Goal: Task Accomplishment & Management: Use online tool/utility

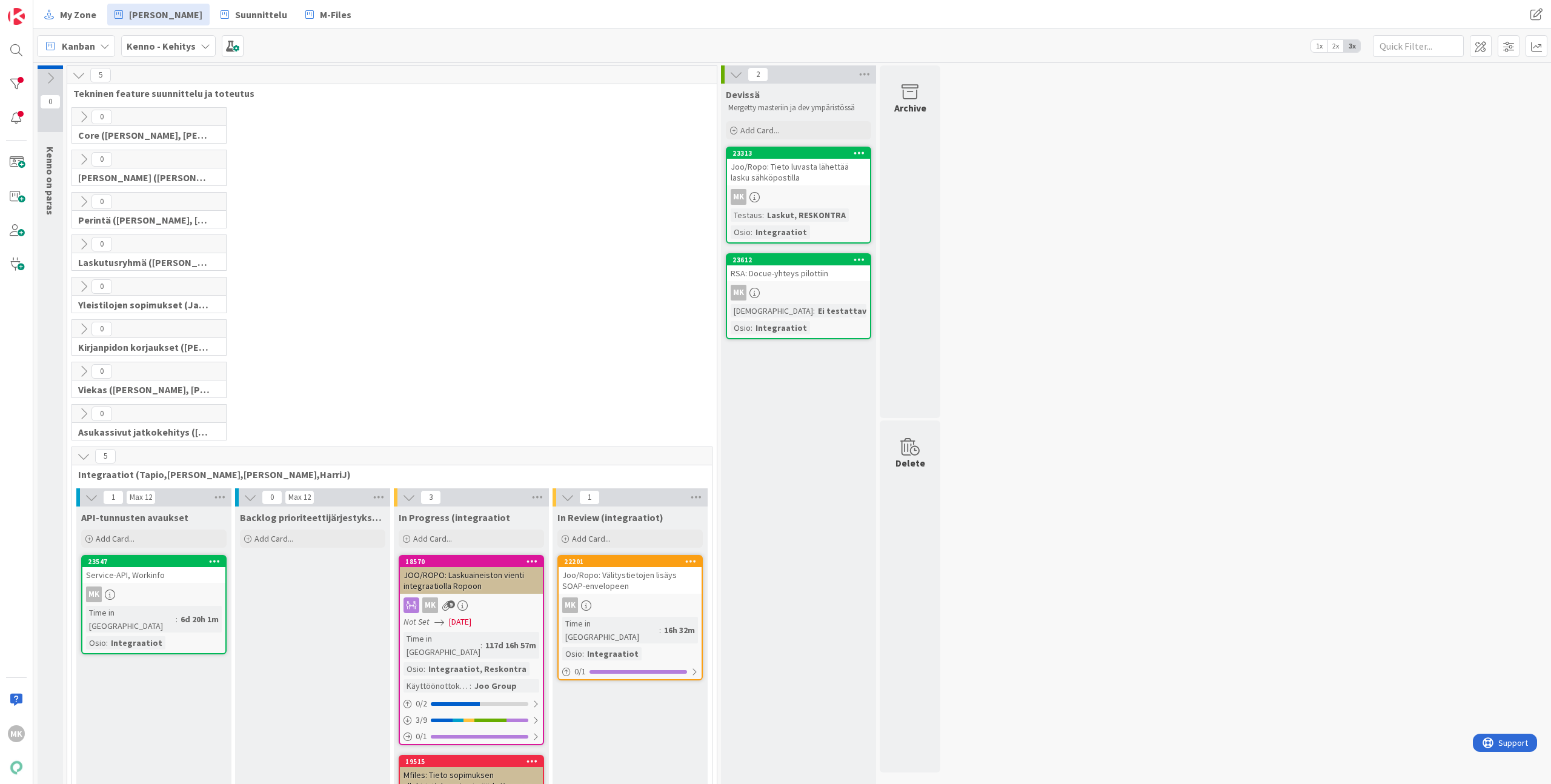
scroll to position [250, 0]
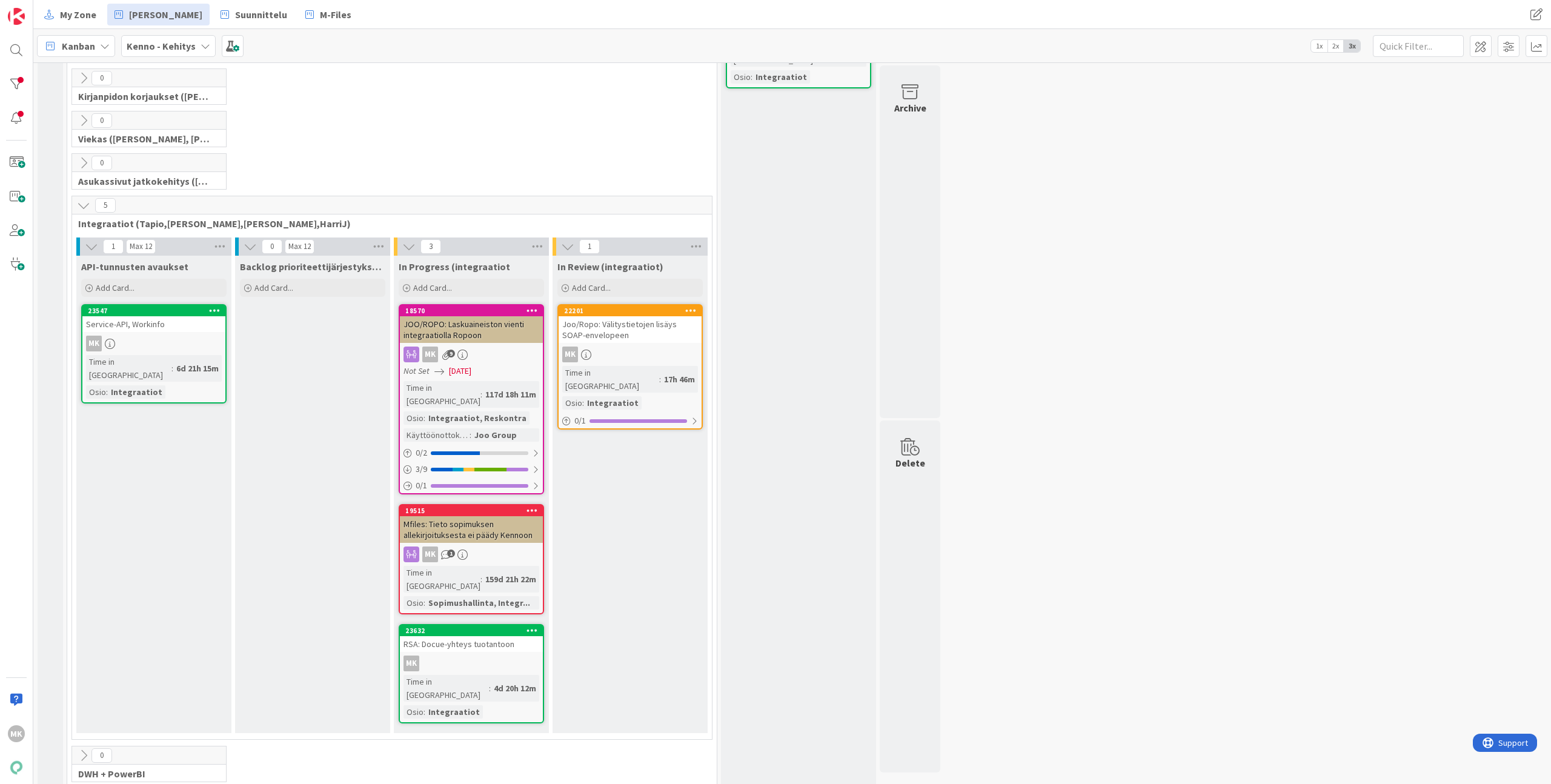
click at [639, 325] on div "Joo/Ropo: Välitystietojen lisäys SOAP-envelopeen" at bounding box center [630, 330] width 143 height 27
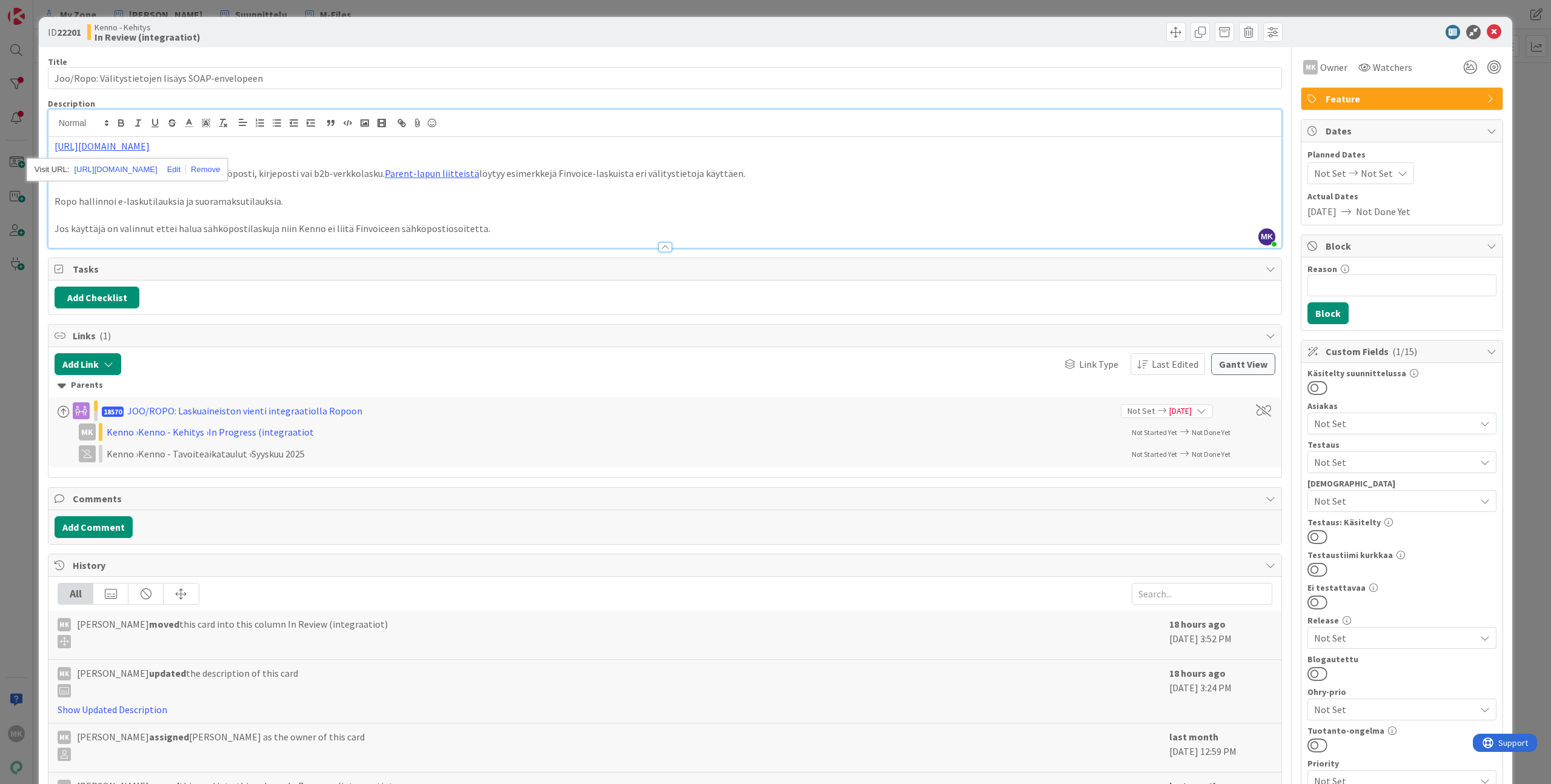
click at [279, 11] on div "ID 22201 Kenno - Kehitys In Review (integraatiot) Title 48 / 128 Joo/Ropo: Väli…" at bounding box center [775, 392] width 1551 height 784
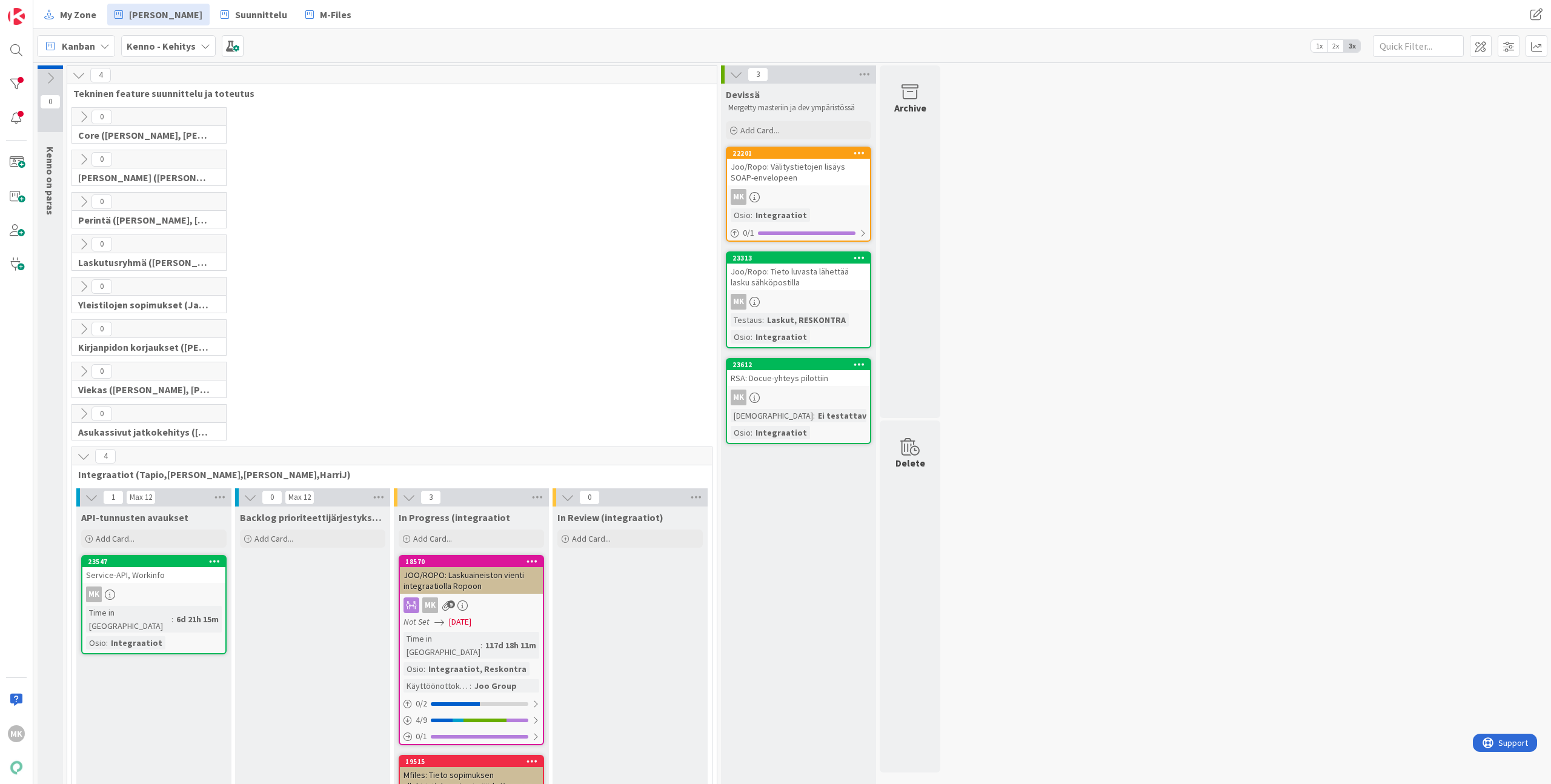
drag, startPoint x: 650, startPoint y: 338, endPoint x: 756, endPoint y: 465, distance: 165.4
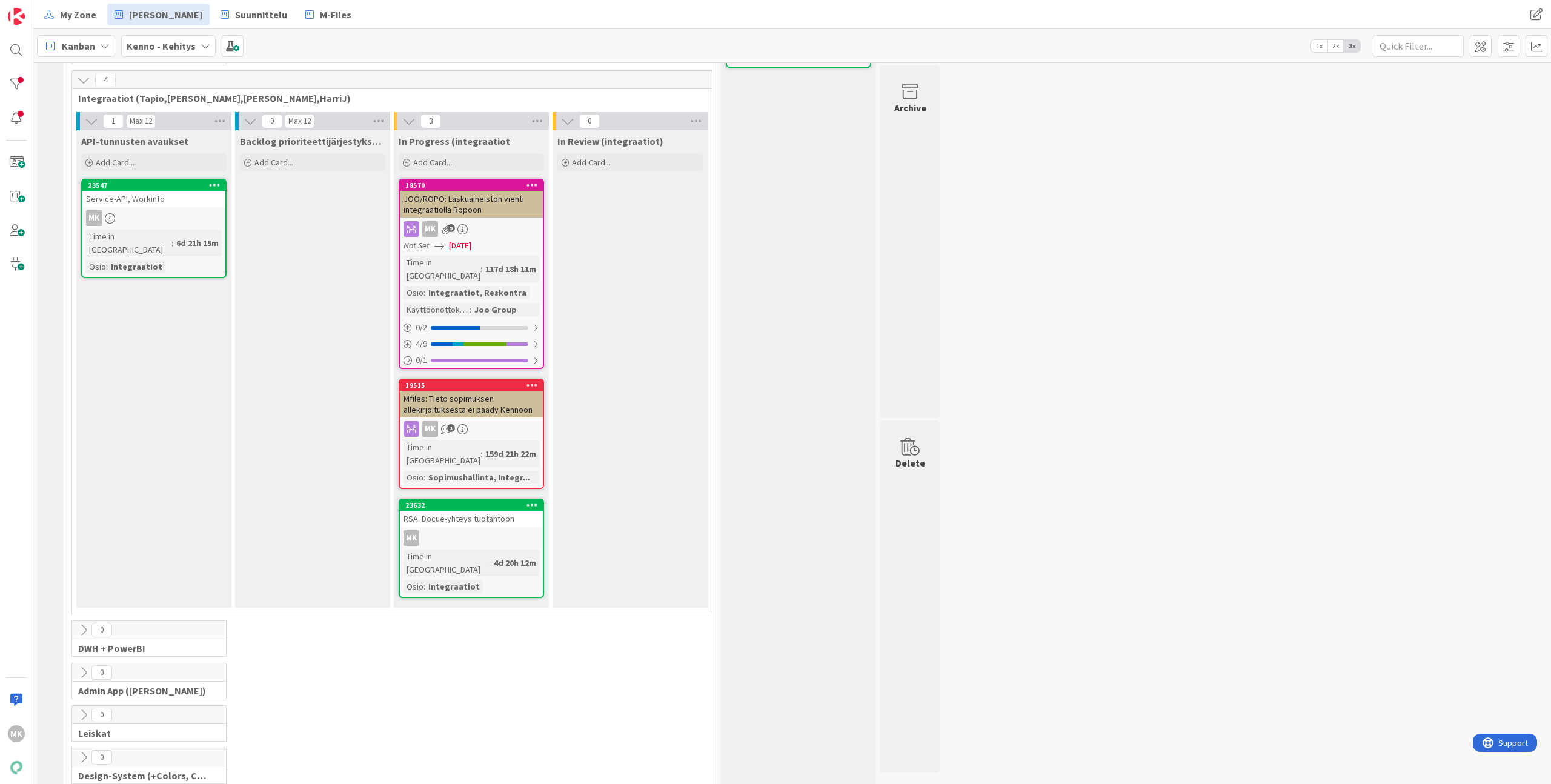
scroll to position [368, 0]
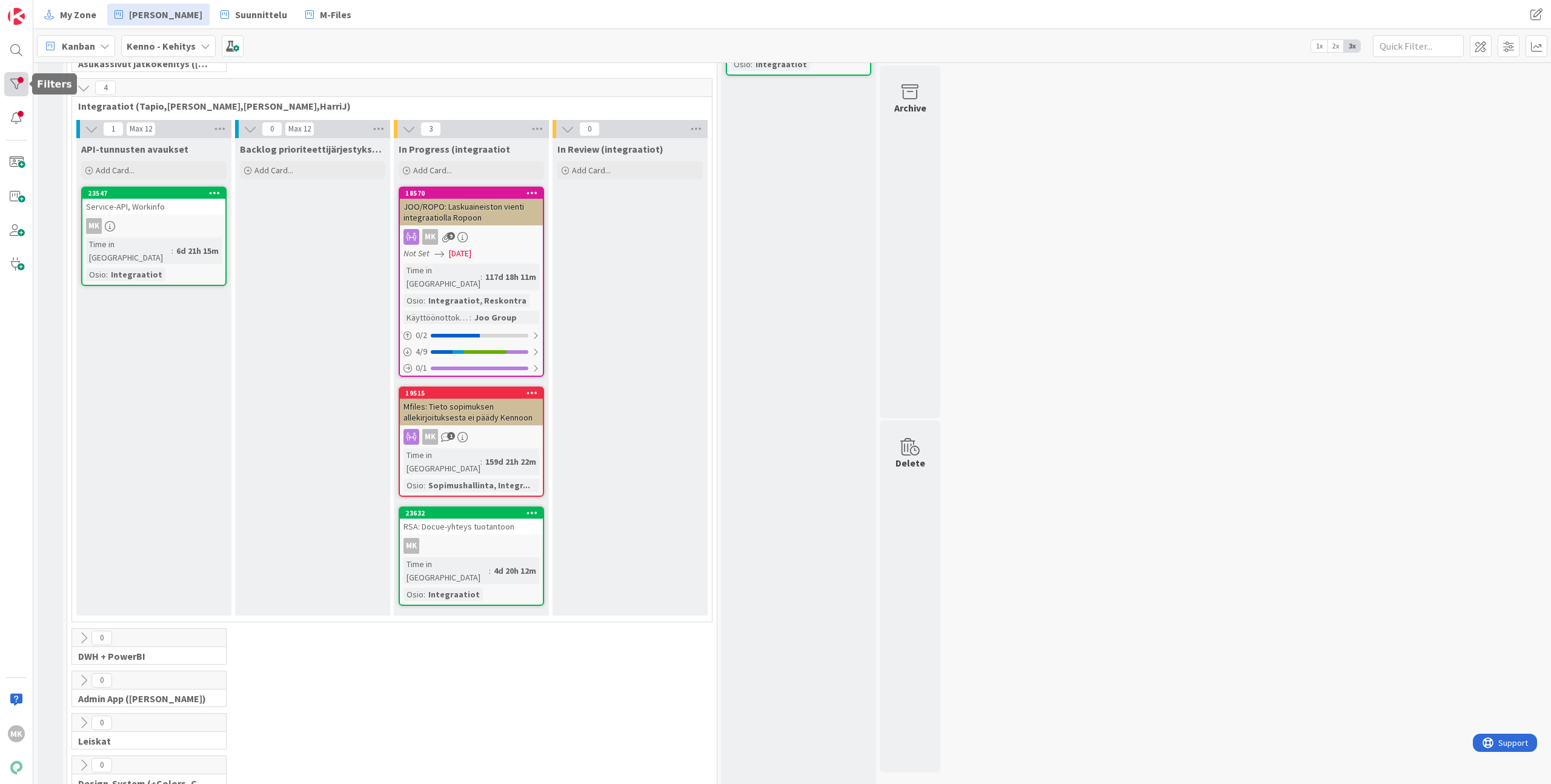
click at [19, 87] on div at bounding box center [16, 84] width 24 height 24
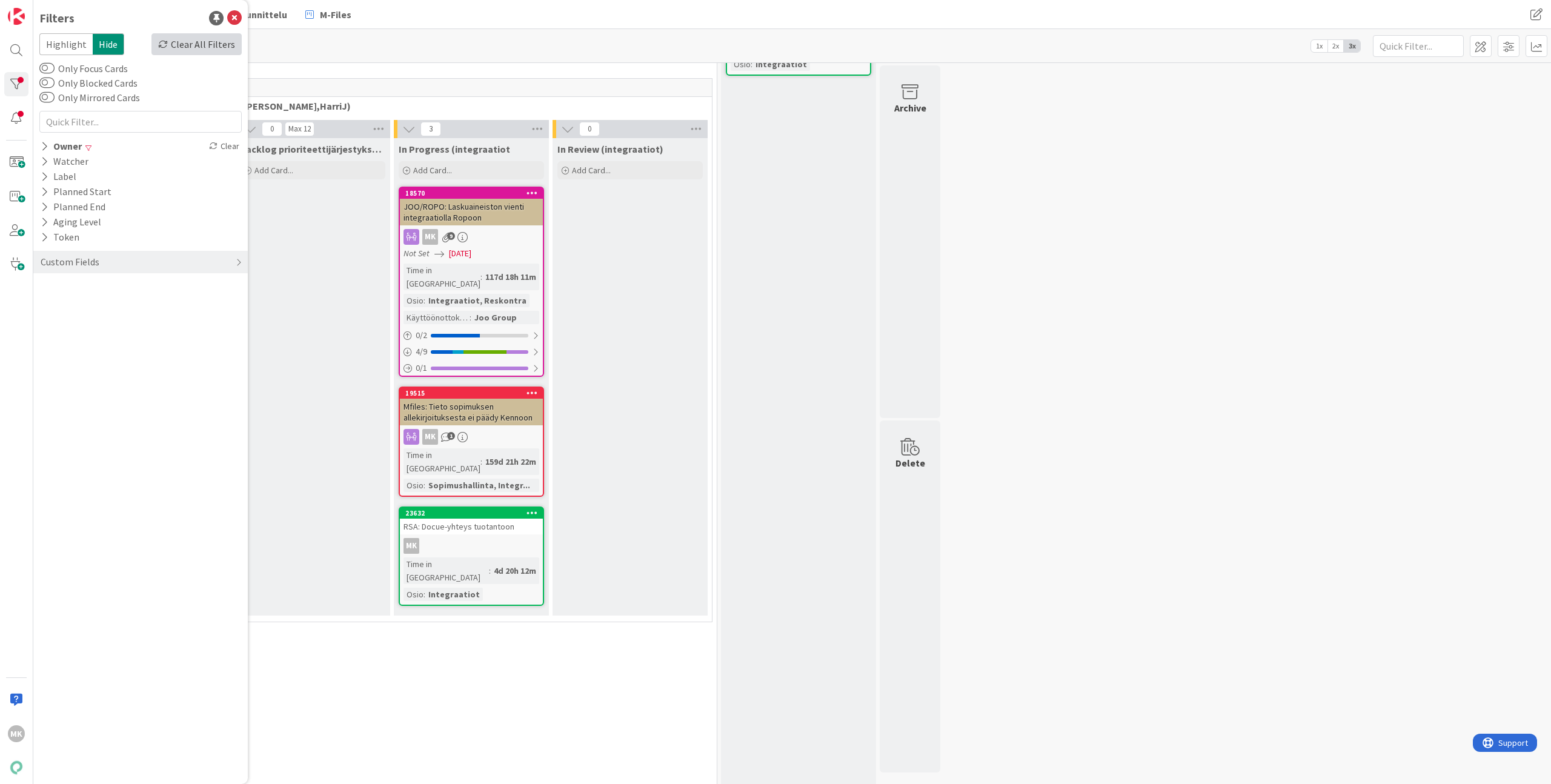
click at [187, 45] on div "Clear All Filters" at bounding box center [197, 44] width 91 height 22
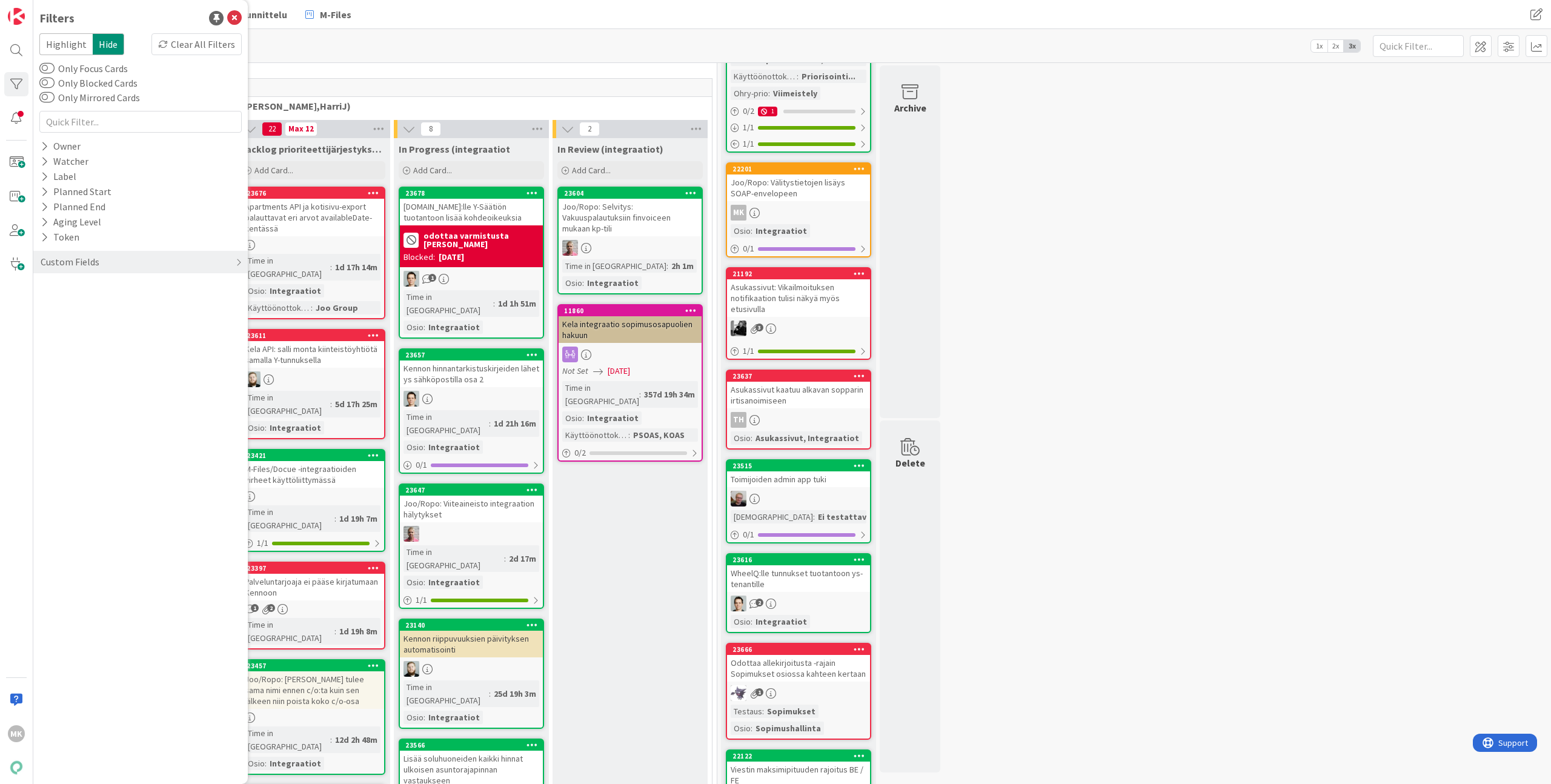
click at [351, 56] on div "Kanban Kenno - Kehitys 1x 2x 3x" at bounding box center [792, 45] width 1518 height 33
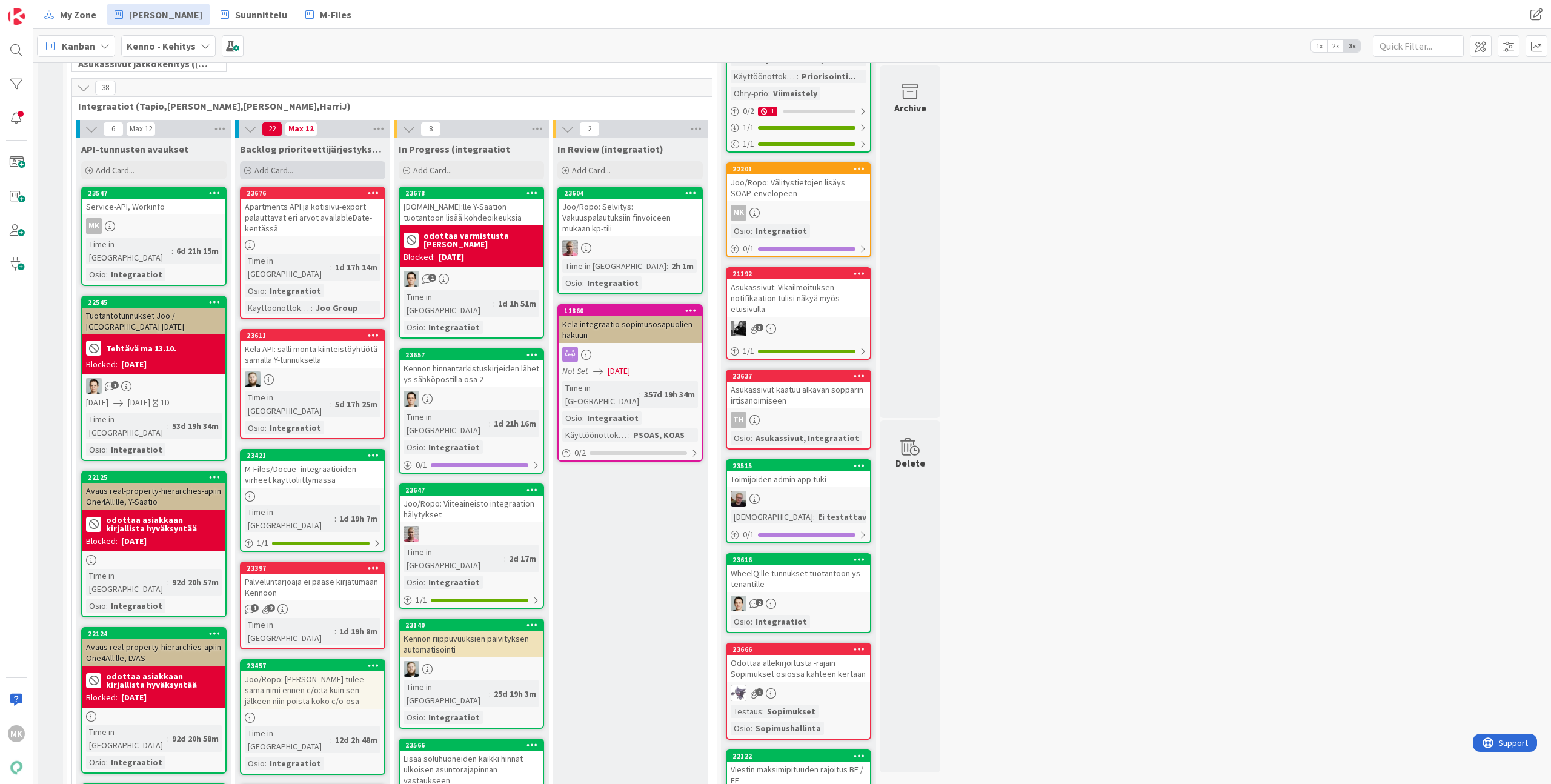
click at [314, 171] on div "Add Card..." at bounding box center [312, 171] width 145 height 18
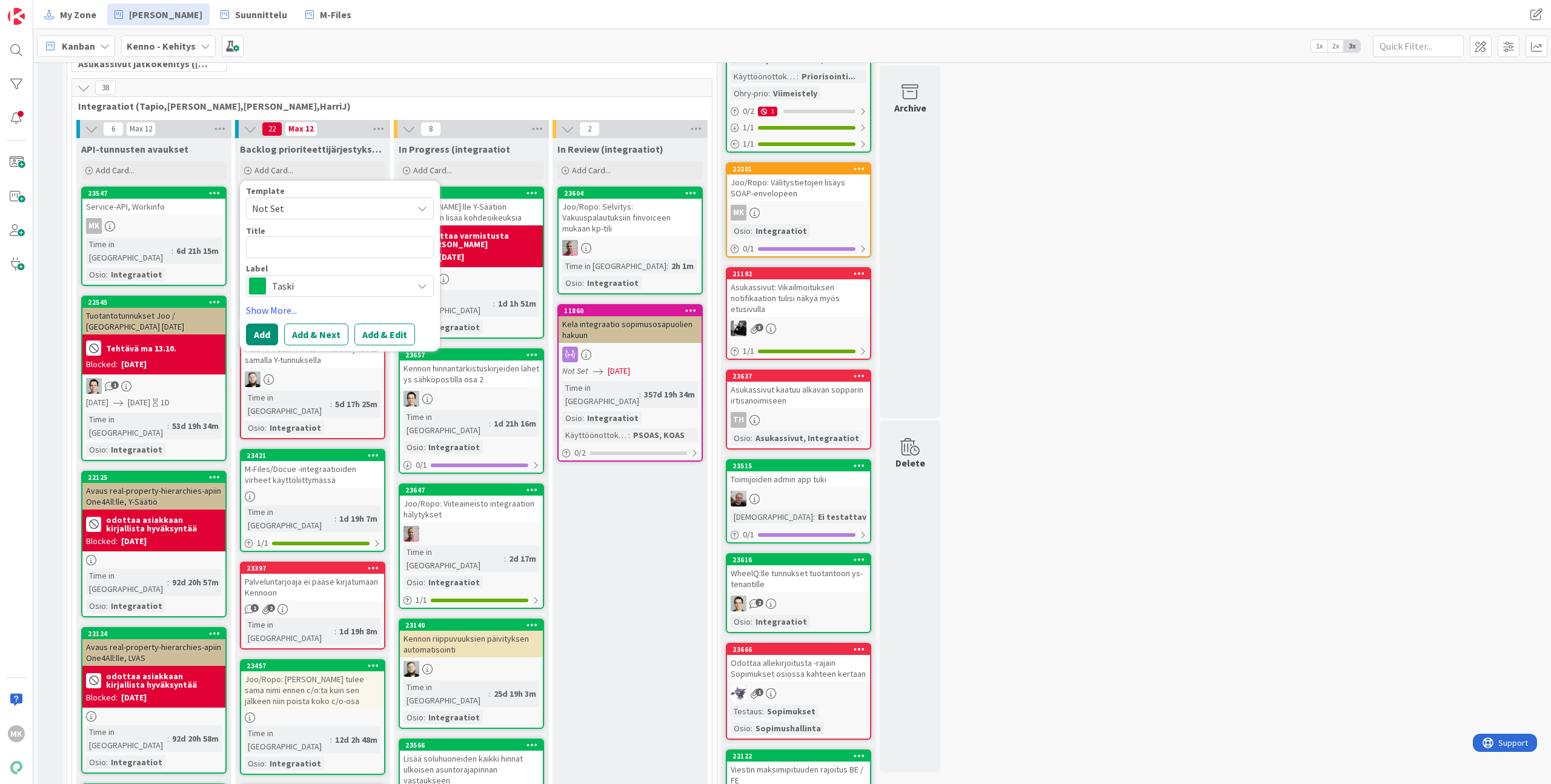
type textarea "x"
type textarea "F"
type textarea "x"
type textarea "R"
type textarea "x"
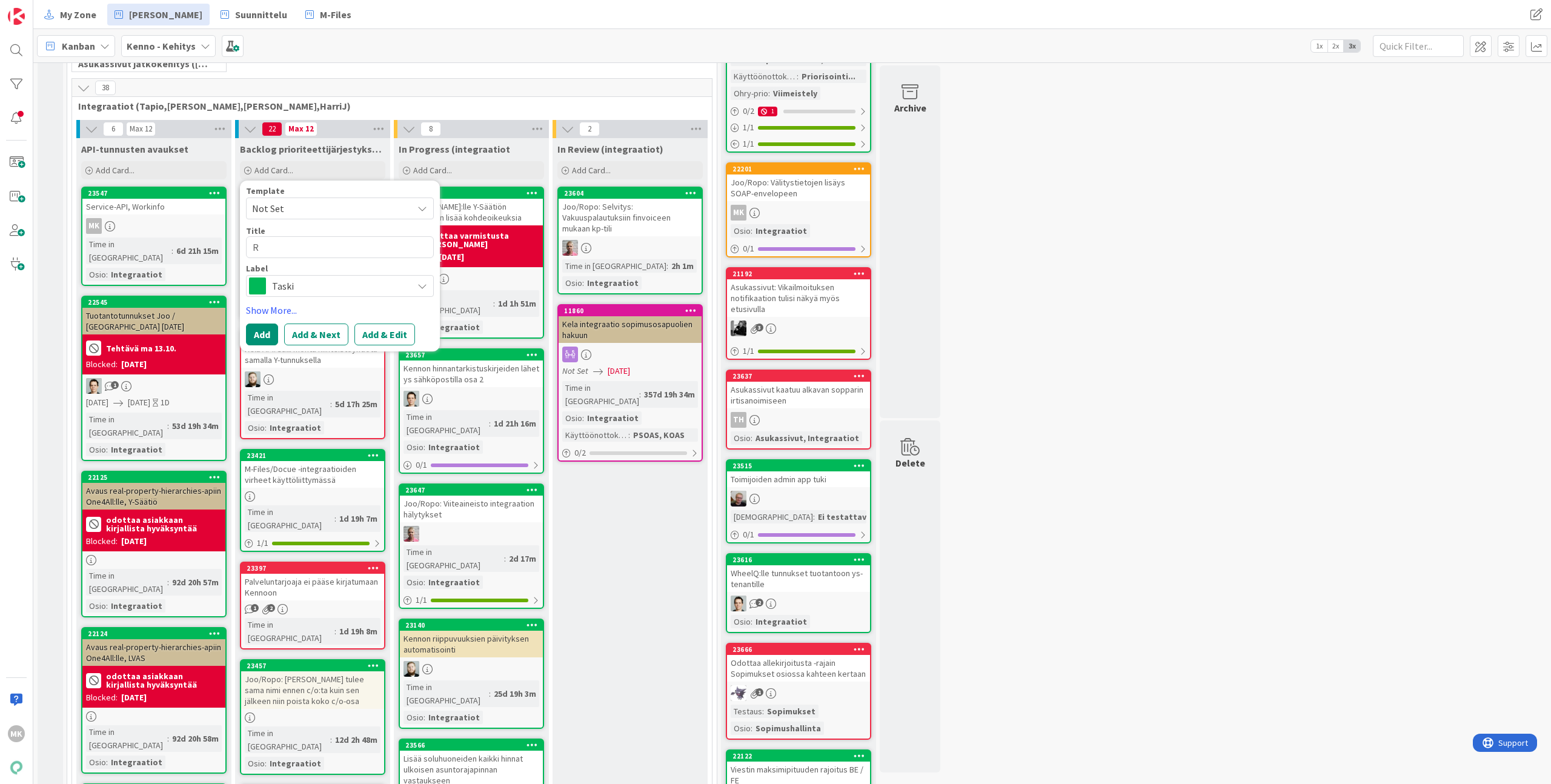
type textarea "Ro"
type textarea "x"
type textarea "Rop"
type textarea "x"
type textarea "Ropo"
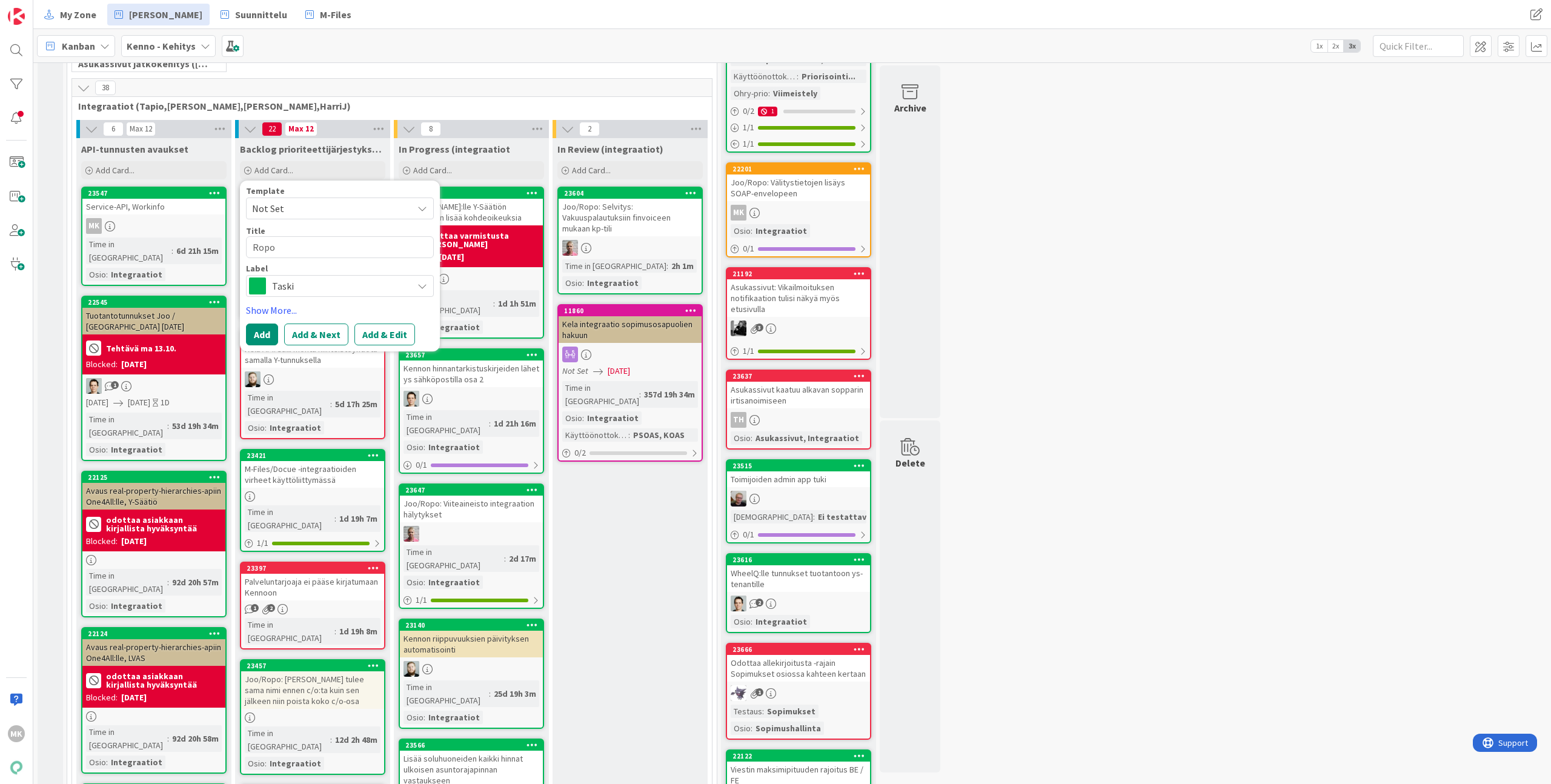
type textarea "x"
type textarea "J"
type textarea "x"
type textarea "Jo"
type textarea "x"
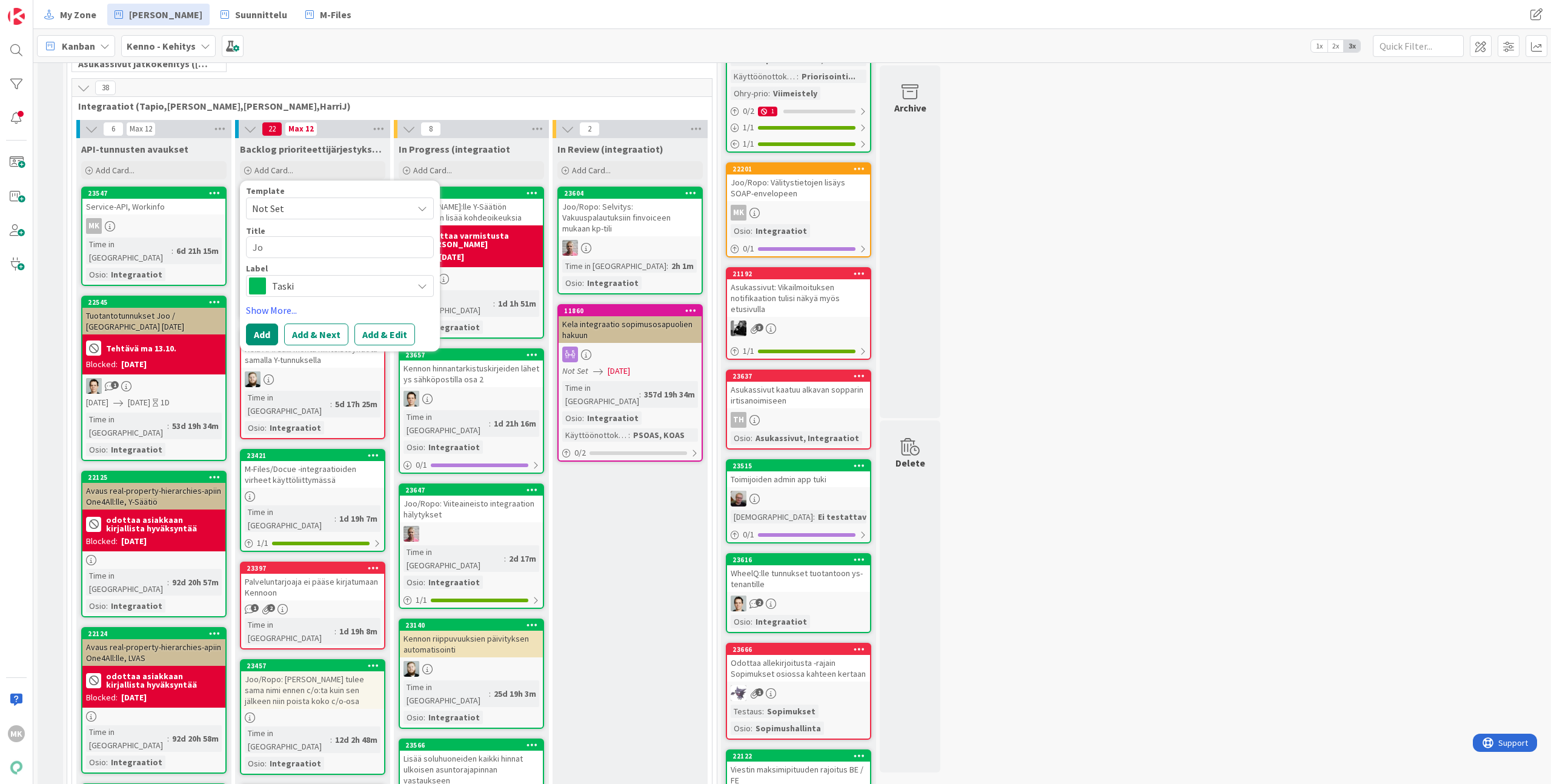
type textarea "Joo"
type textarea "x"
type textarea "Joo/"
type textarea "x"
type textarea "Joo/R"
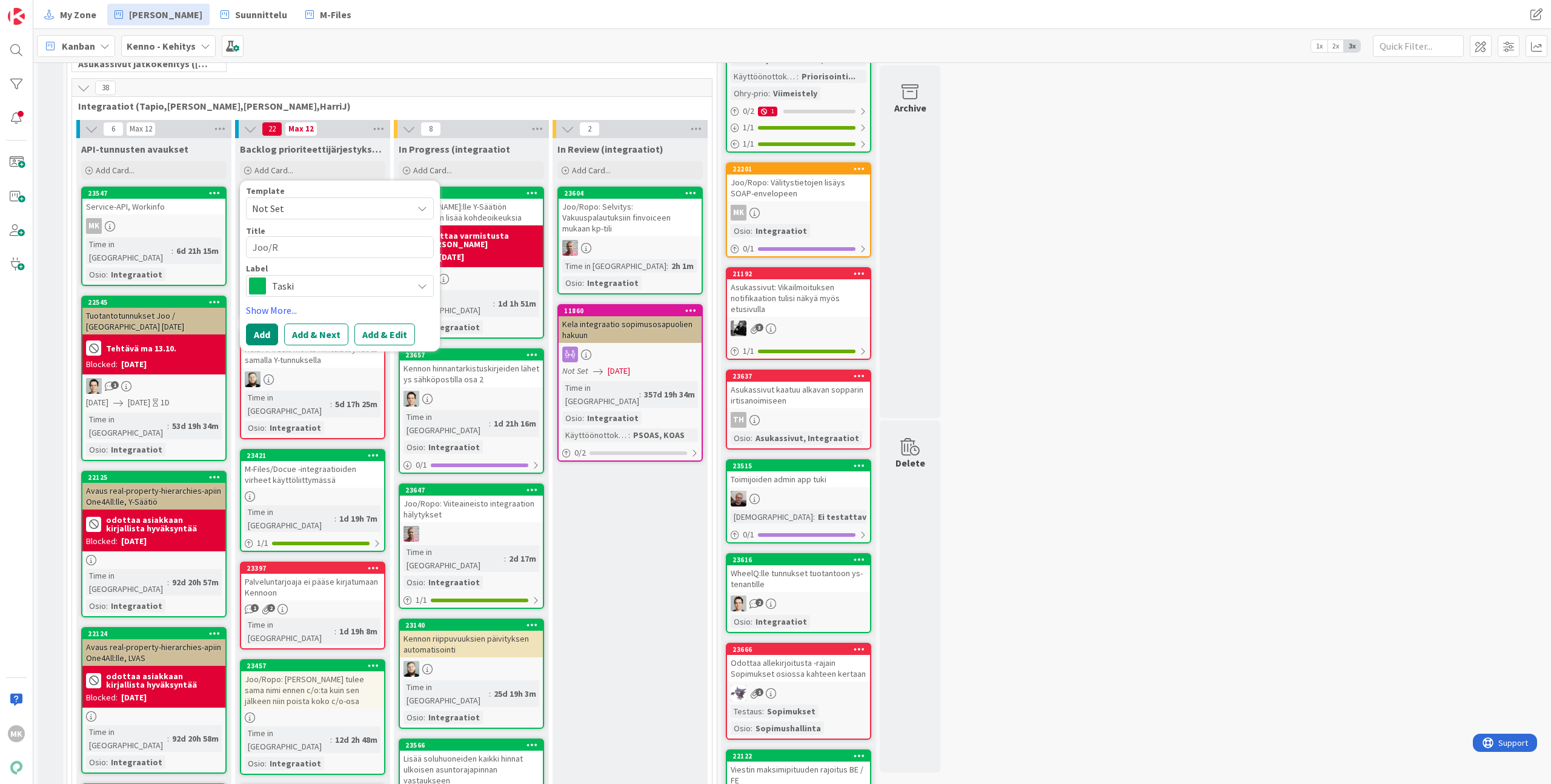
type textarea "x"
type textarea "Joo/Ro"
type textarea "x"
type textarea "Joo/Rop"
type textarea "x"
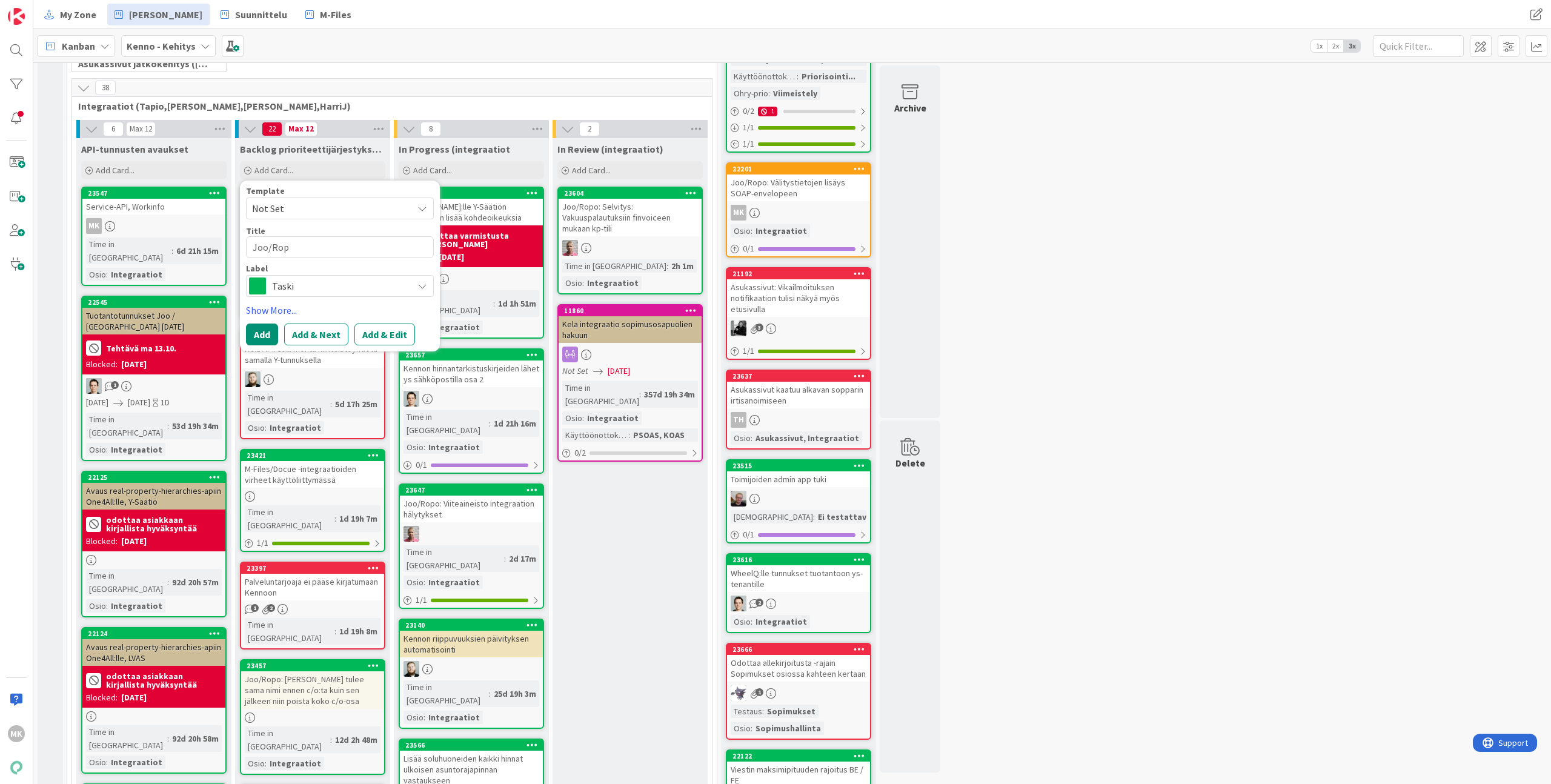
type textarea "Joo/Ropo"
type textarea "x"
type textarea "Joo/Ropo:"
type textarea "x"
type textarea "Joo/Ropo:"
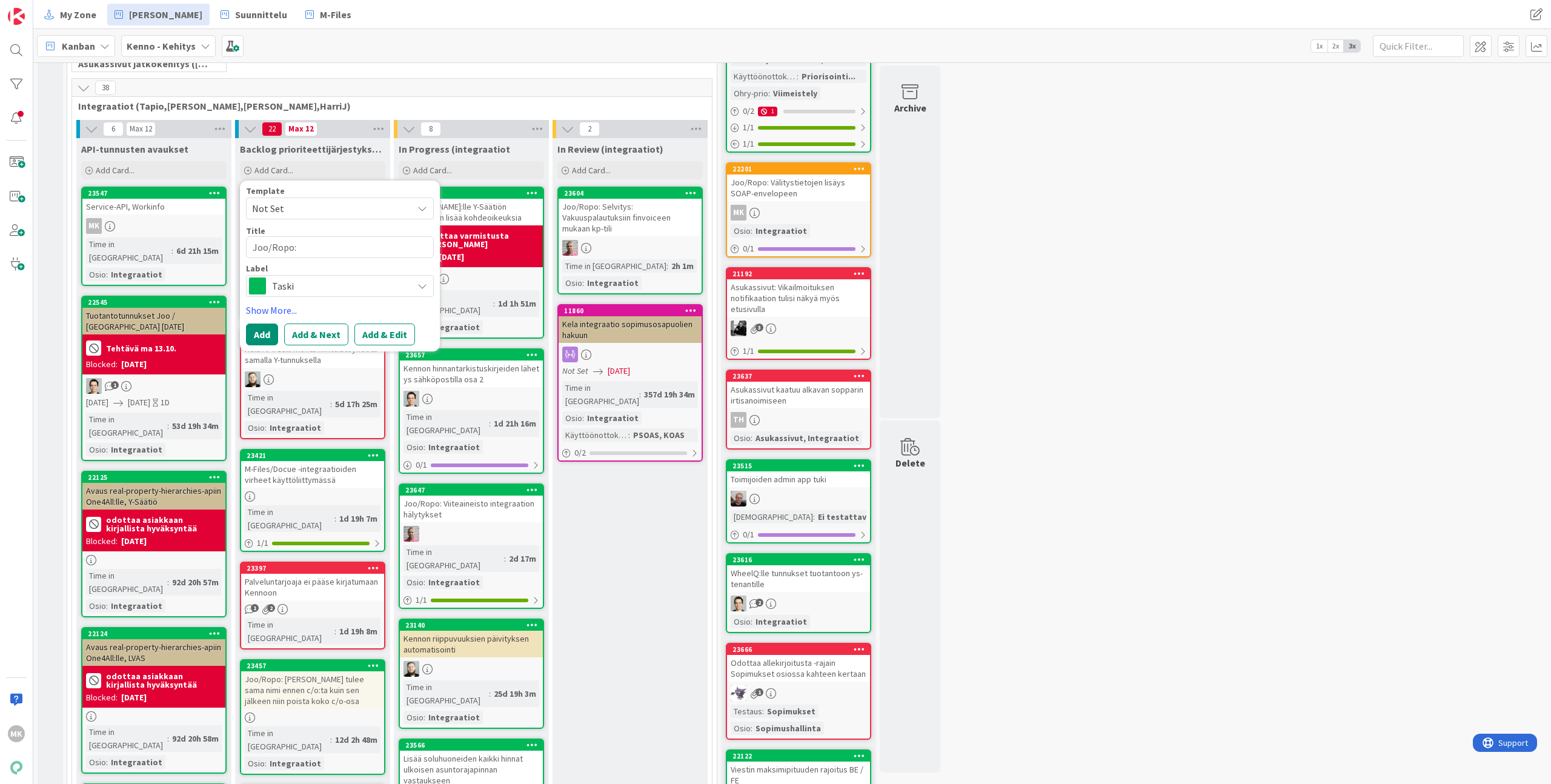
type textarea "x"
type textarea "Joo/Ropo: E"
type textarea "x"
type textarea "Joo/Ropo: Ed"
type textarea "x"
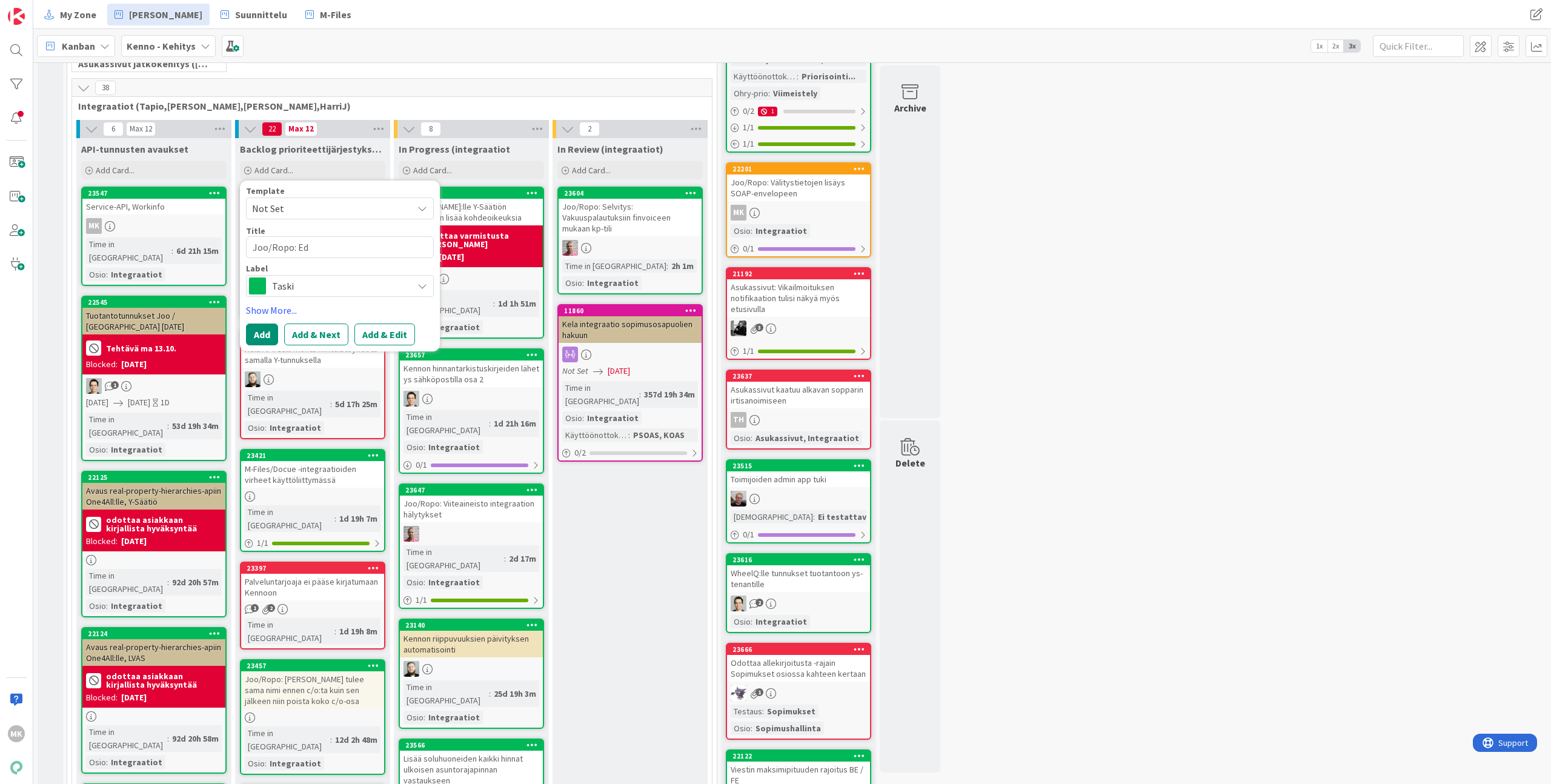
type textarea "Joo/Ropo: Edu"
type textarea "x"
type textarea "Joo/Ropo: Edun"
type textarea "x"
type textarea "Joo/Ropo: Edunv"
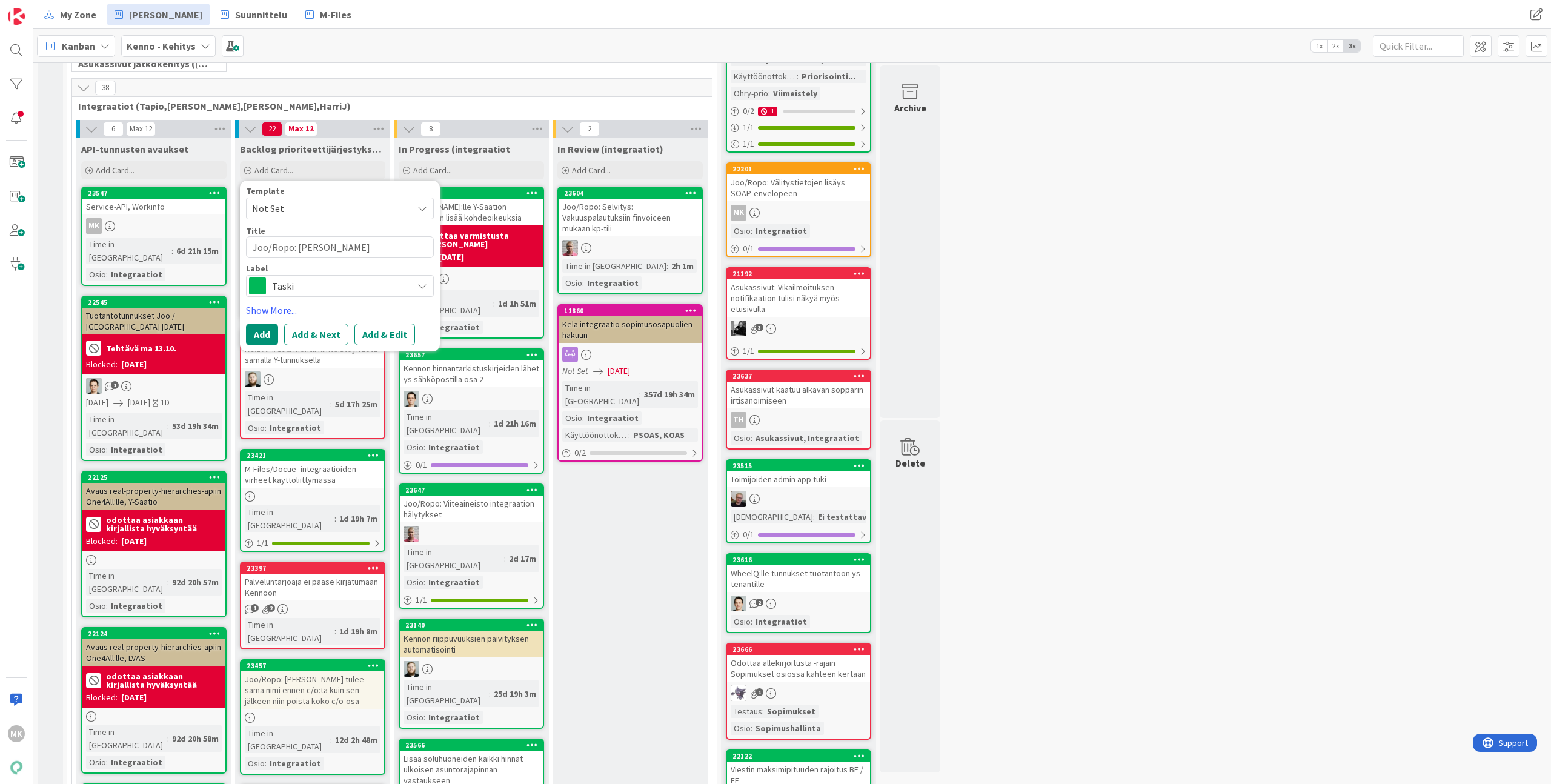
type textarea "x"
type textarea "Joo/Ropo: Edunval"
type textarea "x"
type textarea "Joo/Ropo: Edunvalv"
type textarea "x"
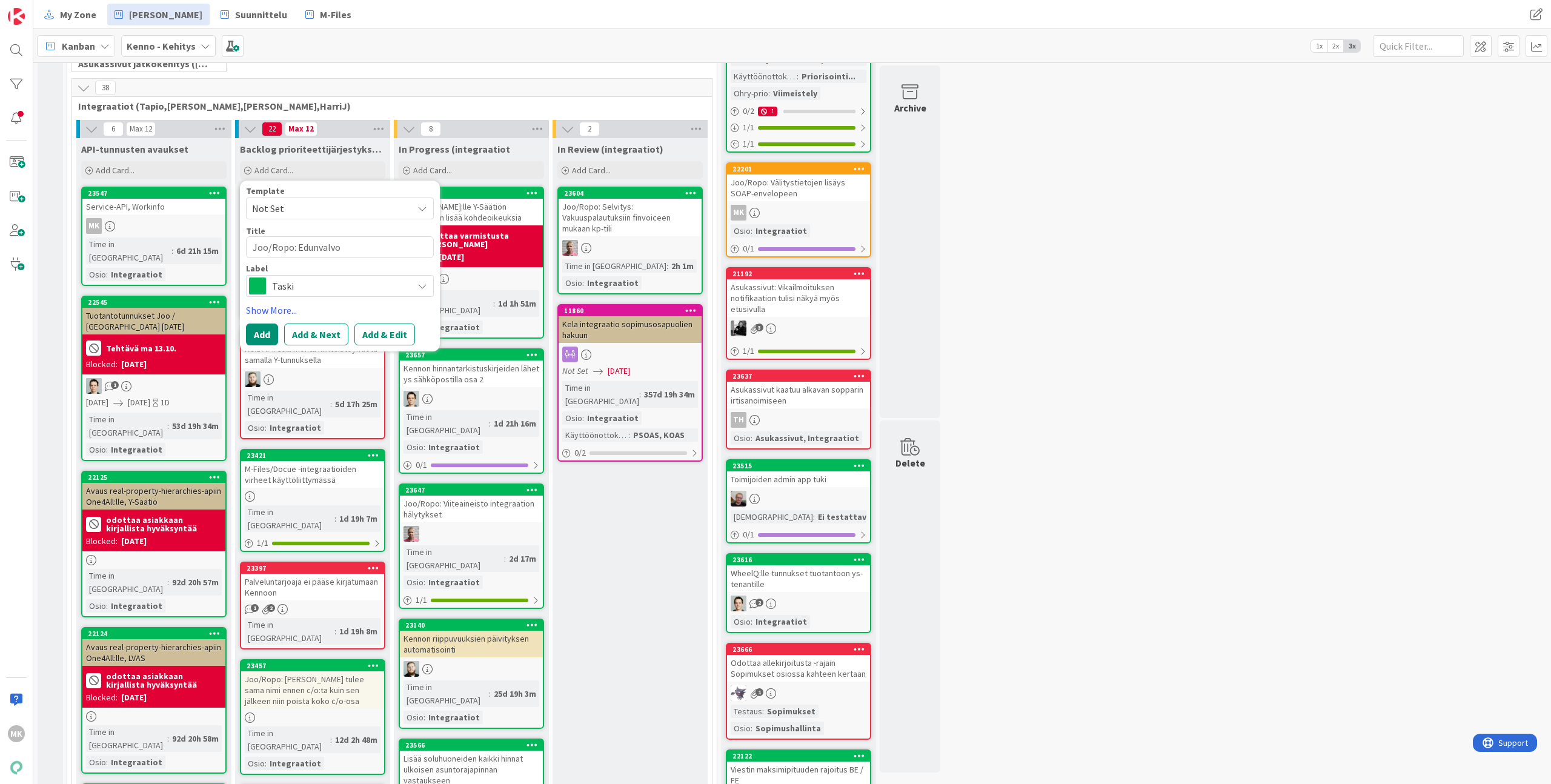
type textarea "Joo/Ropo: Edunvalvoj"
type textarea "x"
type textarea "Joo/Ropo: Edunvalvoja"
type textarea "x"
type textarea "Joo/Ropo: Edunvalvojat"
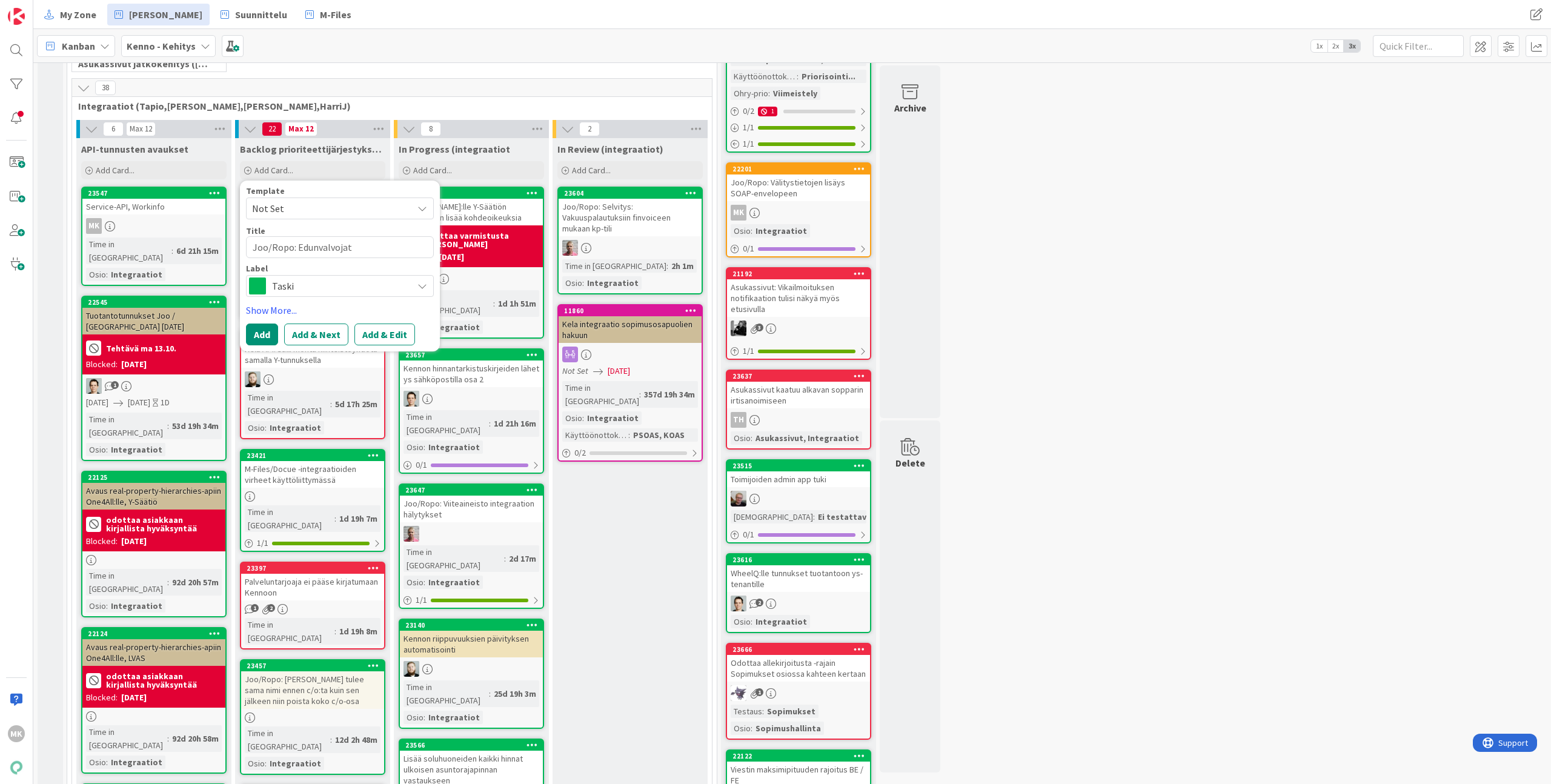
type textarea "x"
type textarea "Joo/Ropo: Edunvalvojati"
type textarea "x"
type textarea "Joo/Ropo: Edunvalvojatieo"
type textarea "x"
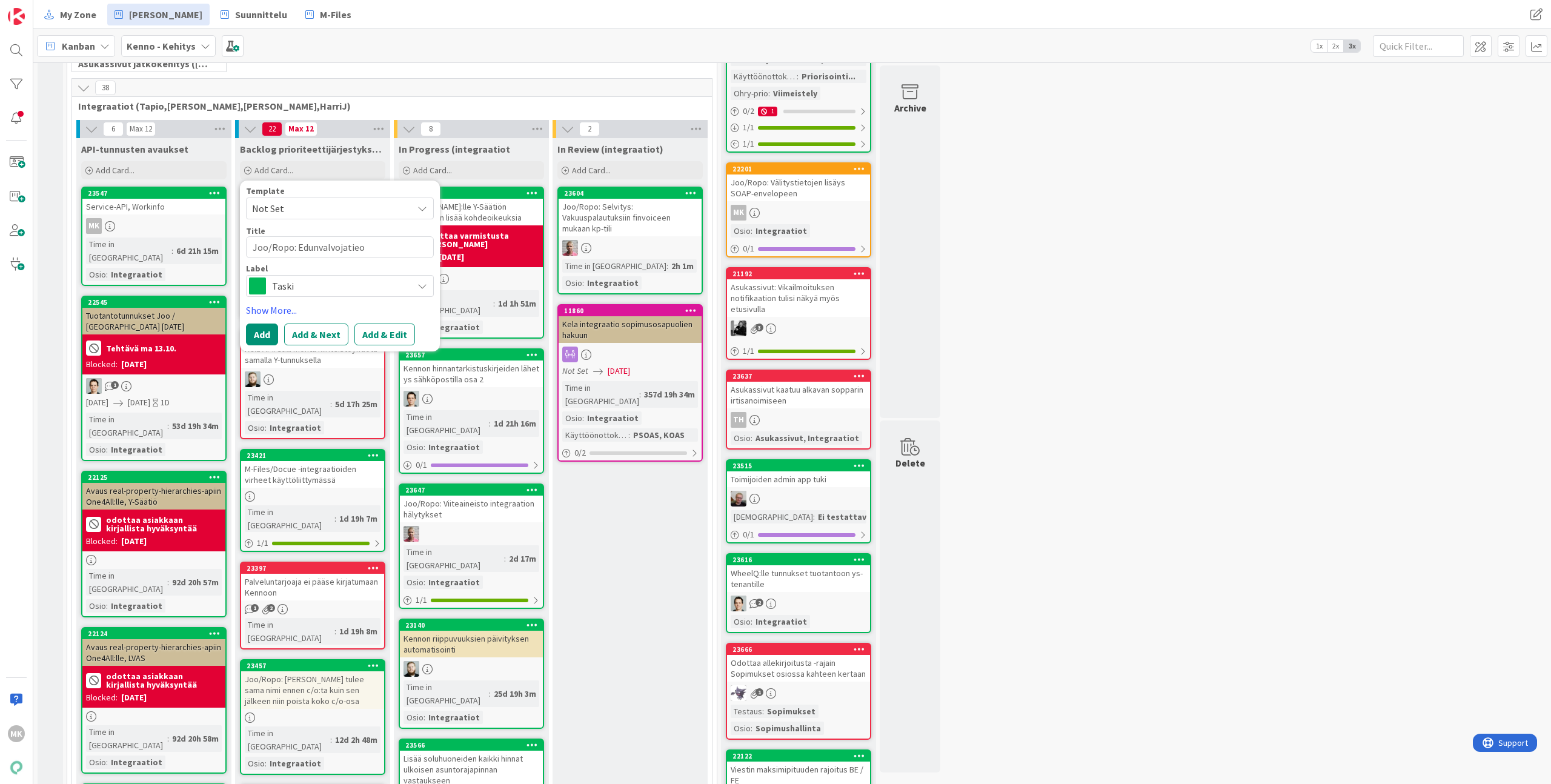
type textarea "Joo/Ropo: Edunvalvojatieod"
type textarea "x"
type textarea "Joo/Ropo: Edunvalvojatieo"
type textarea "x"
type textarea "Joo/Ropo: Edunvalvojatie"
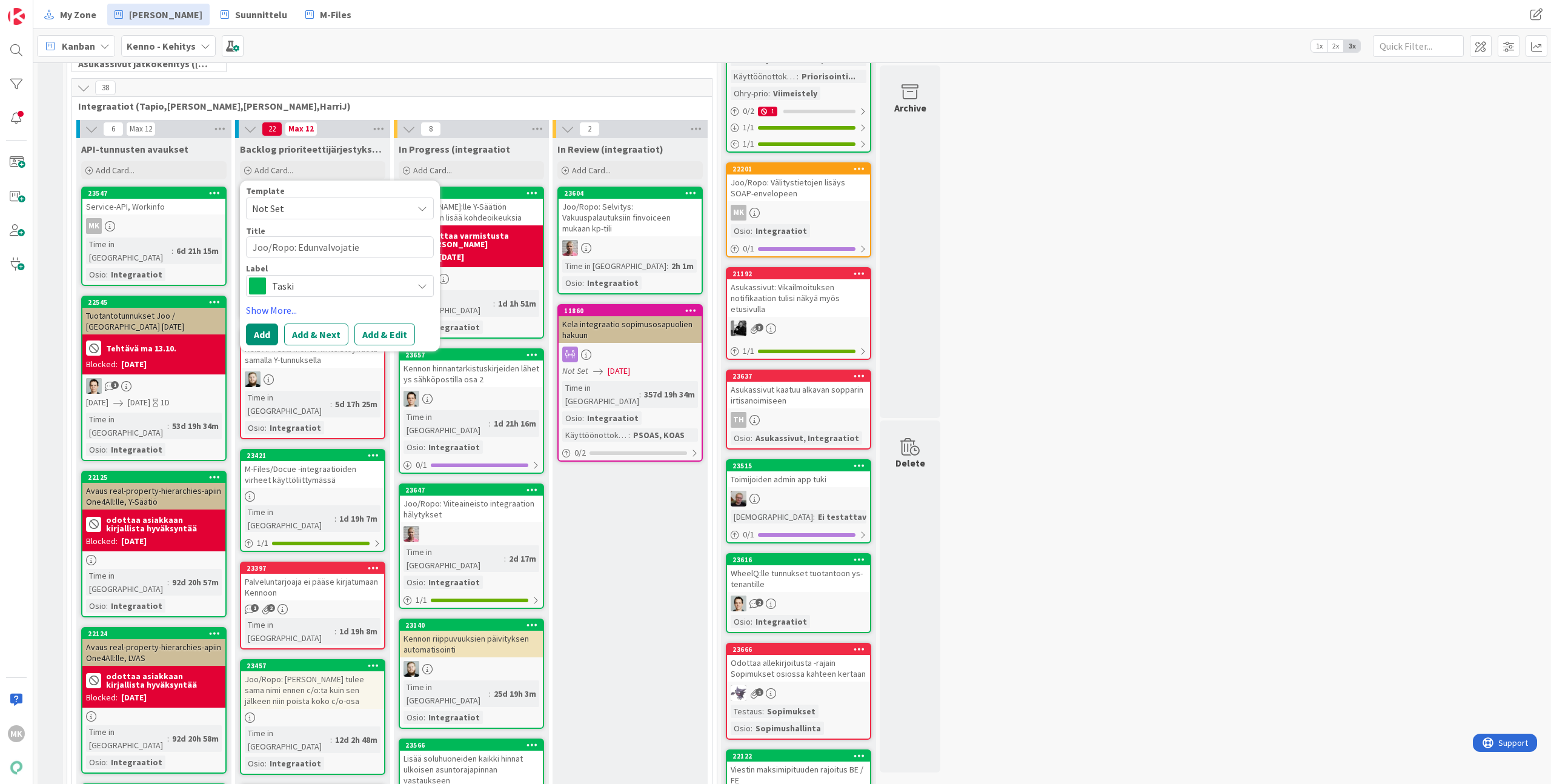
type textarea "x"
type textarea "Joo/Ropo: Edunvalvojatied"
type textarea "x"
type textarea "Joo/Ropo: Edunvalvojatiedo"
type textarea "x"
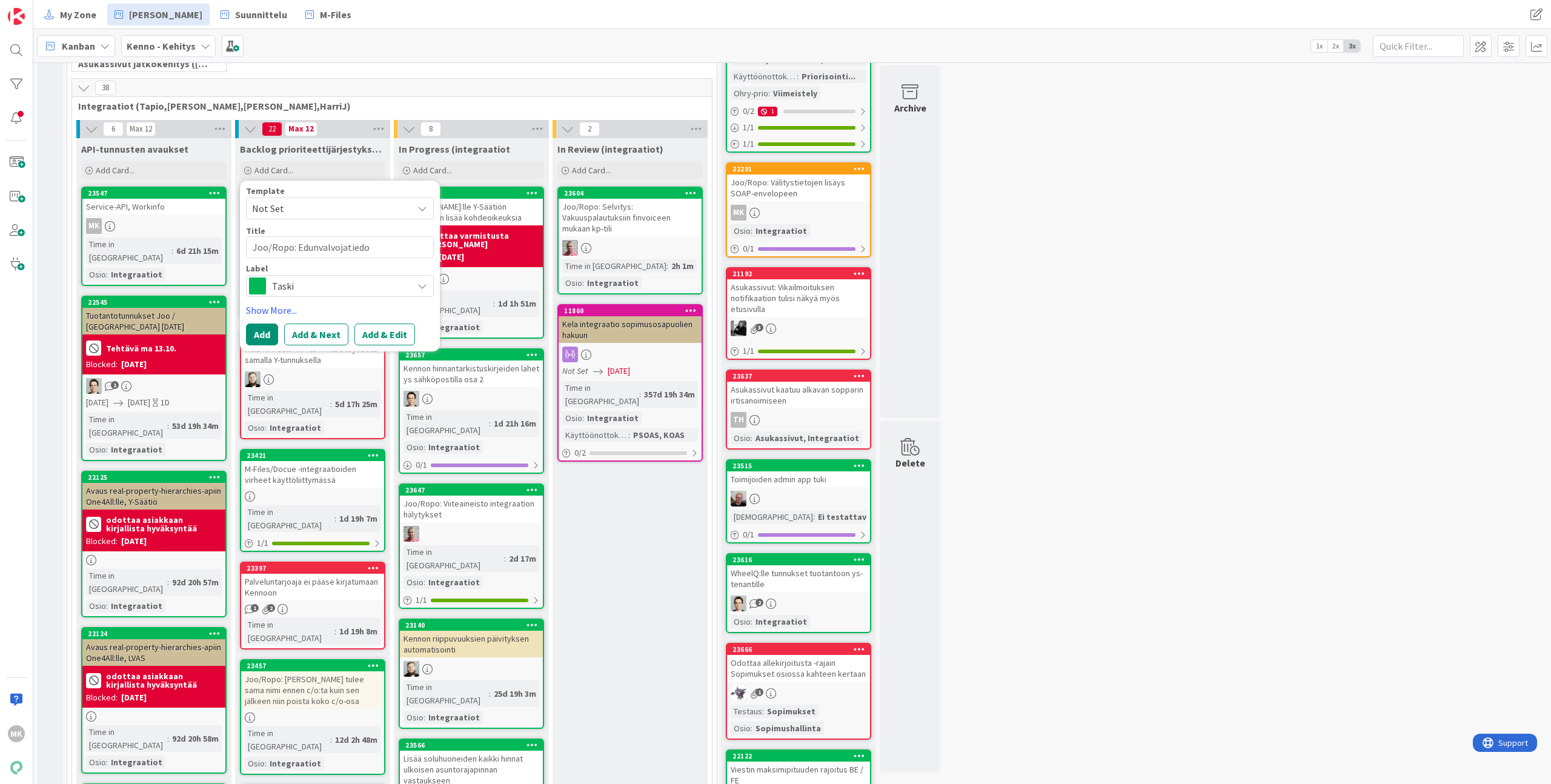
type textarea "Joo/Ropo: Edunvalvojatiedot"
type textarea "x"
type textarea "Joo/Ropo: Edunvalvojatiedot"
type textarea "x"
type textarea "Joo/Ropo: Edunvalvojatiedot F"
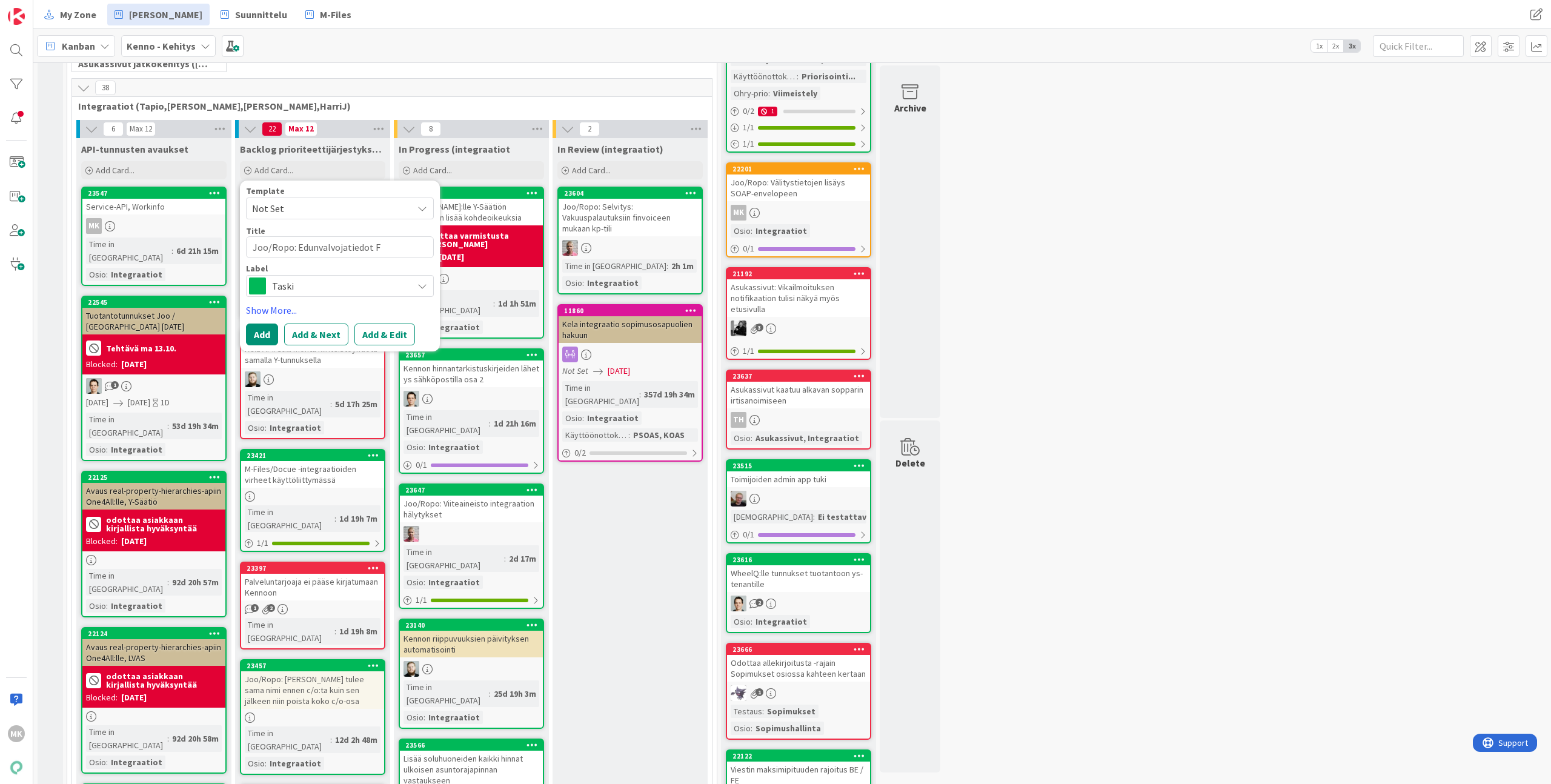
type textarea "x"
type textarea "Joo/Ropo: Edunvalvojatiedot Fi"
type textarea "x"
type textarea "Joo/Ropo: Edunvalvojatiedot Fin"
type textarea "x"
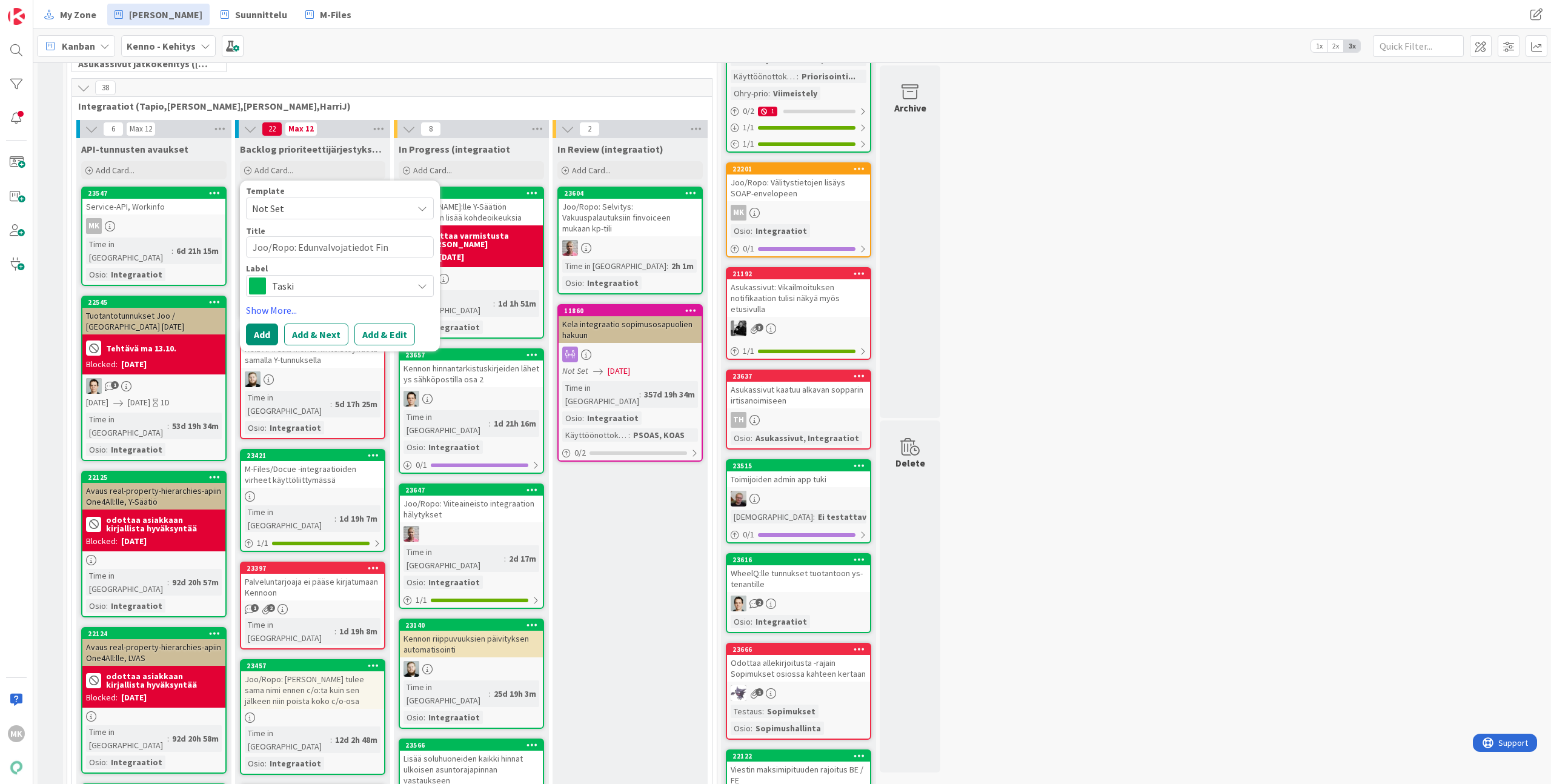
type textarea "Joo/Ropo: Edunvalvojatiedot Finv"
type textarea "x"
type textarea "Joo/Ropo: Edunvalvojatiedot Finvo"
type textarea "x"
type textarea "Joo/Ropo: Edunvalvojatiedot Finvoi"
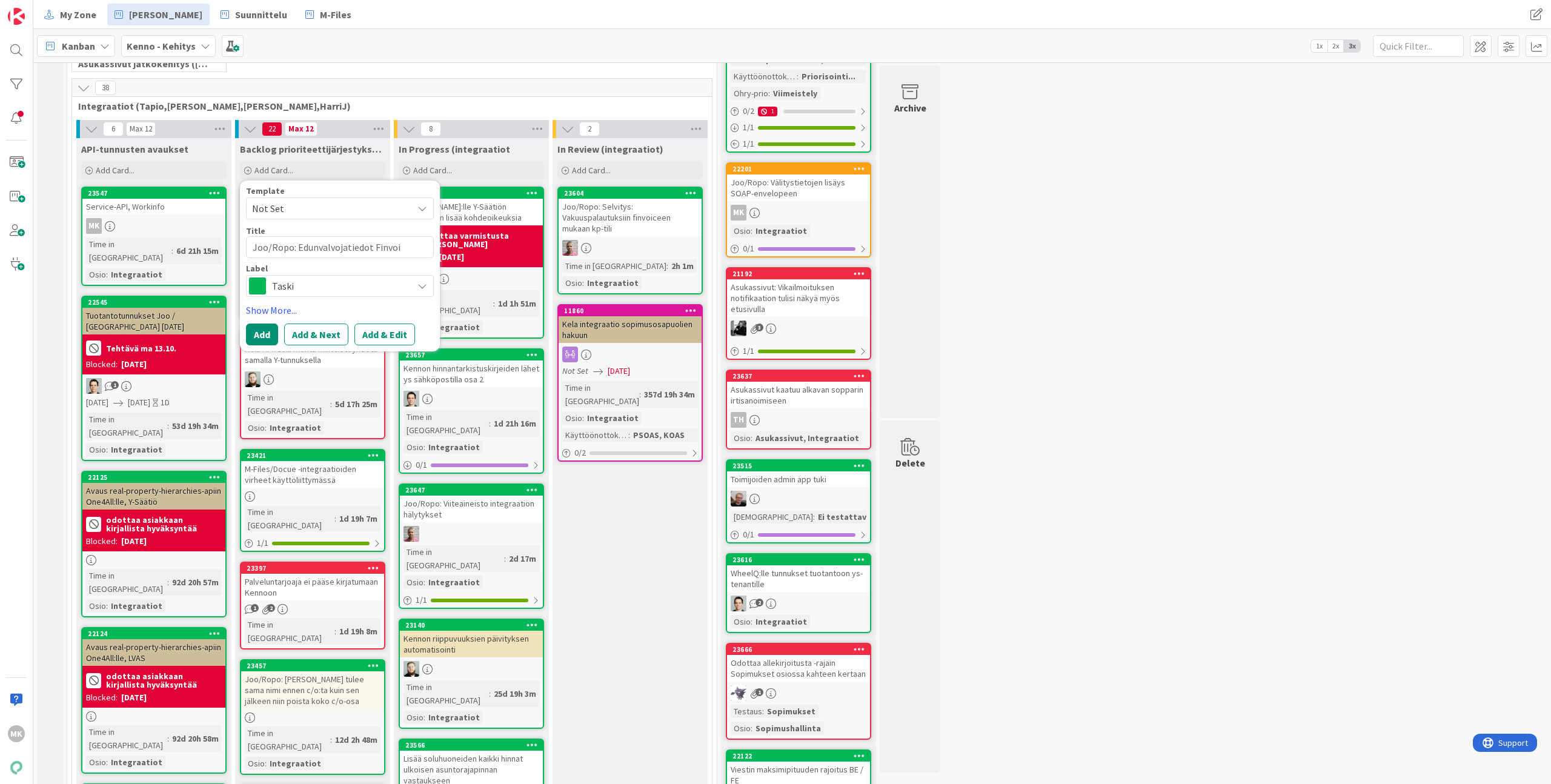
type textarea "x"
type textarea "Joo/Ropo: Edunvalvojatiedot Finvoic"
type textarea "x"
type textarea "Joo/Ropo: Edunvalvojatiedot Finvoice"
type textarea "x"
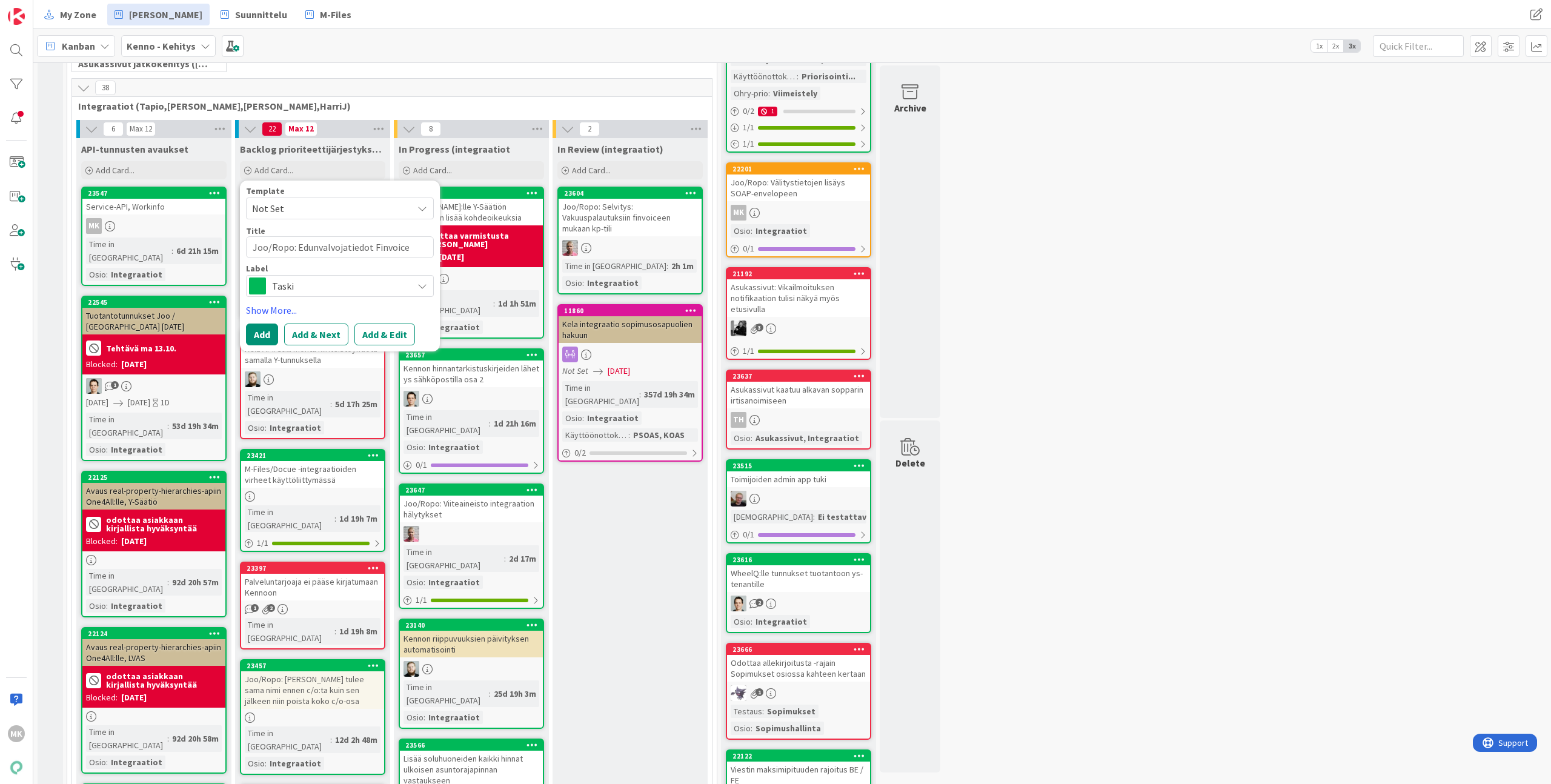
type textarea "Joo/Ropo: Edunvalvojatiedot Finvoicee"
type textarea "x"
type textarea "Joo/Ropo: Edunvalvojatiedot Finvoiceen"
click at [267, 340] on button "Add" at bounding box center [262, 334] width 32 height 22
type textarea "x"
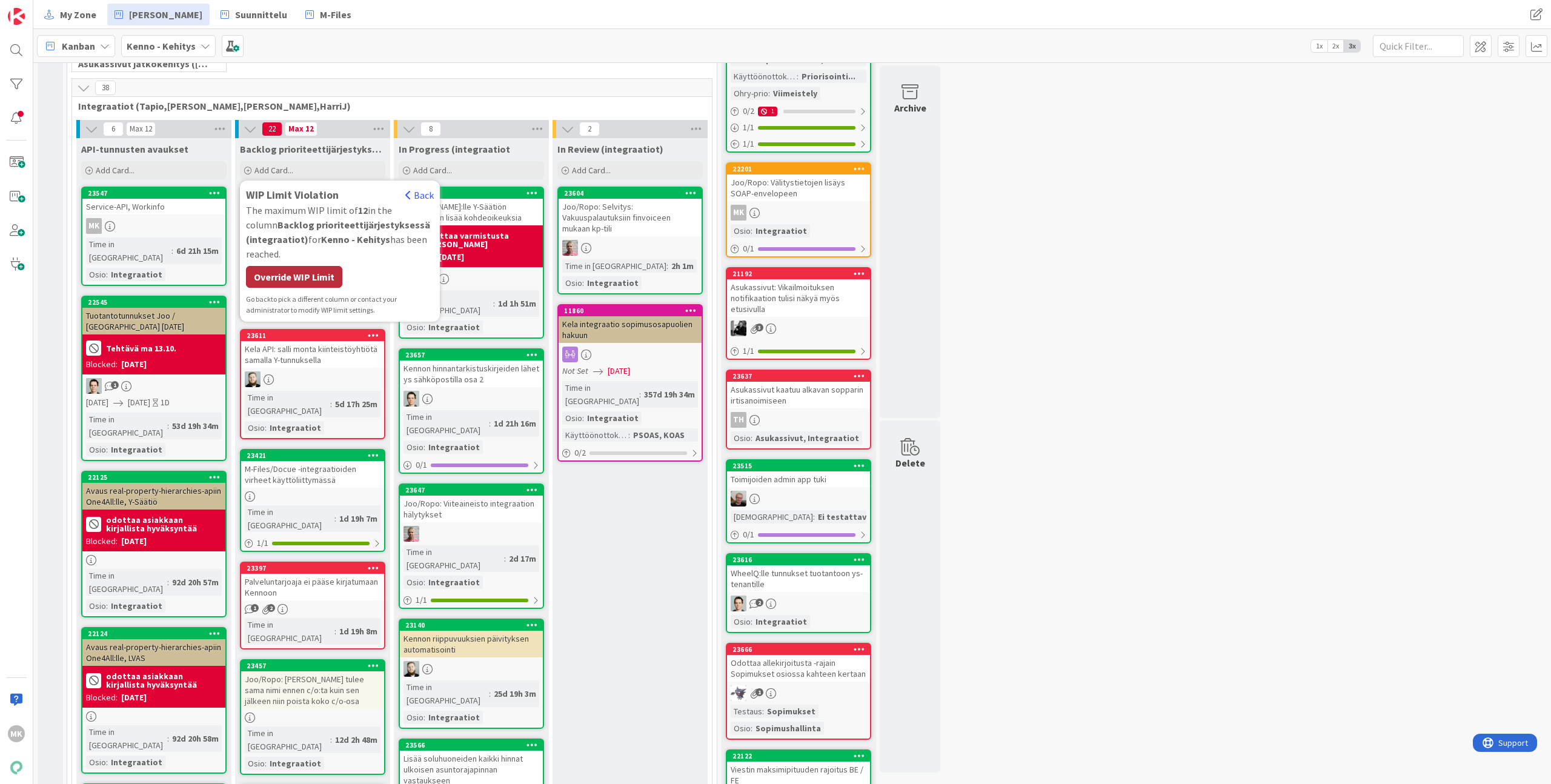
click at [323, 282] on div "Override WIP Limit" at bounding box center [294, 277] width 96 height 22
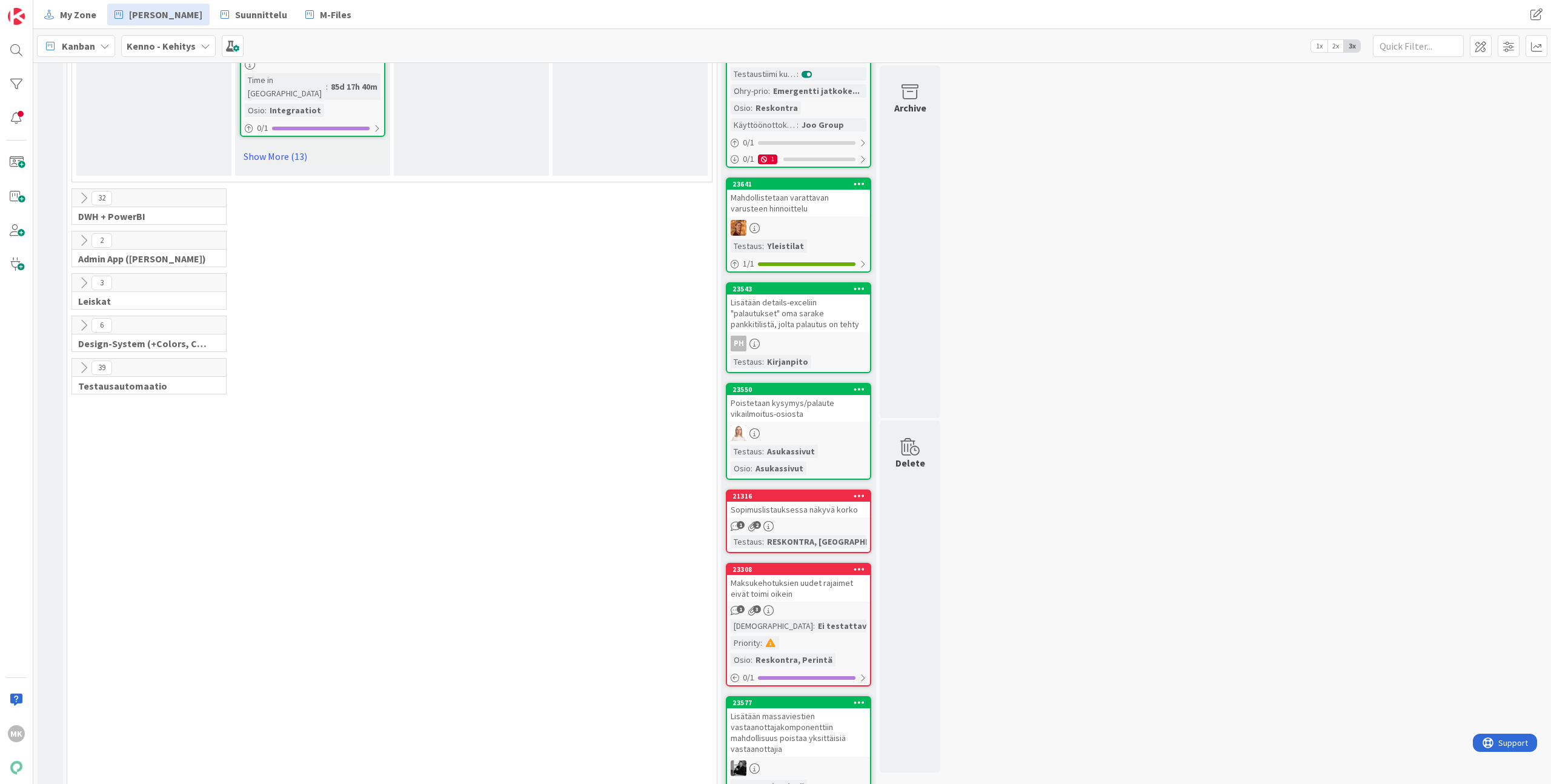
scroll to position [1196, 0]
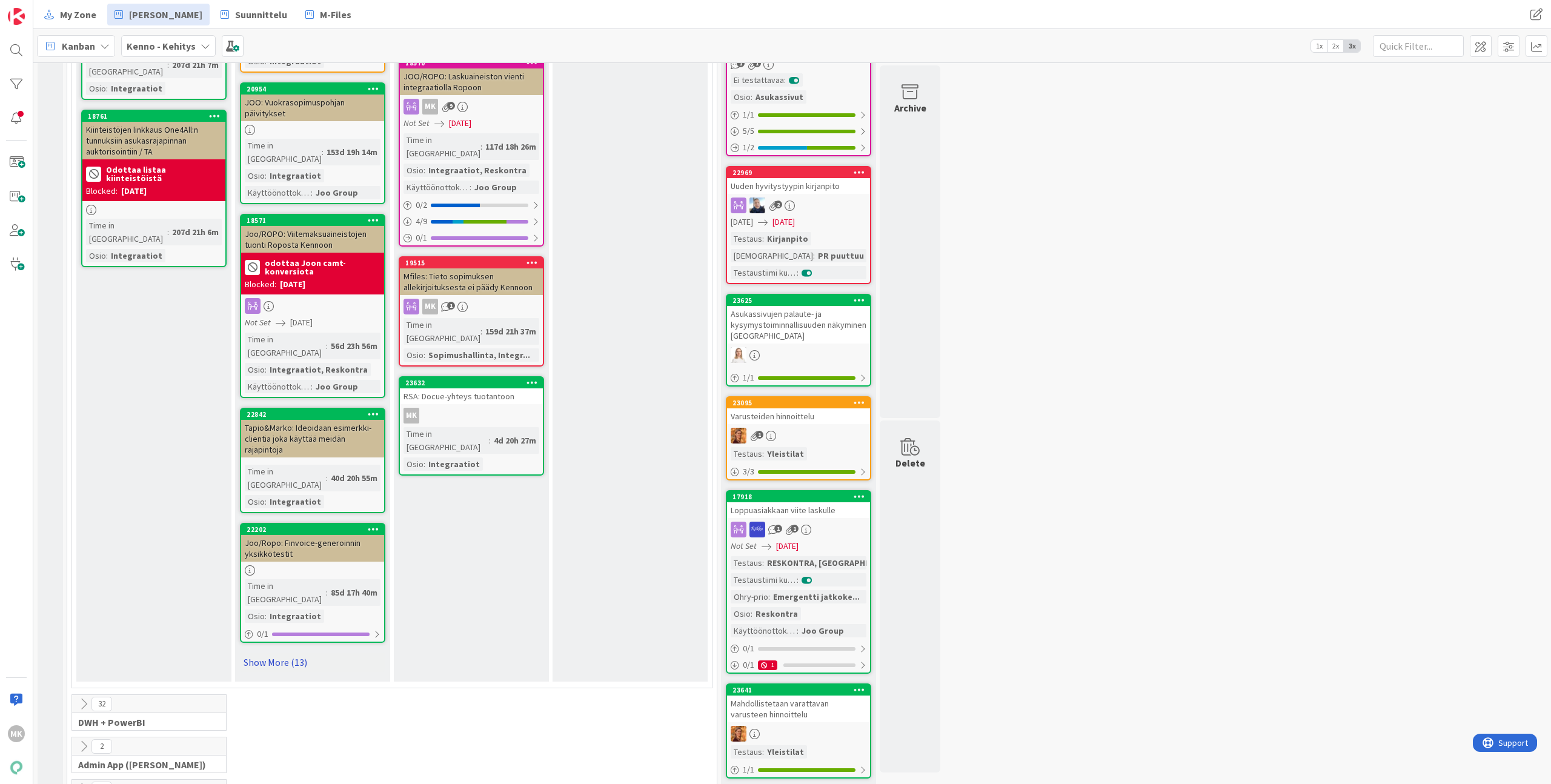
click at [294, 652] on link "Show More (13)" at bounding box center [312, 662] width 145 height 19
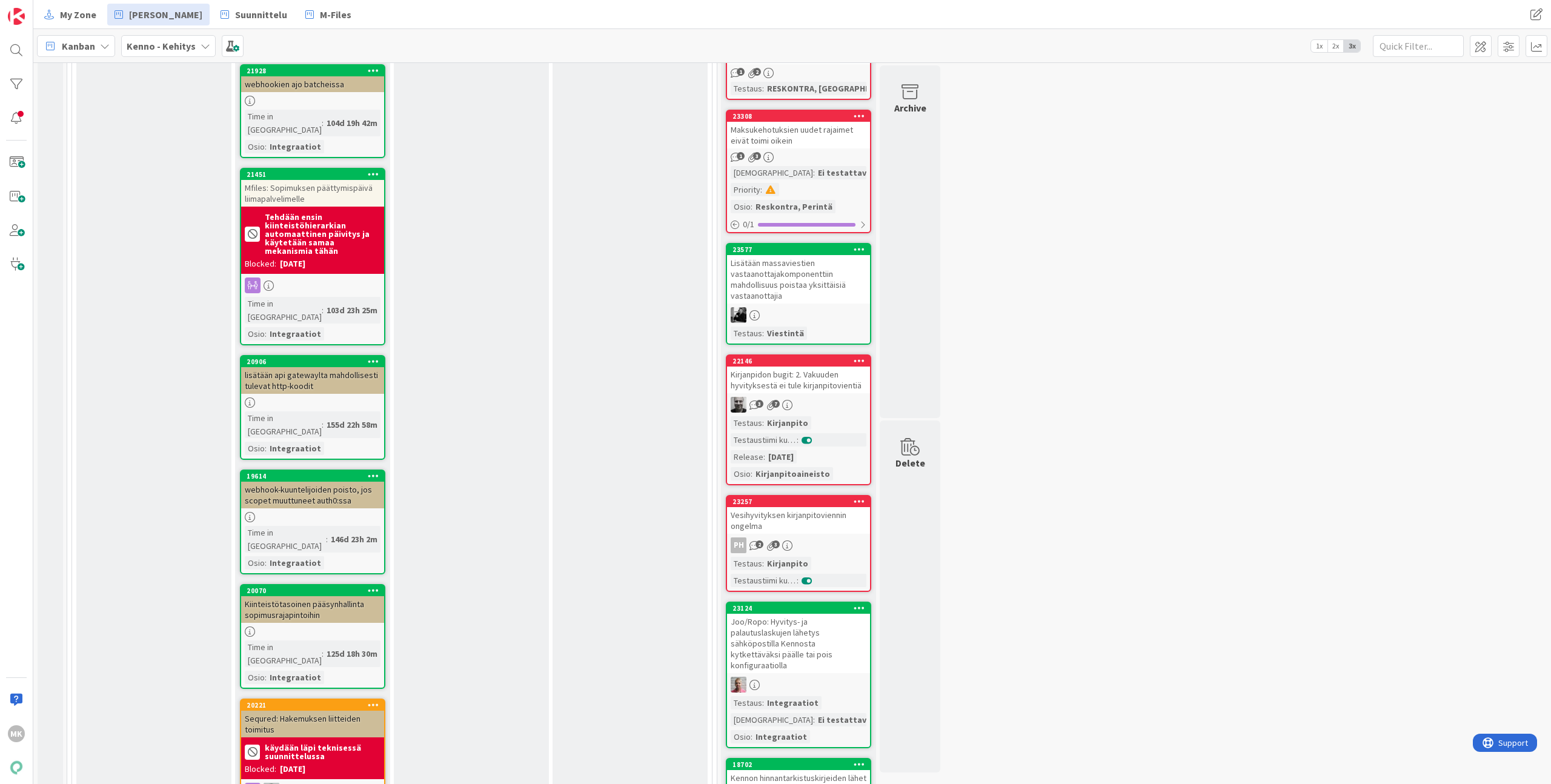
scroll to position [2634, 0]
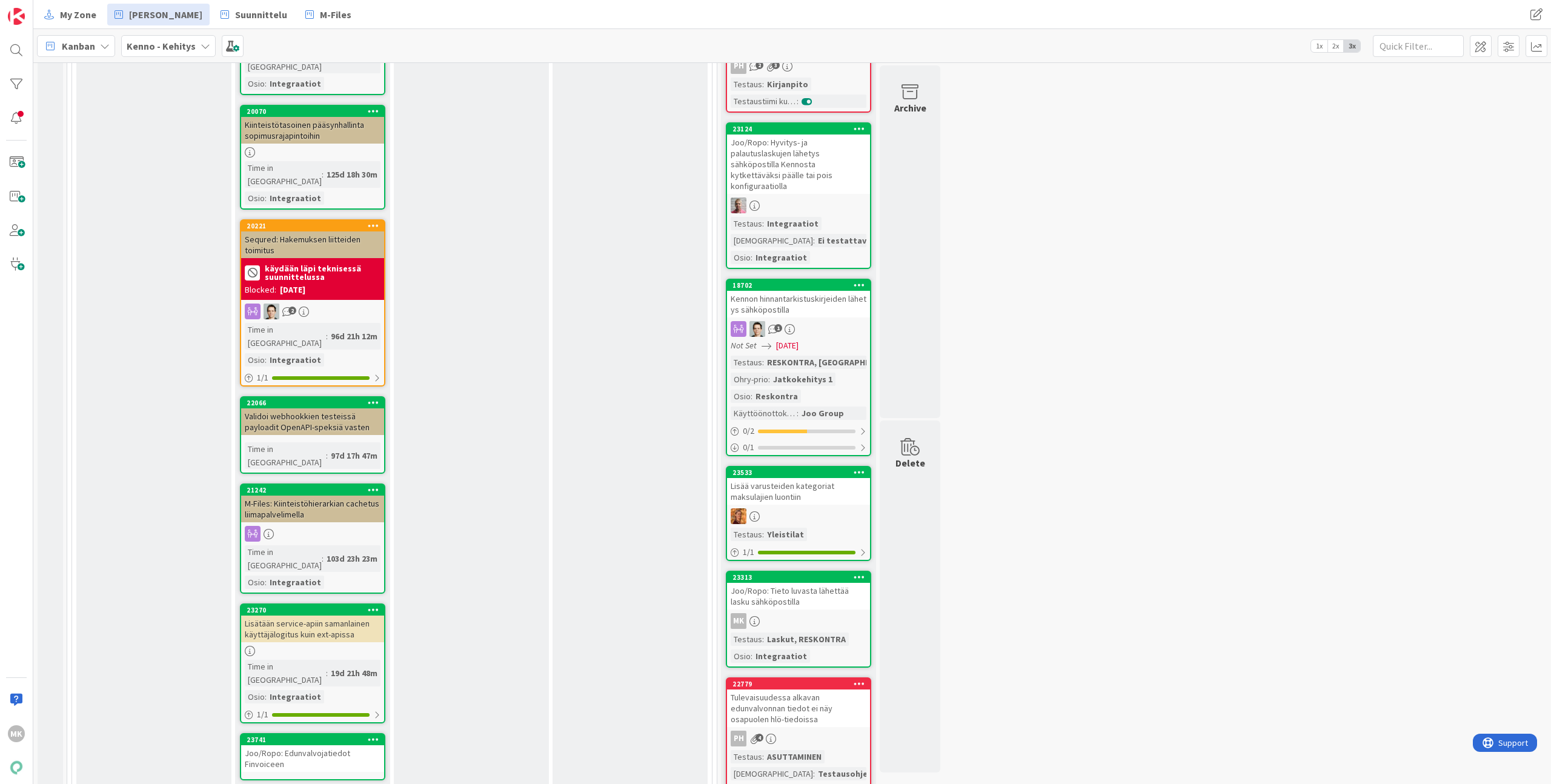
click at [312, 745] on div "Joo/Ropo: Edunvalvojatiedot Finvoiceen" at bounding box center [313, 759] width 143 height 27
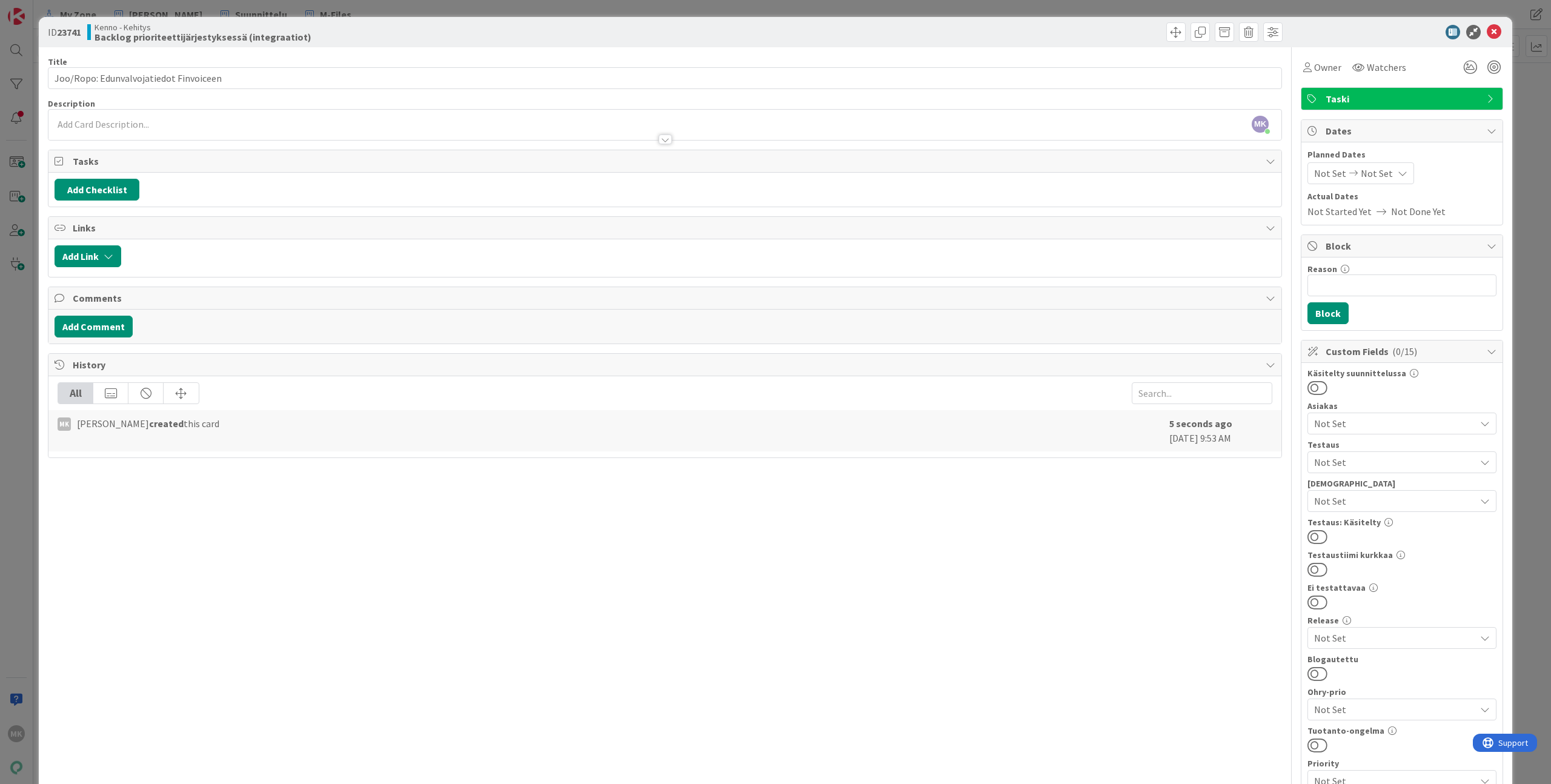
scroll to position [171, 0]
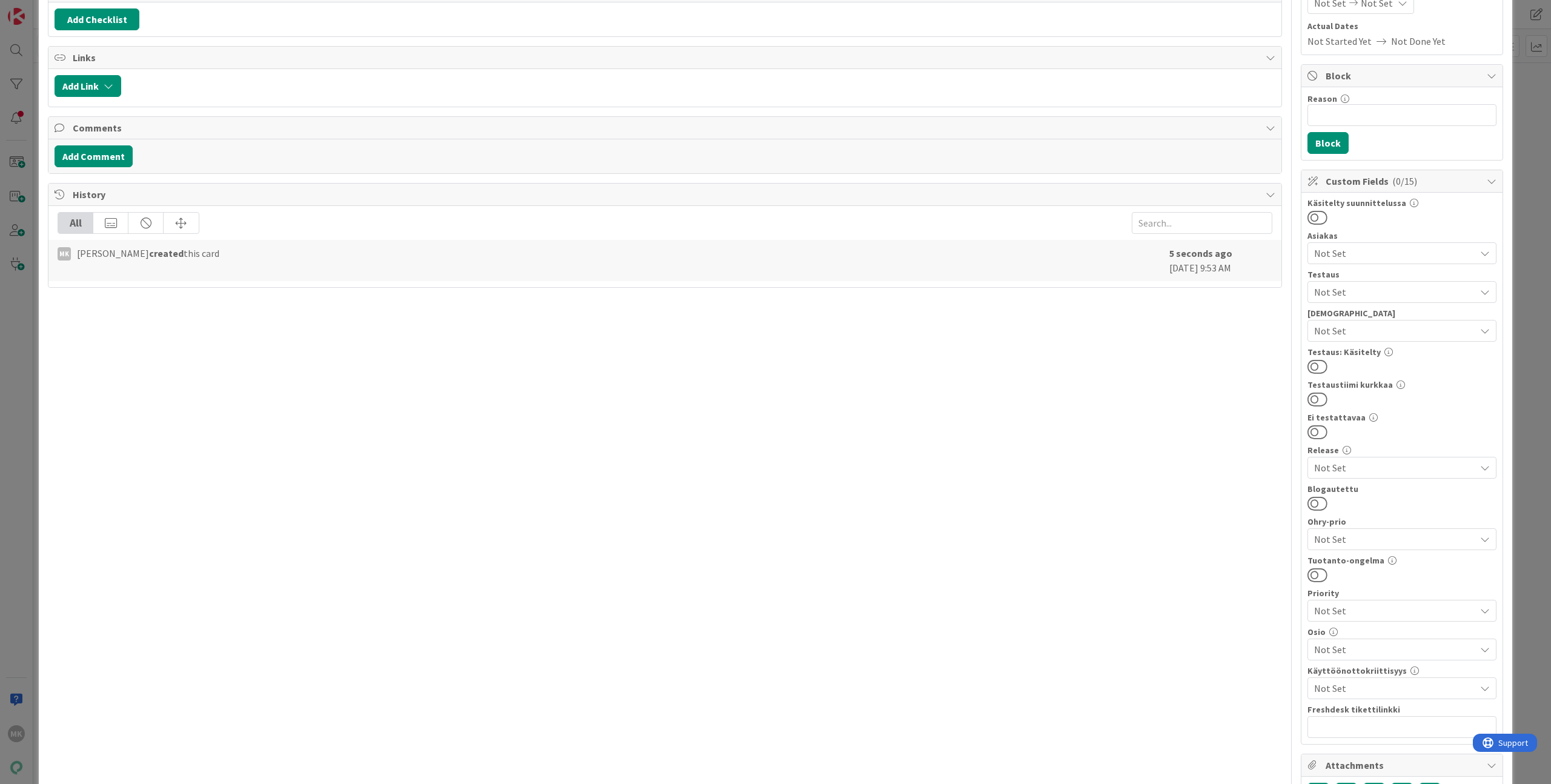
click at [1348, 642] on span "Not Set" at bounding box center [1395, 649] width 161 height 15
click at [1349, 378] on span "Integraatiot" at bounding box center [1351, 373] width 52 height 18
click at [1219, 441] on div "Title 38 / 128 Joo/Ropo: Edunvalvojatiedot Finvoiceen Description MK Marko Kank…" at bounding box center [665, 426] width 1235 height 1099
click at [1523, 485] on div "ID 23741 Kenno - Kehitys Backlog prioriteettijärjestyksessä (integraatiot) Titl…" at bounding box center [775, 392] width 1551 height 784
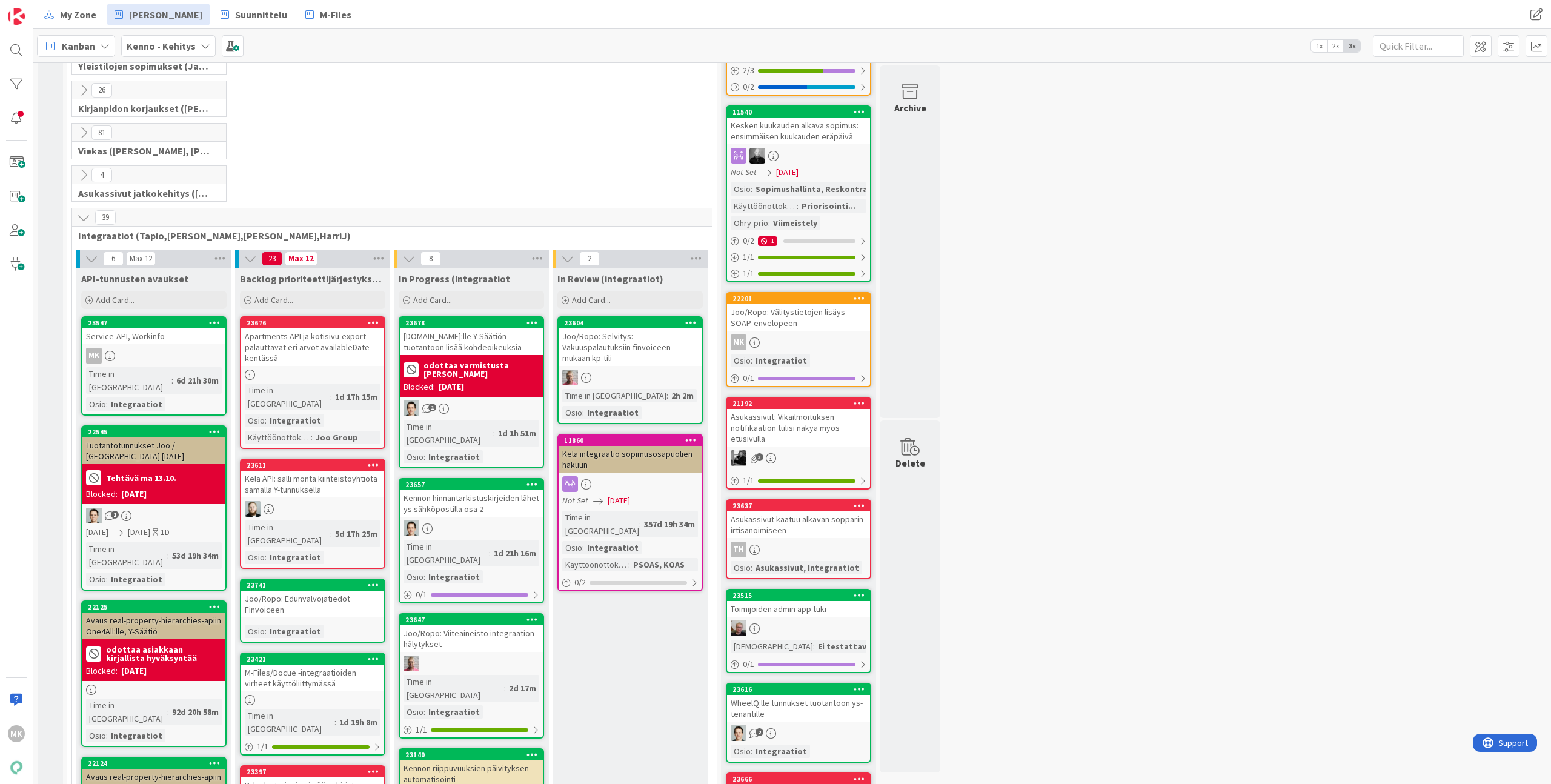
scroll to position [246, 0]
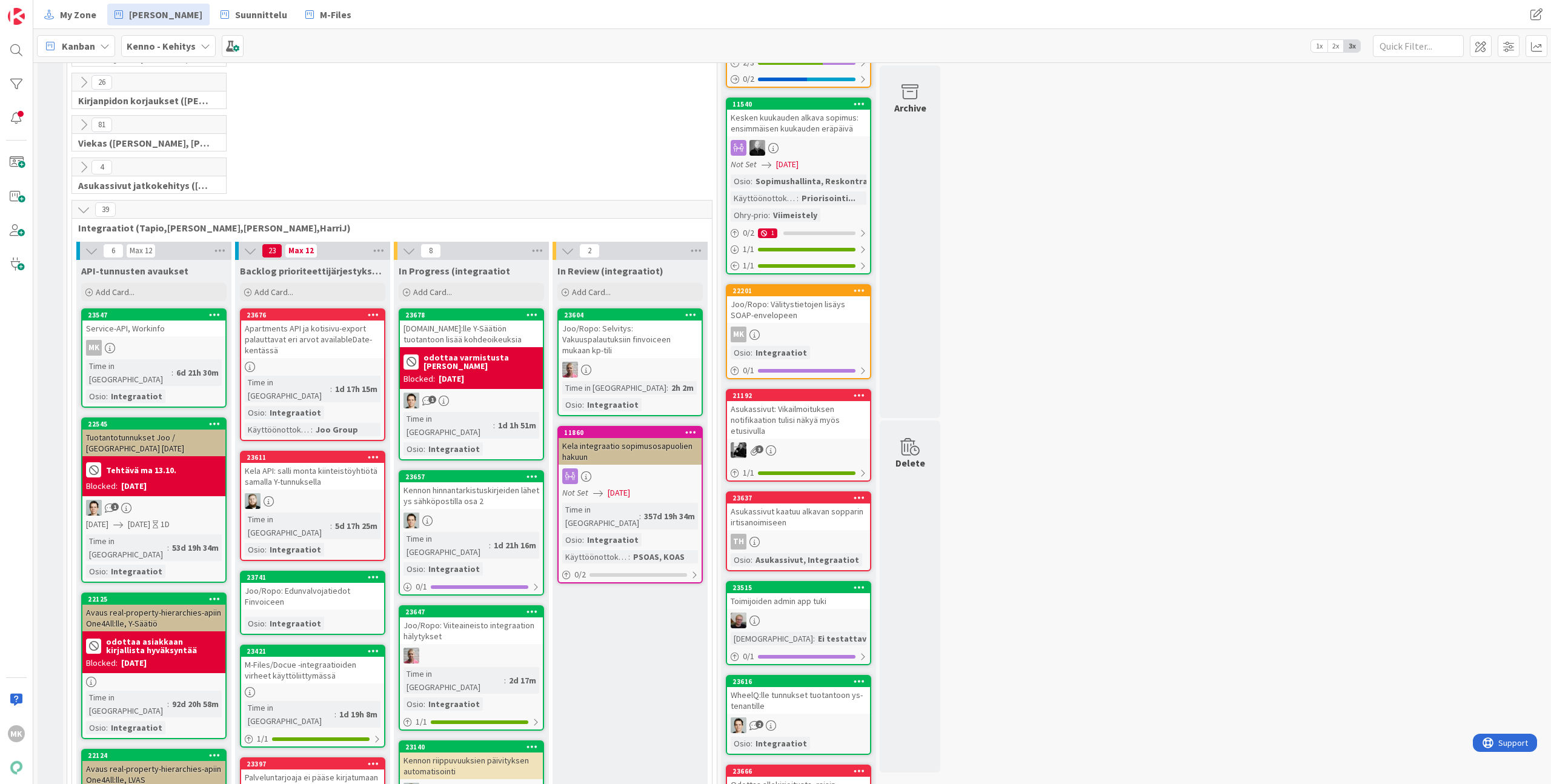
click at [288, 582] on div "Joo/Ropo: Edunvalvojatiedot Finvoiceen" at bounding box center [313, 596] width 143 height 27
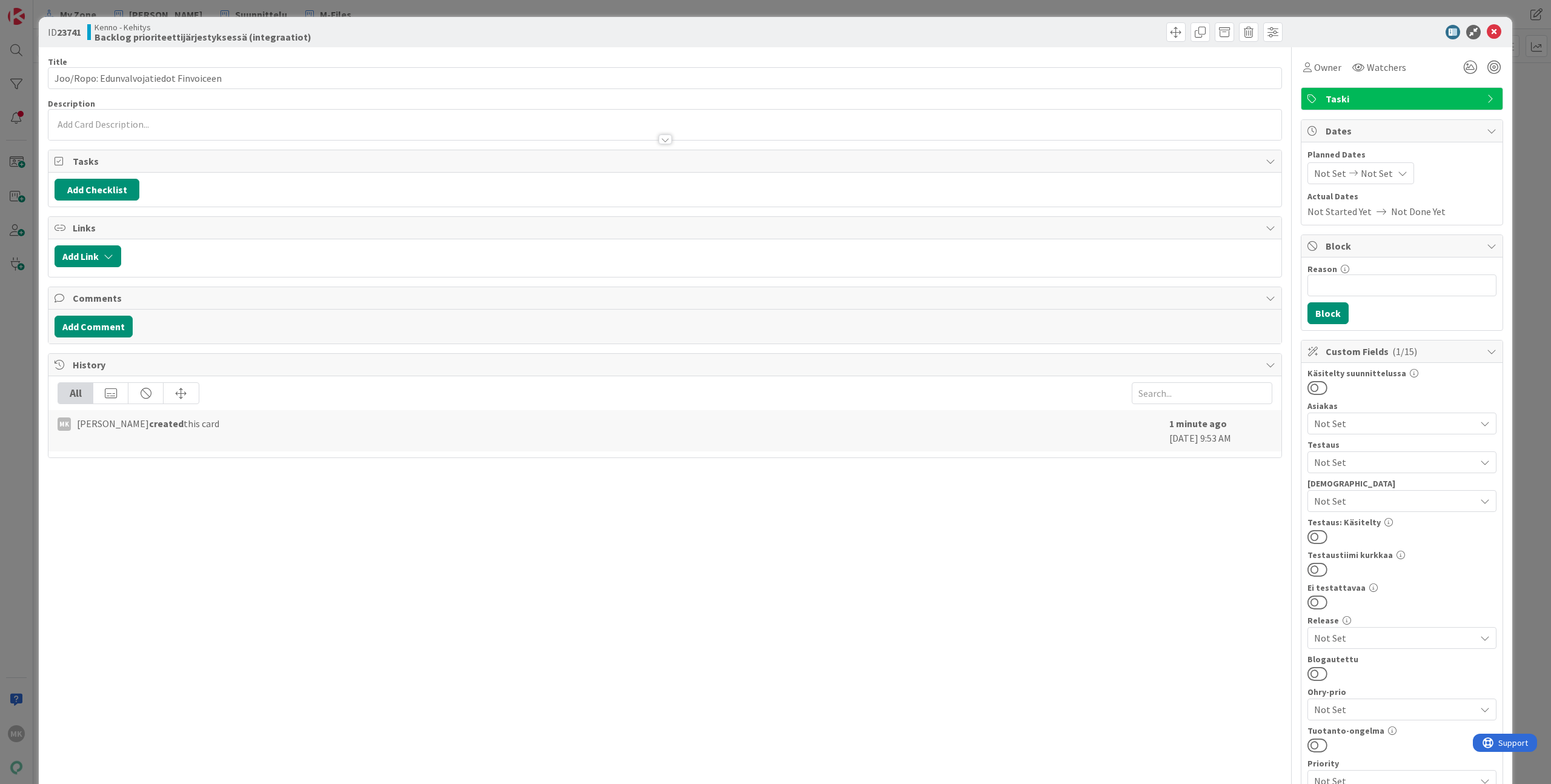
click at [338, 136] on div at bounding box center [665, 134] width 1233 height 13
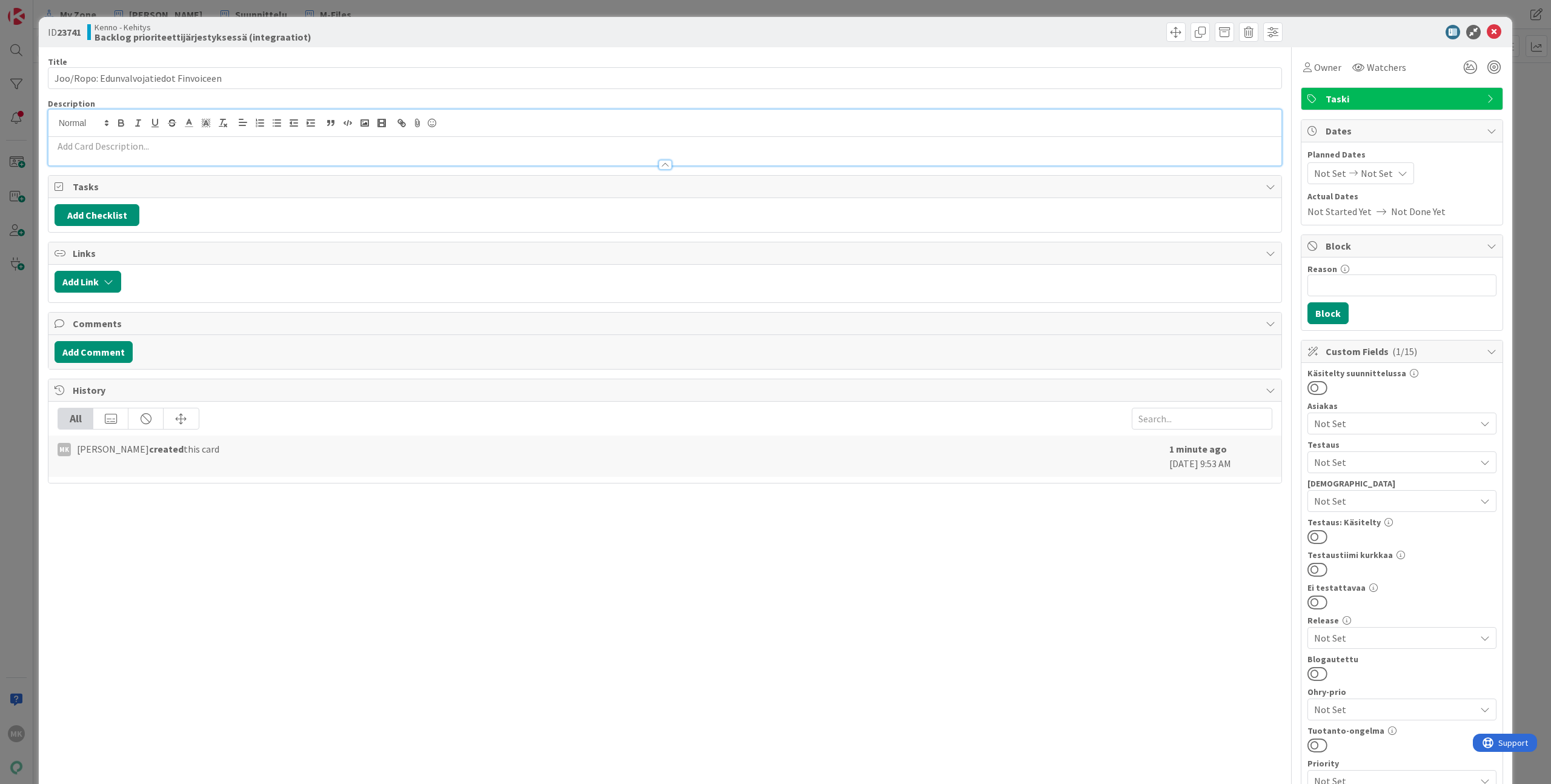
click at [336, 143] on p at bounding box center [665, 146] width 1221 height 14
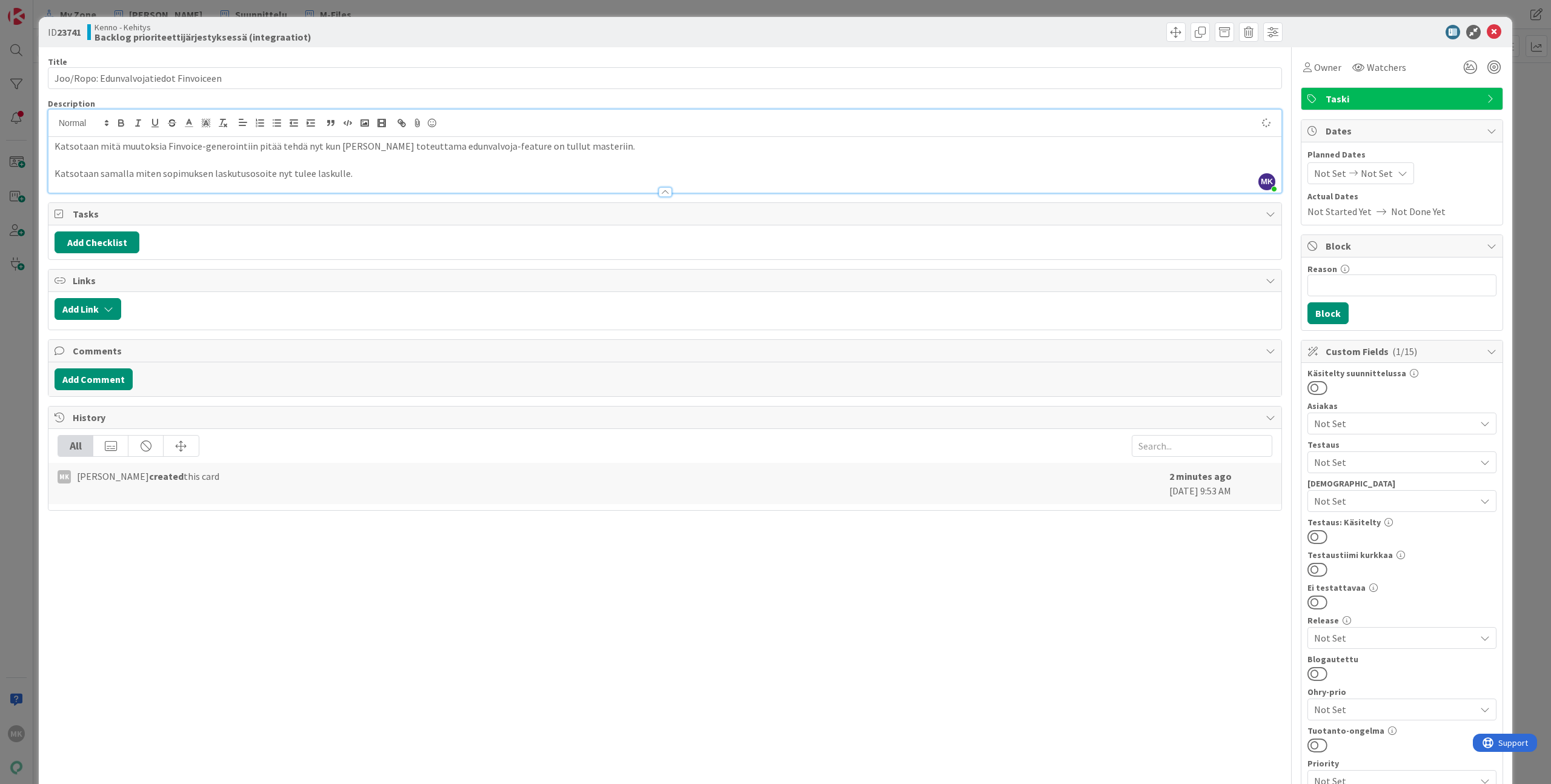
click at [364, 28] on div "Kenno - Kehitys Backlog prioriteettijärjestyksessä (integraatiot)" at bounding box center [374, 32] width 575 height 19
click at [370, 11] on div "ID 23741 Kenno - Kehitys Backlog prioriteettijärjestyksessä (integraatiot) Titl…" at bounding box center [775, 392] width 1551 height 784
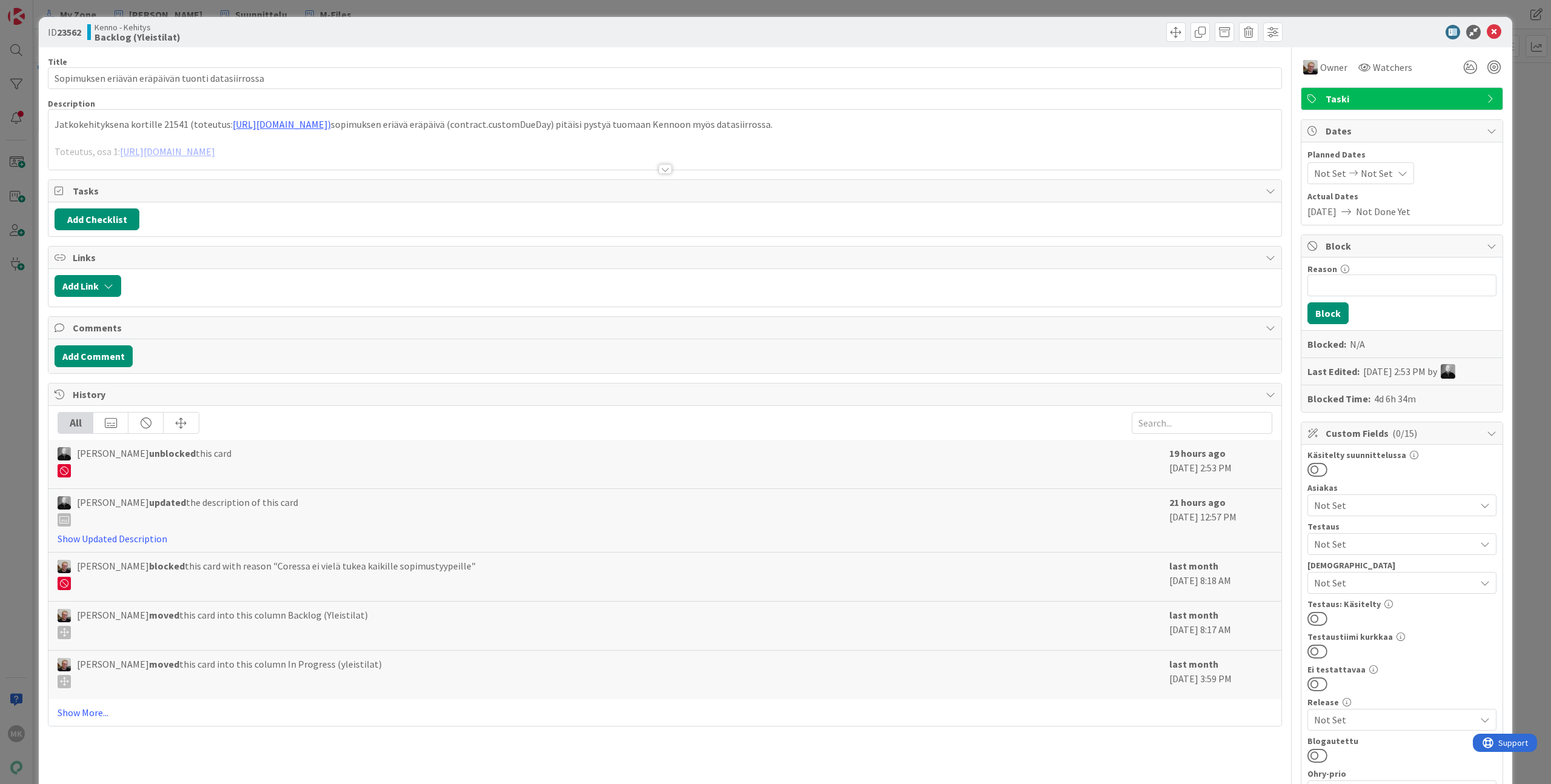
click at [422, 154] on div at bounding box center [665, 154] width 1233 height 31
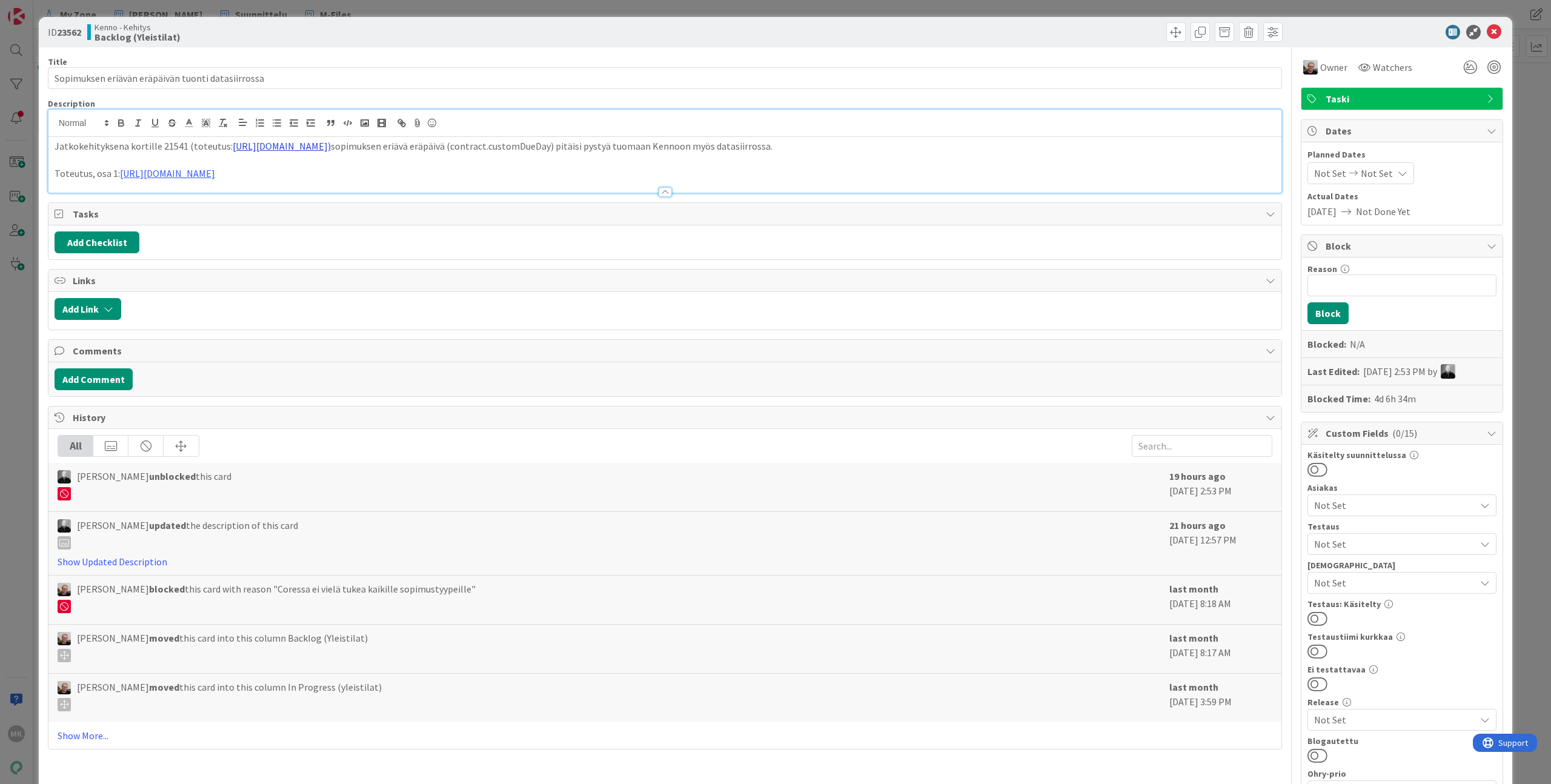
click at [286, 149] on link "https://github.com/pandiafi/kenno/pull/8408)" at bounding box center [282, 146] width 98 height 12
click at [288, 166] on link "https://github.com/pandiafi/kenno/pull/8408)" at bounding box center [290, 170] width 86 height 16
click at [374, 40] on div "Kenno - Kehitys Backlog (Yleistilat)" at bounding box center [374, 32] width 575 height 19
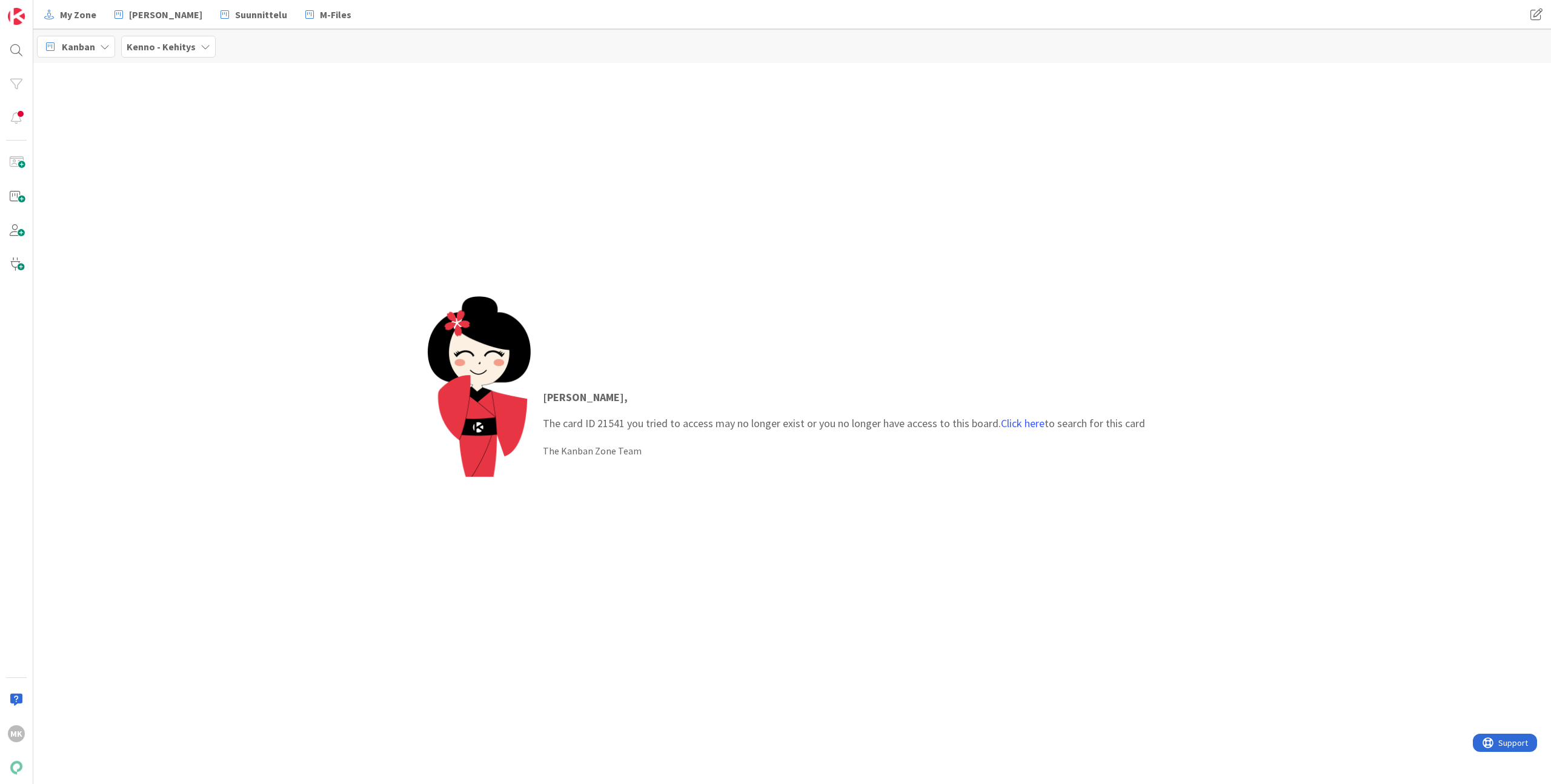
click at [612, 418] on p "[PERSON_NAME] , The card ID 21541 you tried to access may no longer exist or yo…" at bounding box center [844, 410] width 602 height 42
copy p "21541"
click at [12, 48] on div at bounding box center [16, 50] width 24 height 24
type input "21541"
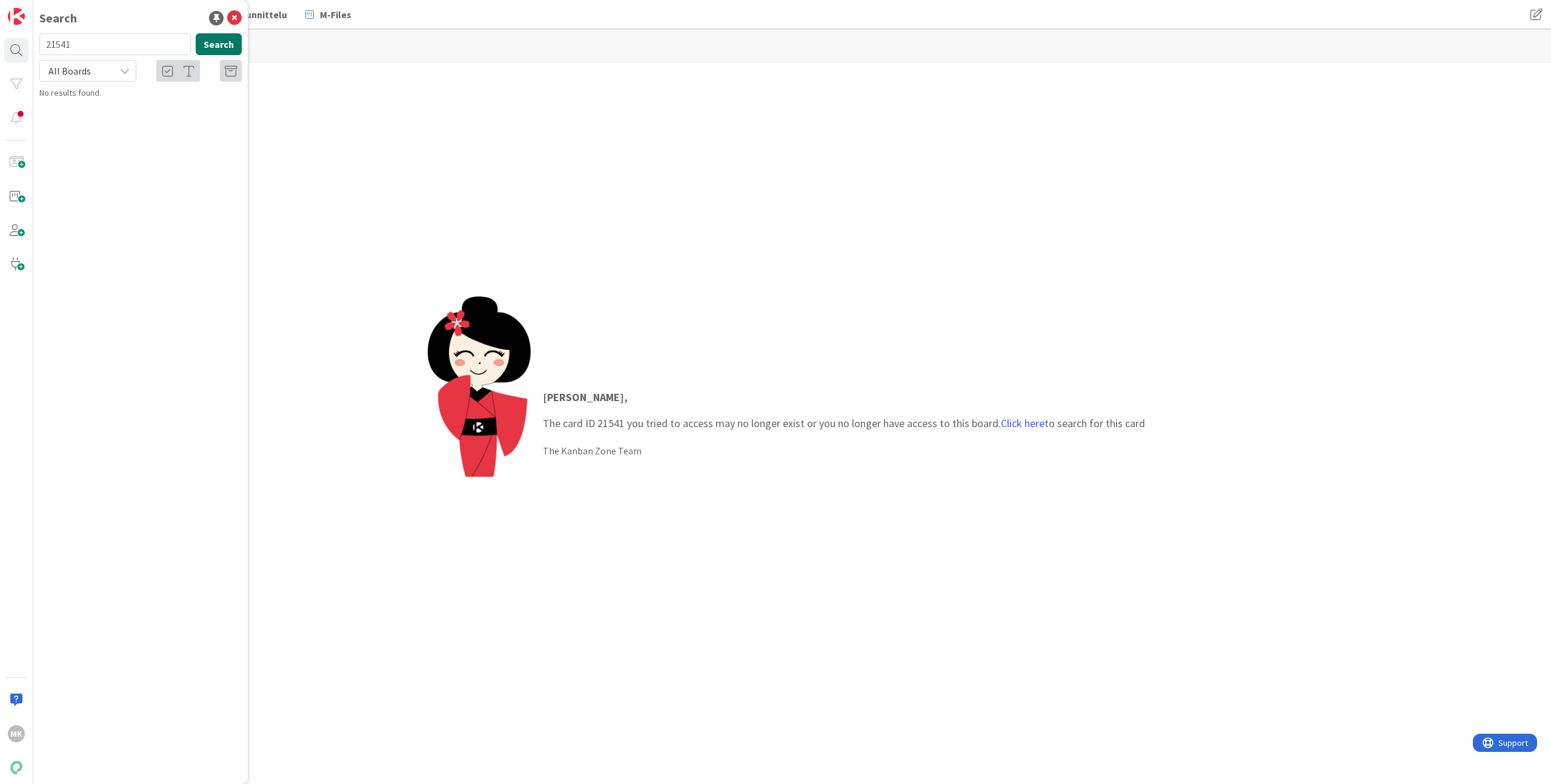
click at [225, 45] on button "Search" at bounding box center [218, 44] width 46 height 22
click at [183, 97] on div "Kenno - Testaus › Testattu" at bounding box center [149, 95] width 185 height 11
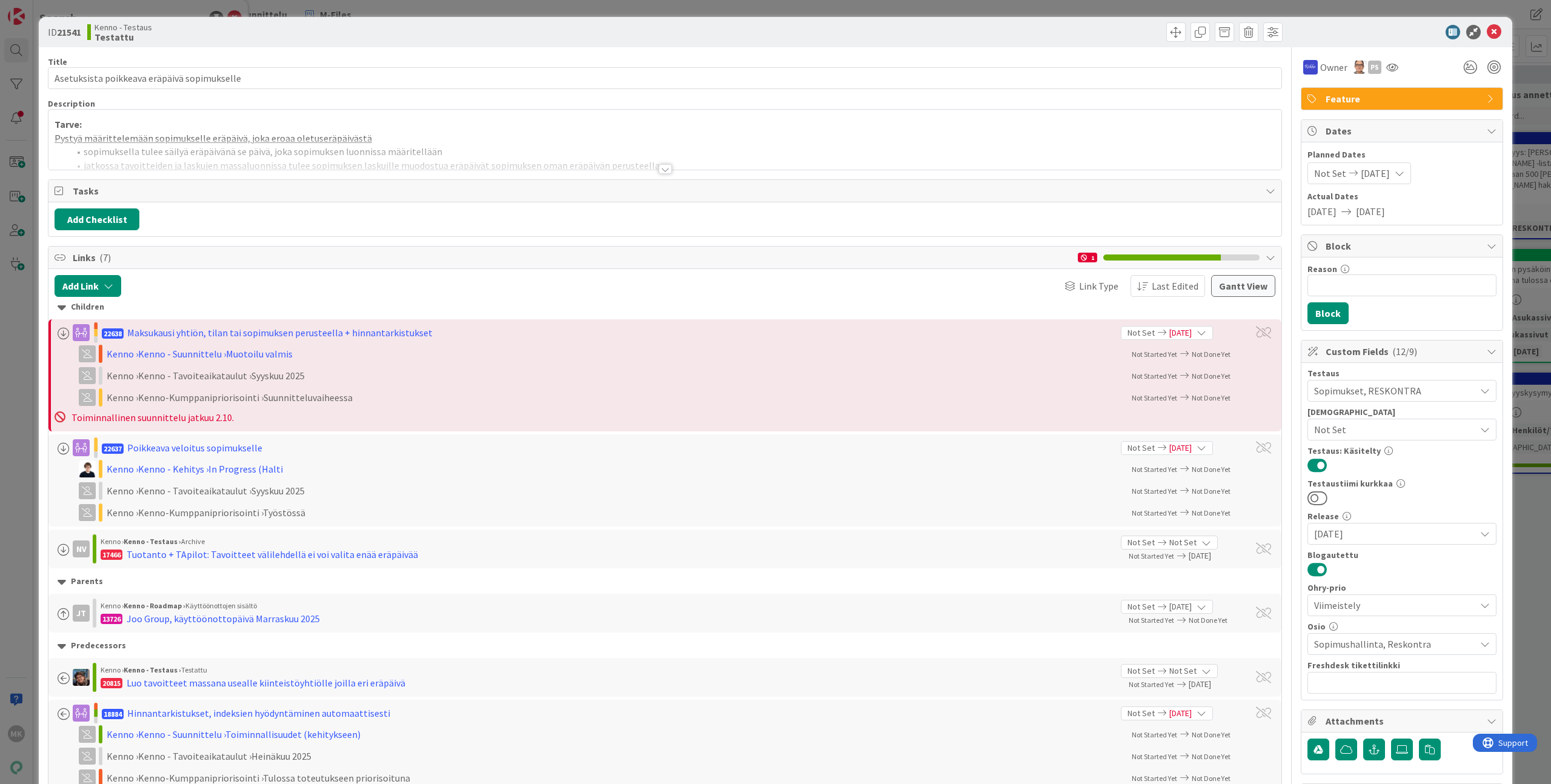
click at [336, 166] on div at bounding box center [665, 154] width 1233 height 31
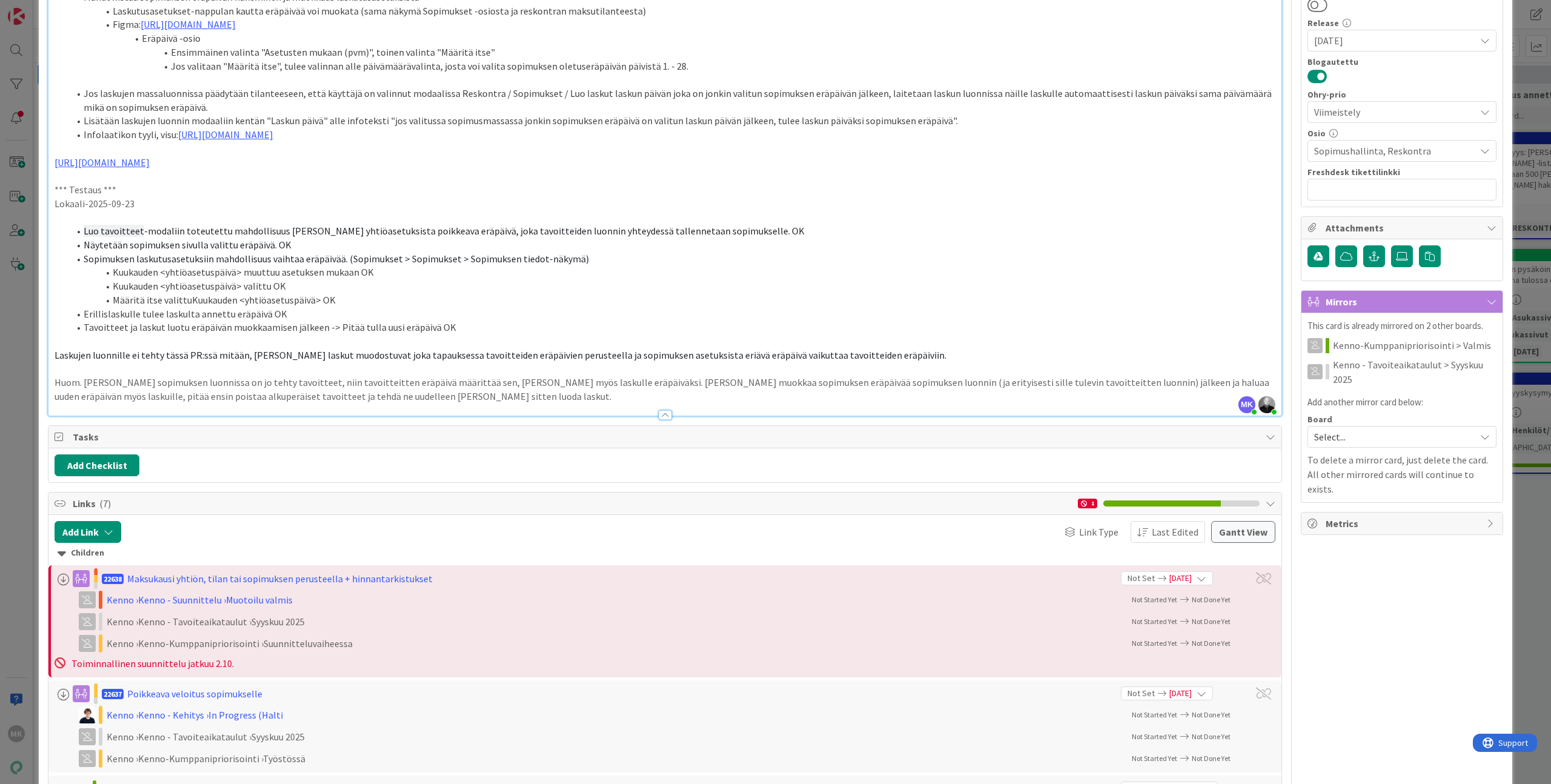
scroll to position [1287, 0]
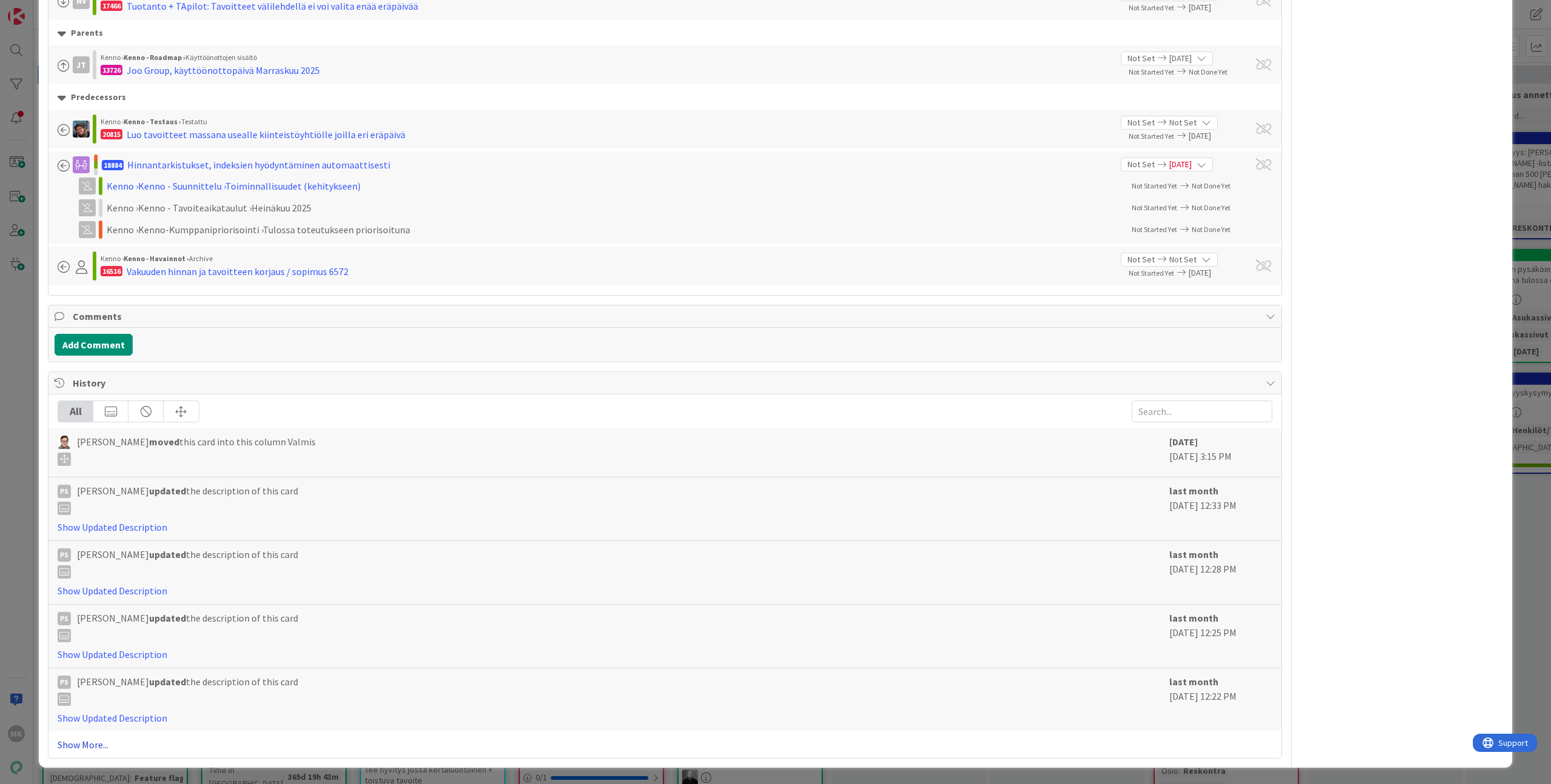
click at [86, 746] on link "Show More..." at bounding box center [665, 744] width 1215 height 15
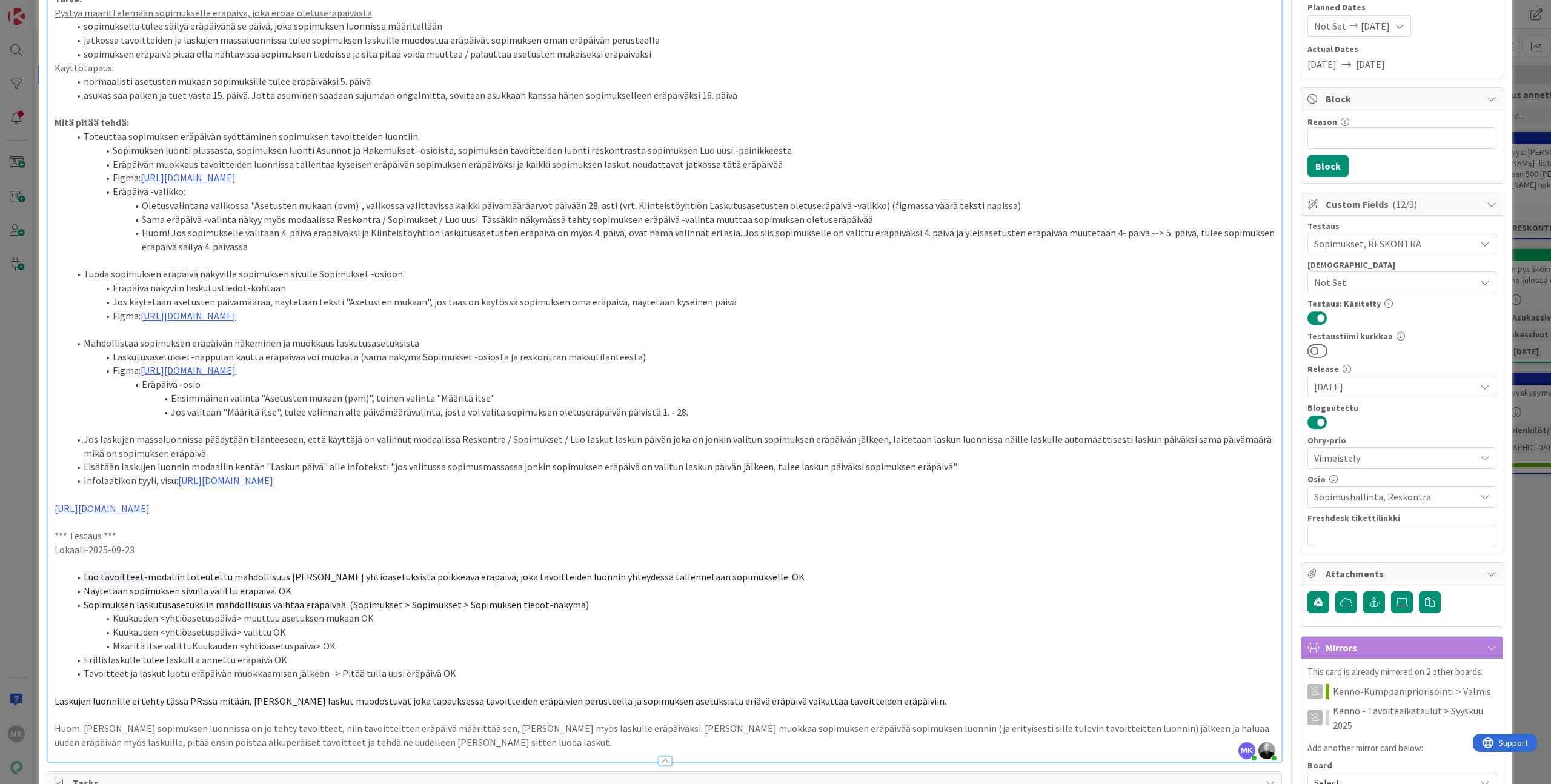
scroll to position [0, 0]
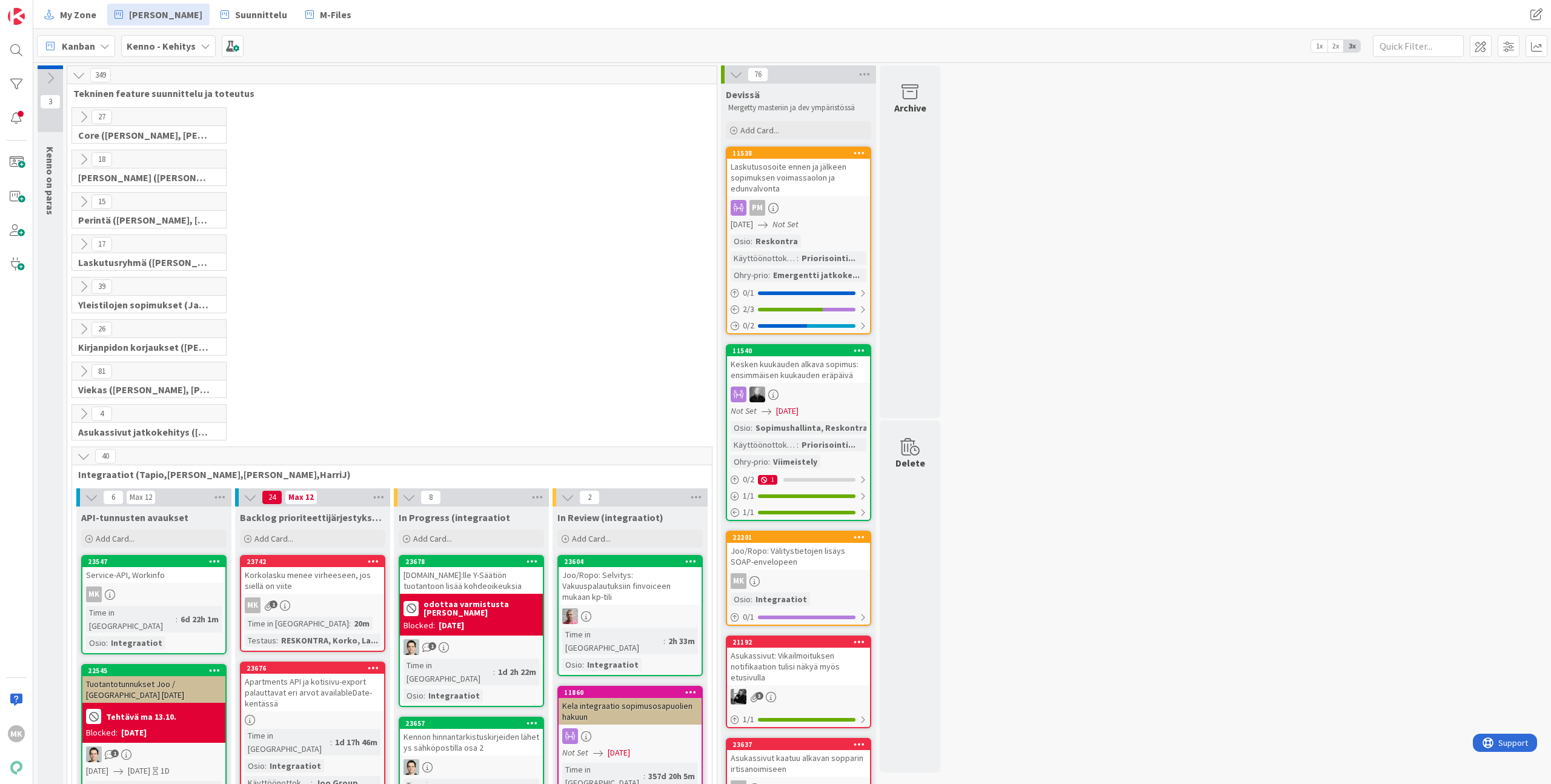
scroll to position [47, 0]
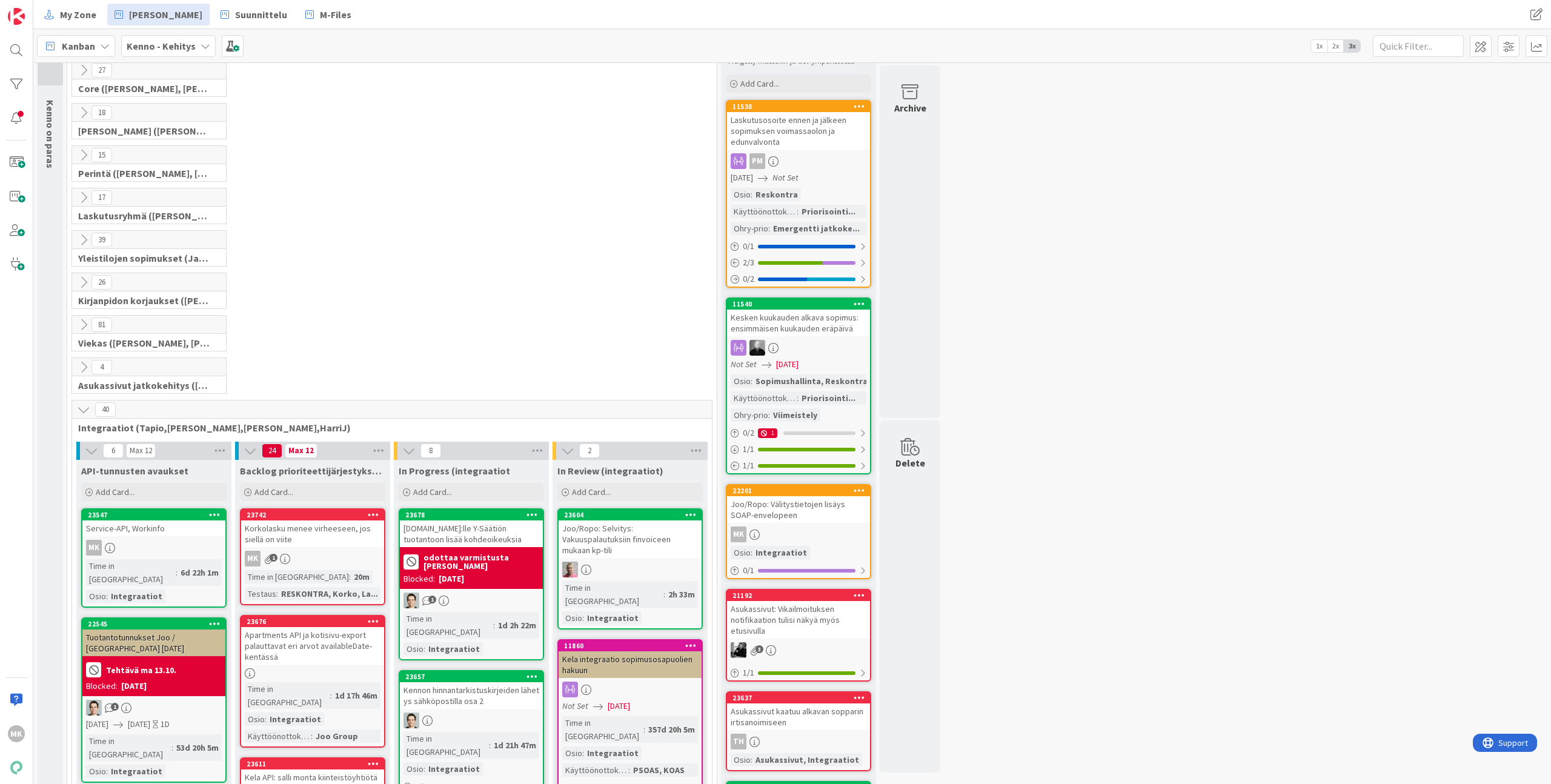
click at [320, 531] on div "Korkolasku menee virheeseen, jos siellä on viite" at bounding box center [313, 534] width 143 height 27
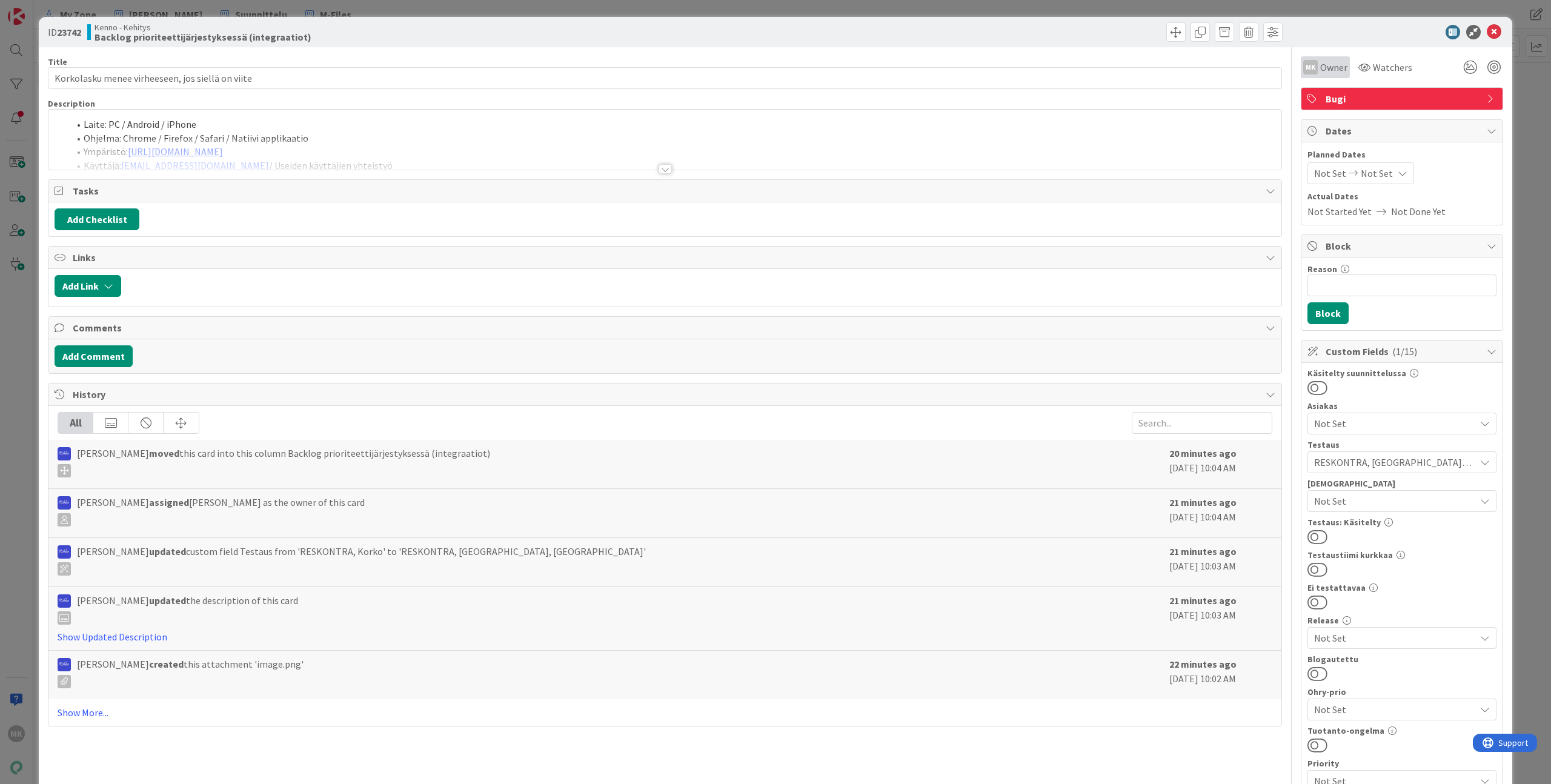
click at [1332, 68] on span "Owner" at bounding box center [1334, 67] width 28 height 15
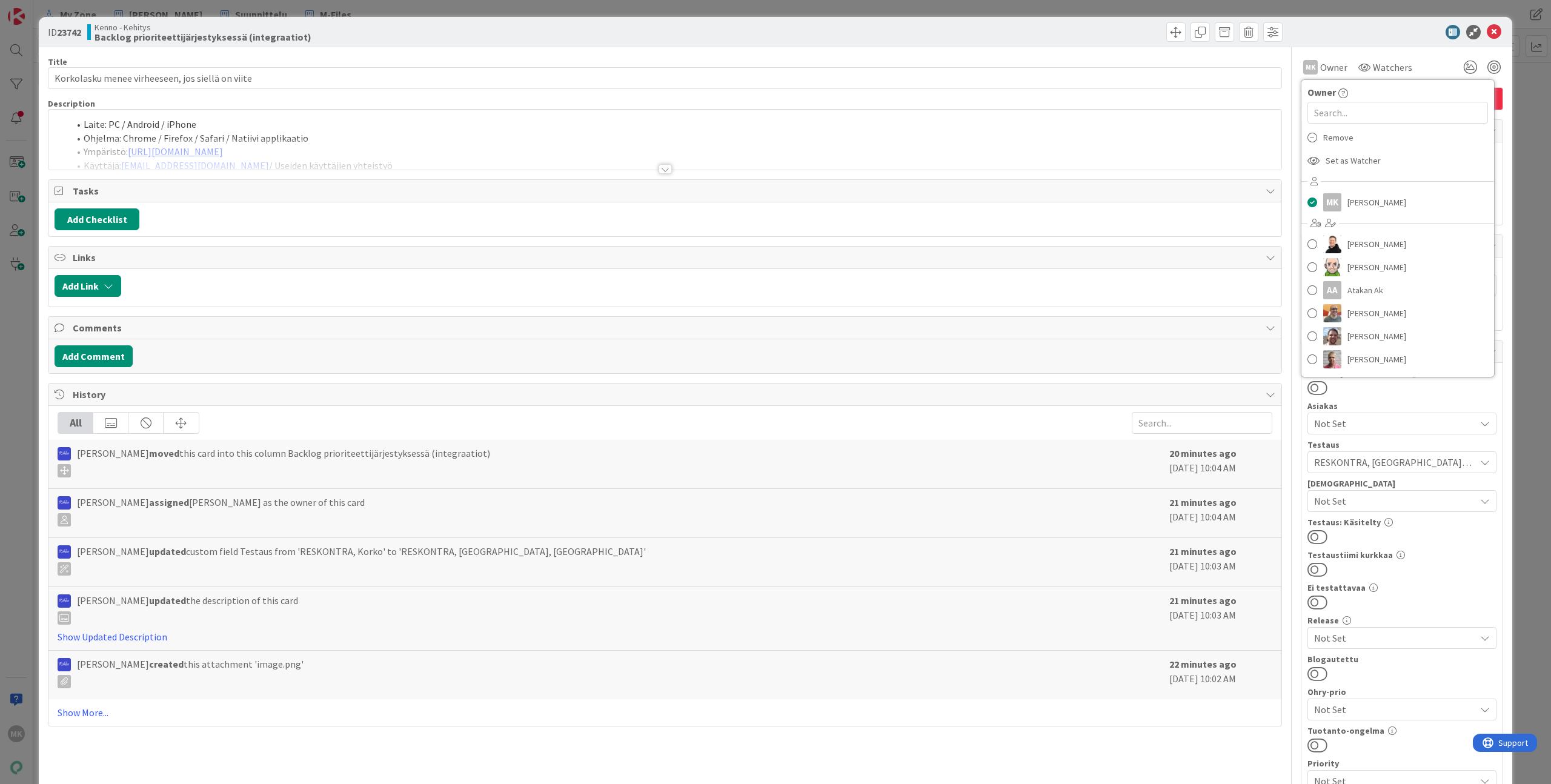
click at [1329, 39] on div at bounding box center [1396, 32] width 214 height 15
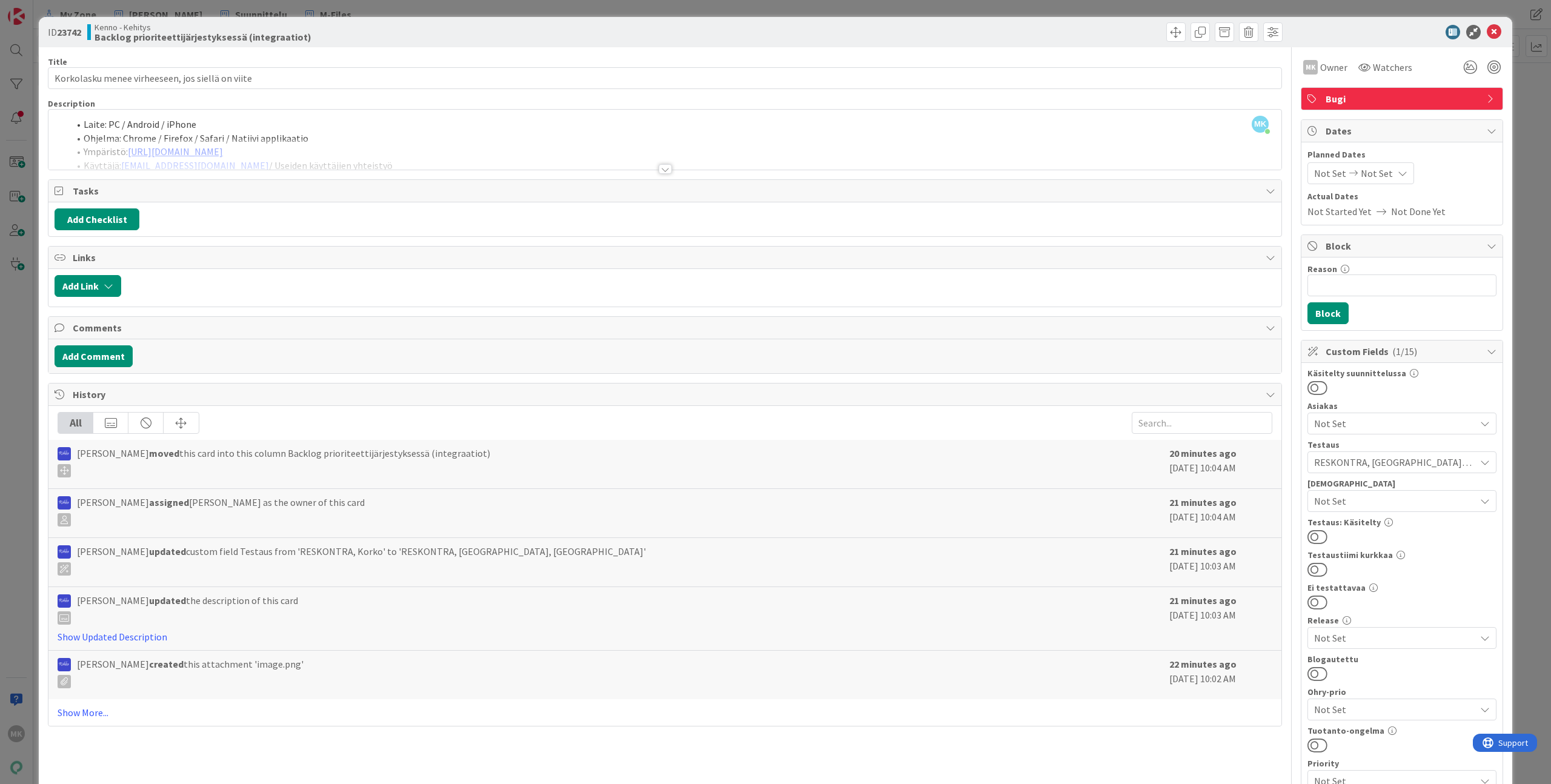
click at [6, 232] on div "ID 23742 Kenno - Kehitys Backlog prioriteettijärjestyksessä (integraatiot) Titl…" at bounding box center [775, 392] width 1551 height 784
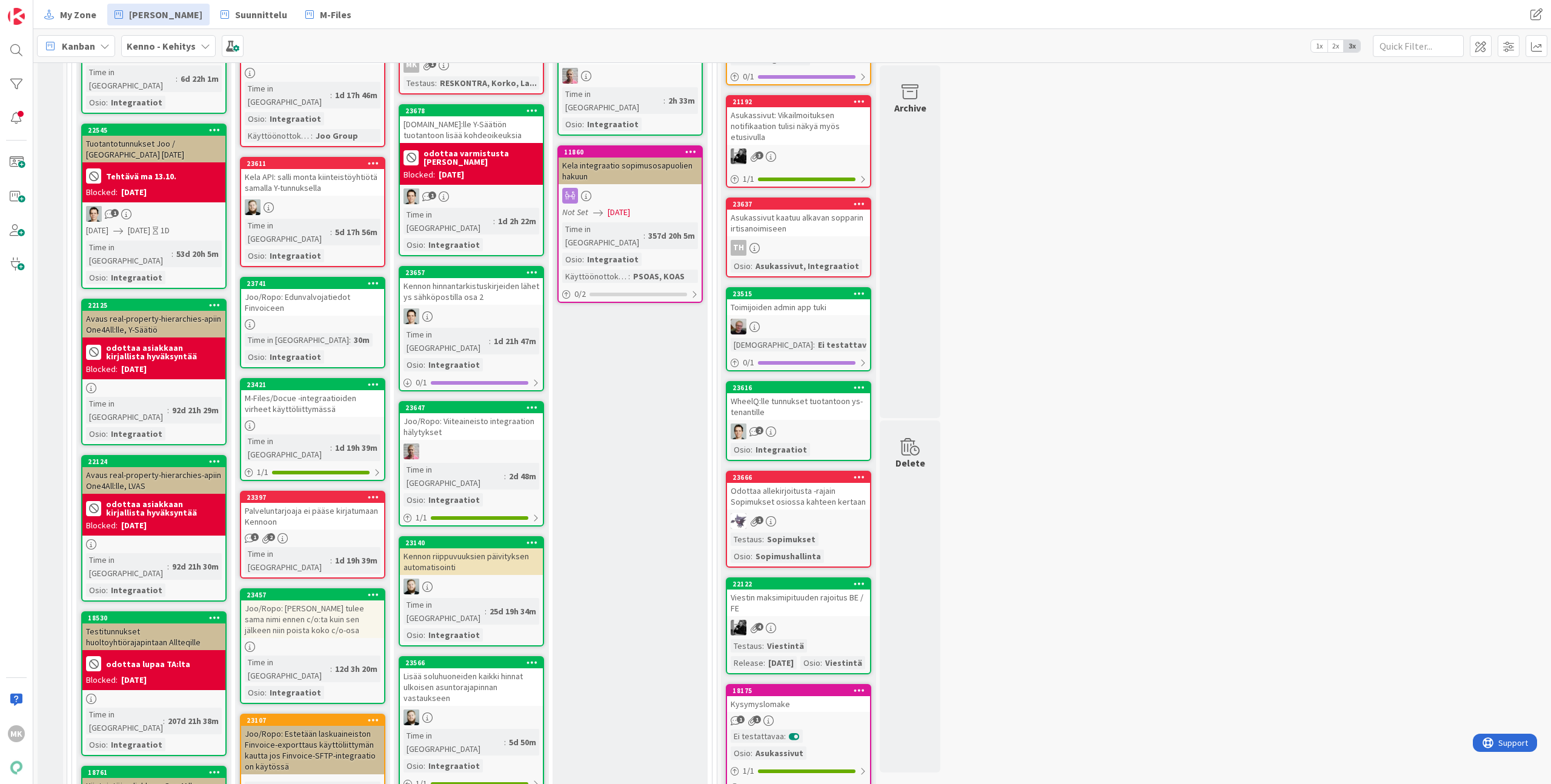
scroll to position [374, 0]
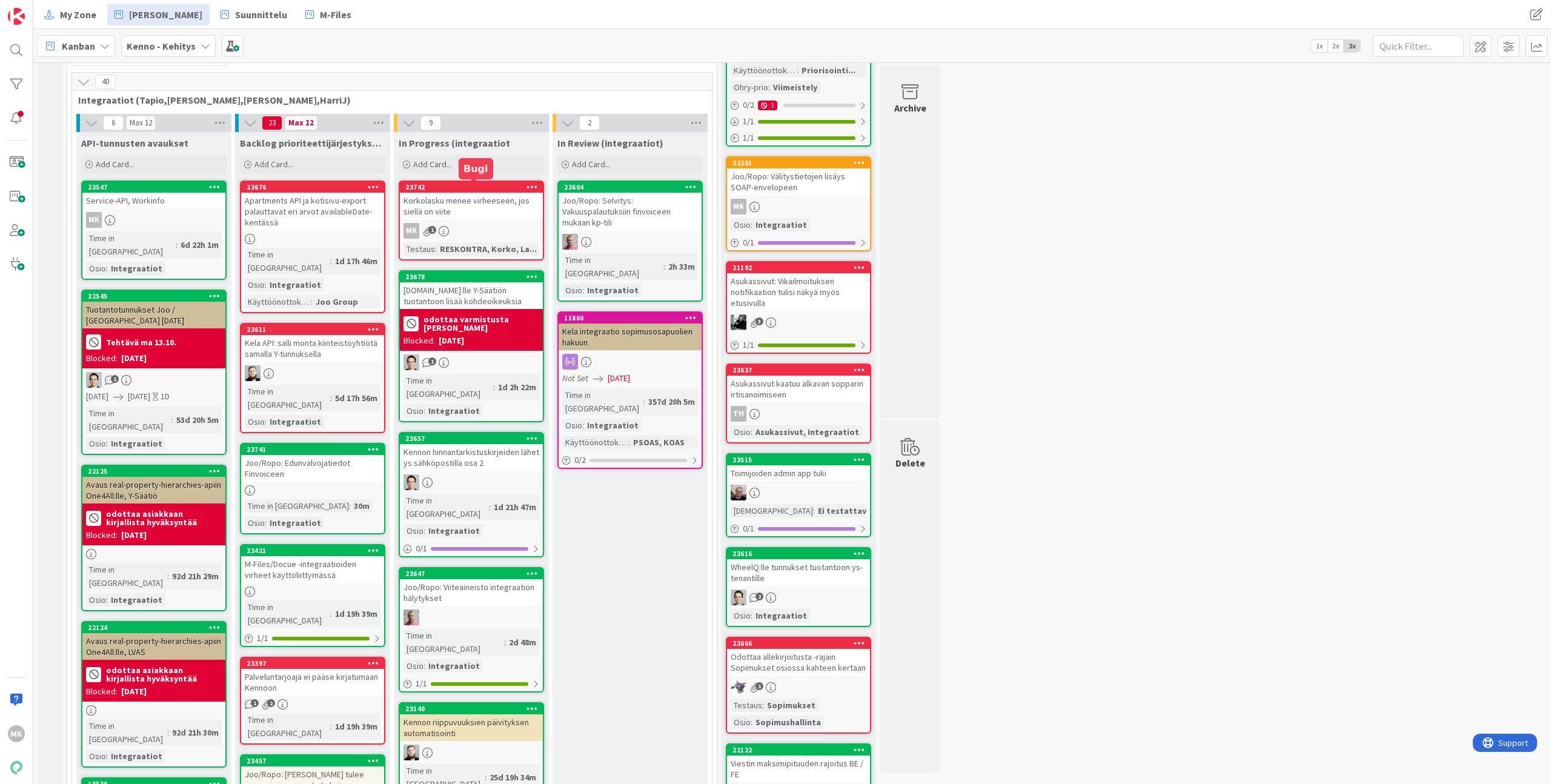
click at [472, 200] on div "Korkolasku menee virheeseen, jos siellä on viite" at bounding box center [471, 206] width 143 height 27
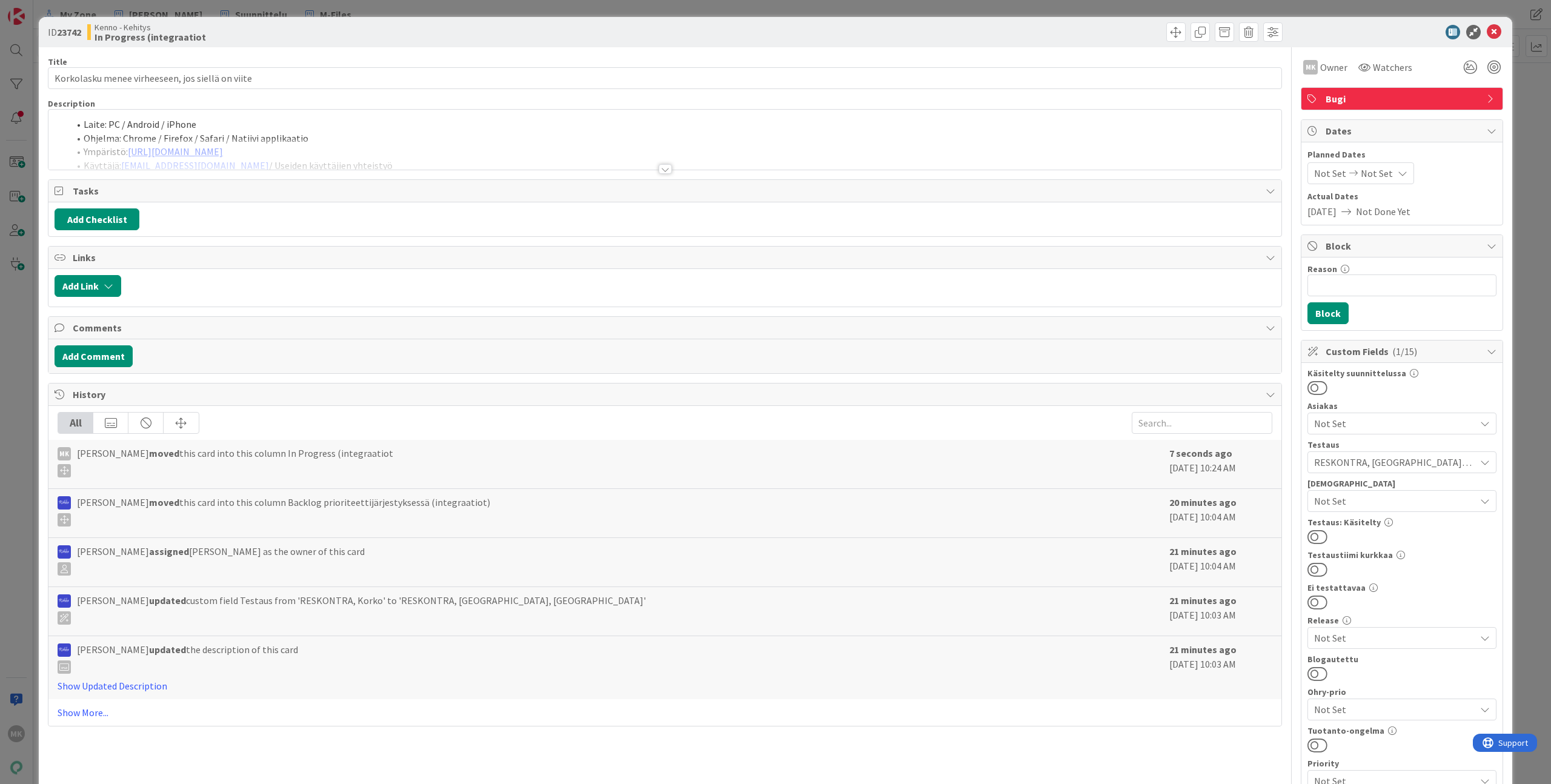
click at [477, 176] on div "Title 48 / 128 Korkolasku menee virheeseen, jos siellä on viite Description Lai…" at bounding box center [665, 644] width 1235 height 1194
click at [474, 173] on div "Title 48 / 128 Korkolasku menee virheeseen, jos siellä on viite Description Lai…" at bounding box center [665, 644] width 1235 height 1194
click at [486, 142] on div at bounding box center [665, 154] width 1233 height 31
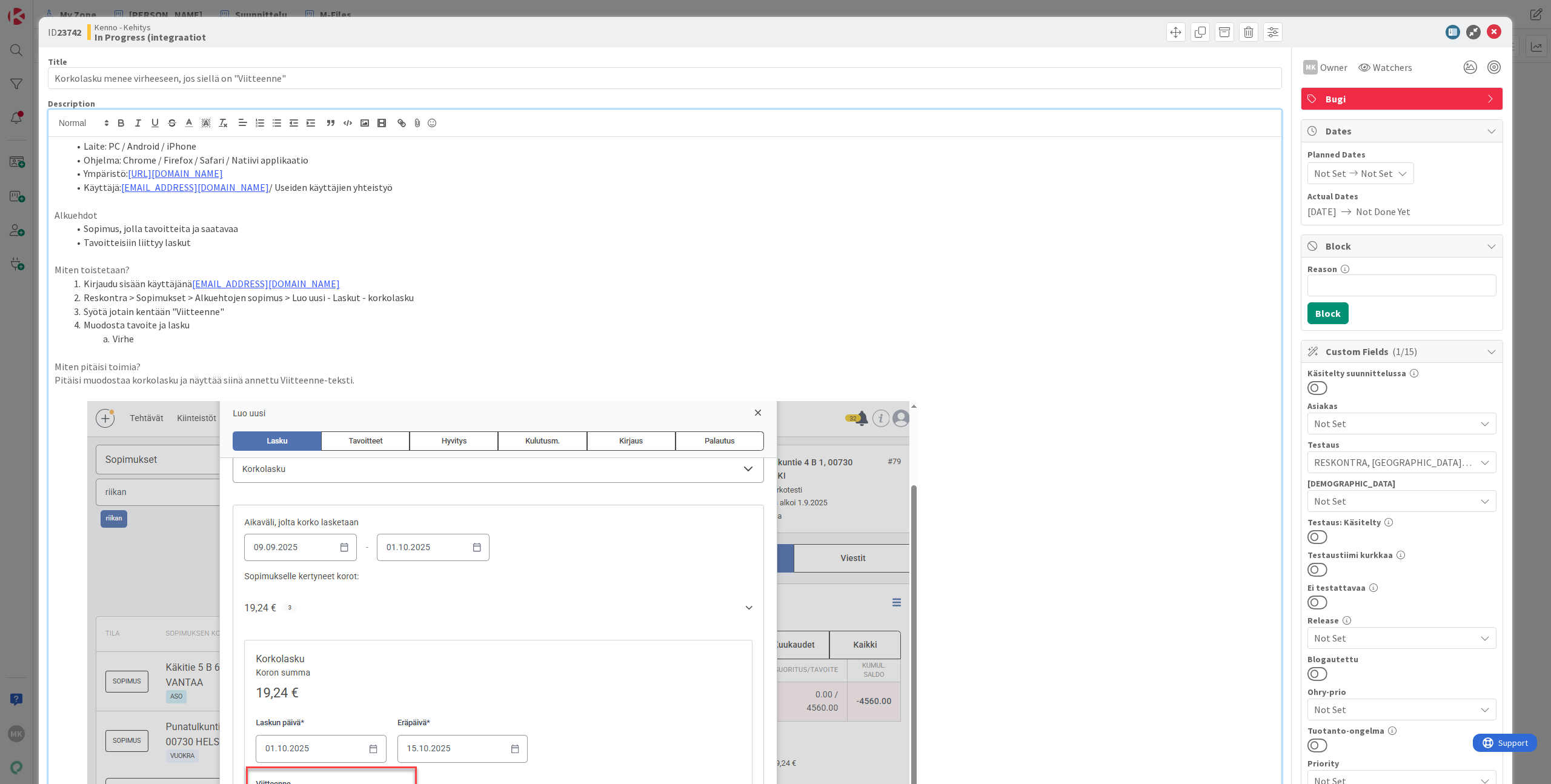
type input "Korkolasku menee virheeseen, jos siellä on "Viitteenne"-tekstiä"
click at [312, 76] on input "Korkolasku menee virheeseen, jos siellä on "Viitteenne"-tekstiä" at bounding box center [665, 78] width 1235 height 22
click at [398, 158] on li "Ohjelma: Chrome / Firefox / Safari / Natiivi applikaatio" at bounding box center [673, 161] width 1206 height 14
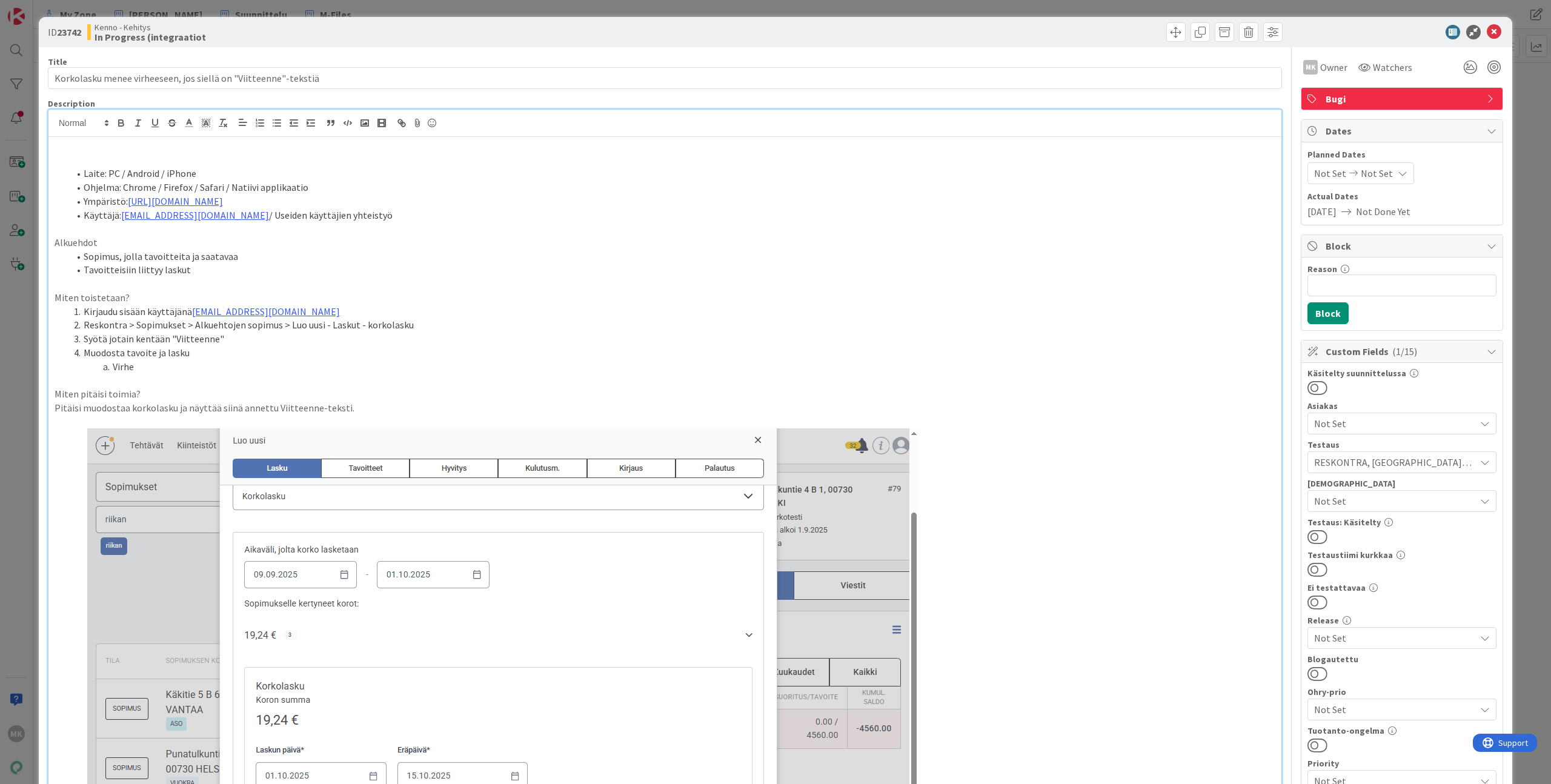
paste div
click at [538, 45] on div "ID 23742 Kenno - Kehitys In Progress (integraatiot" at bounding box center [776, 32] width 1474 height 30
click at [222, 11] on div "ID 23742 Kenno - Kehitys In Progress (integraatiot Title 63 / 128 Korkolasku me…" at bounding box center [775, 392] width 1551 height 784
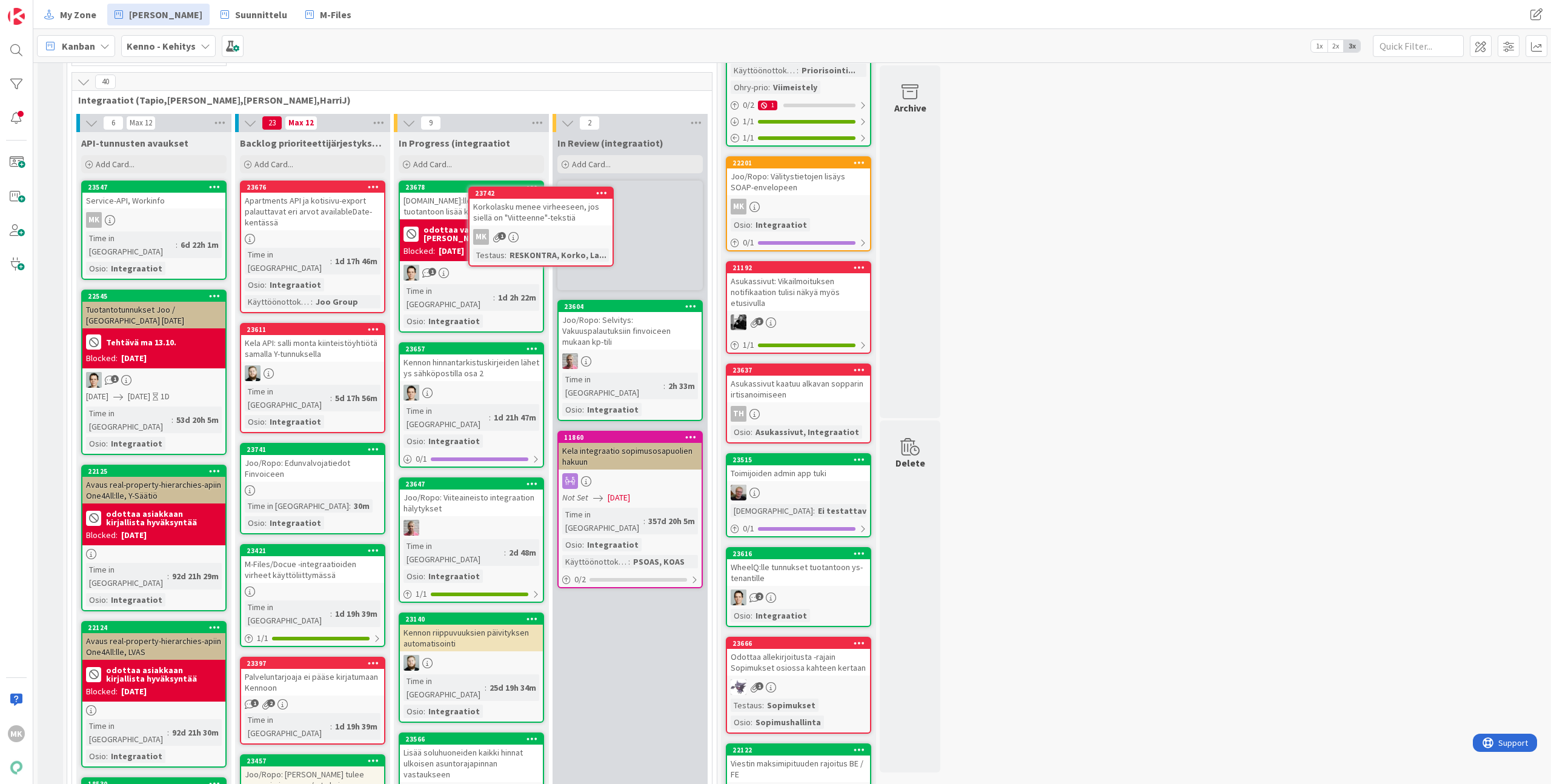
scroll to position [371, 0]
